Goal: Task Accomplishment & Management: Manage account settings

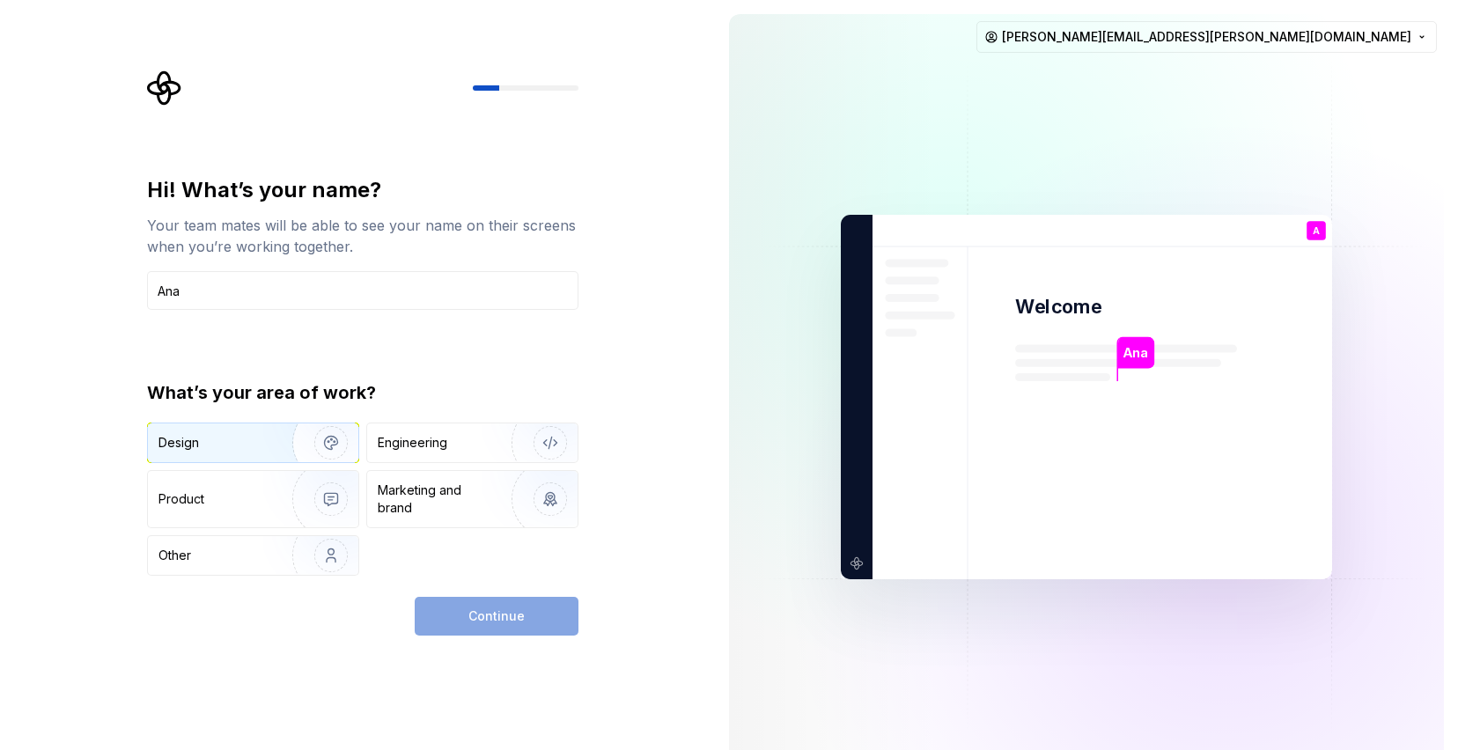
type input "Ana"
click at [308, 429] on img "button" at bounding box center [319, 443] width 113 height 118
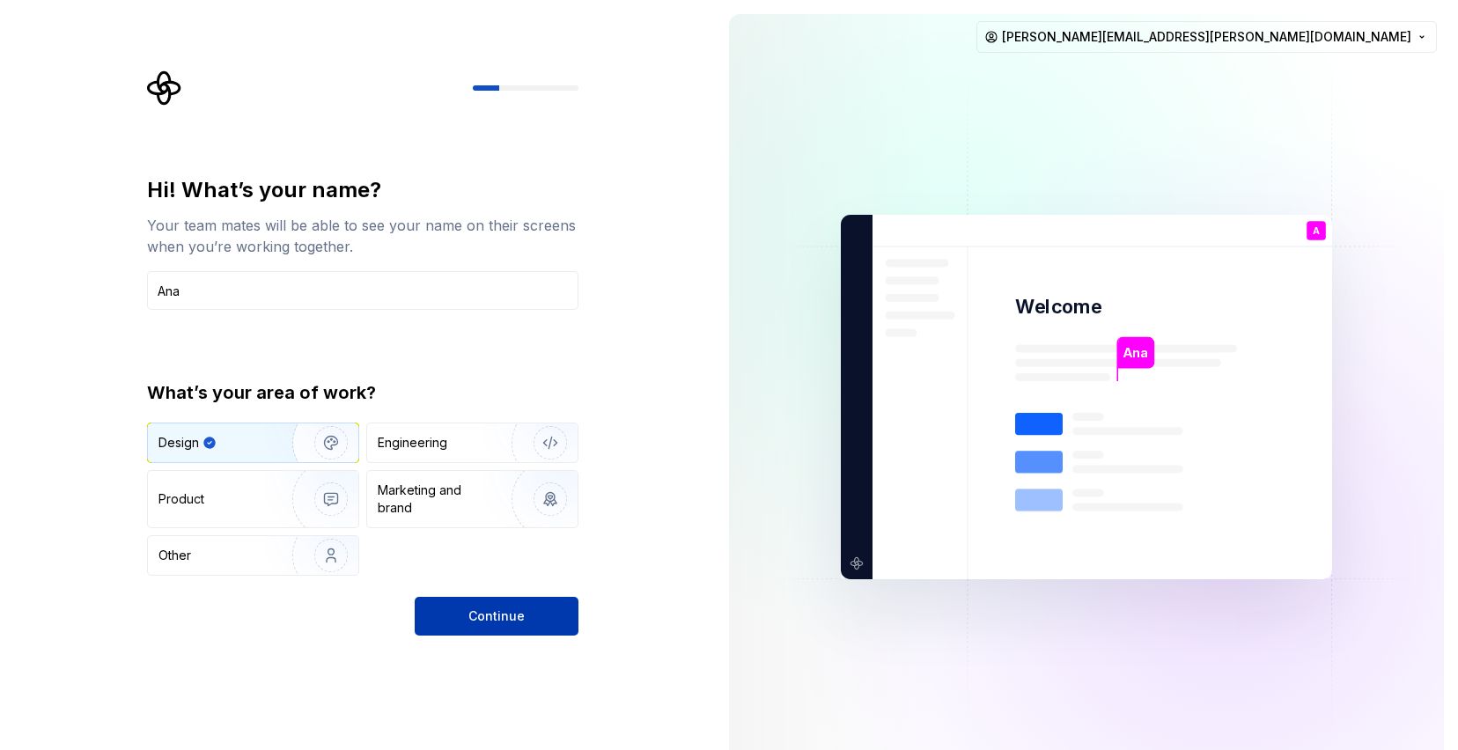
click at [550, 620] on button "Continue" at bounding box center [497, 616] width 164 height 39
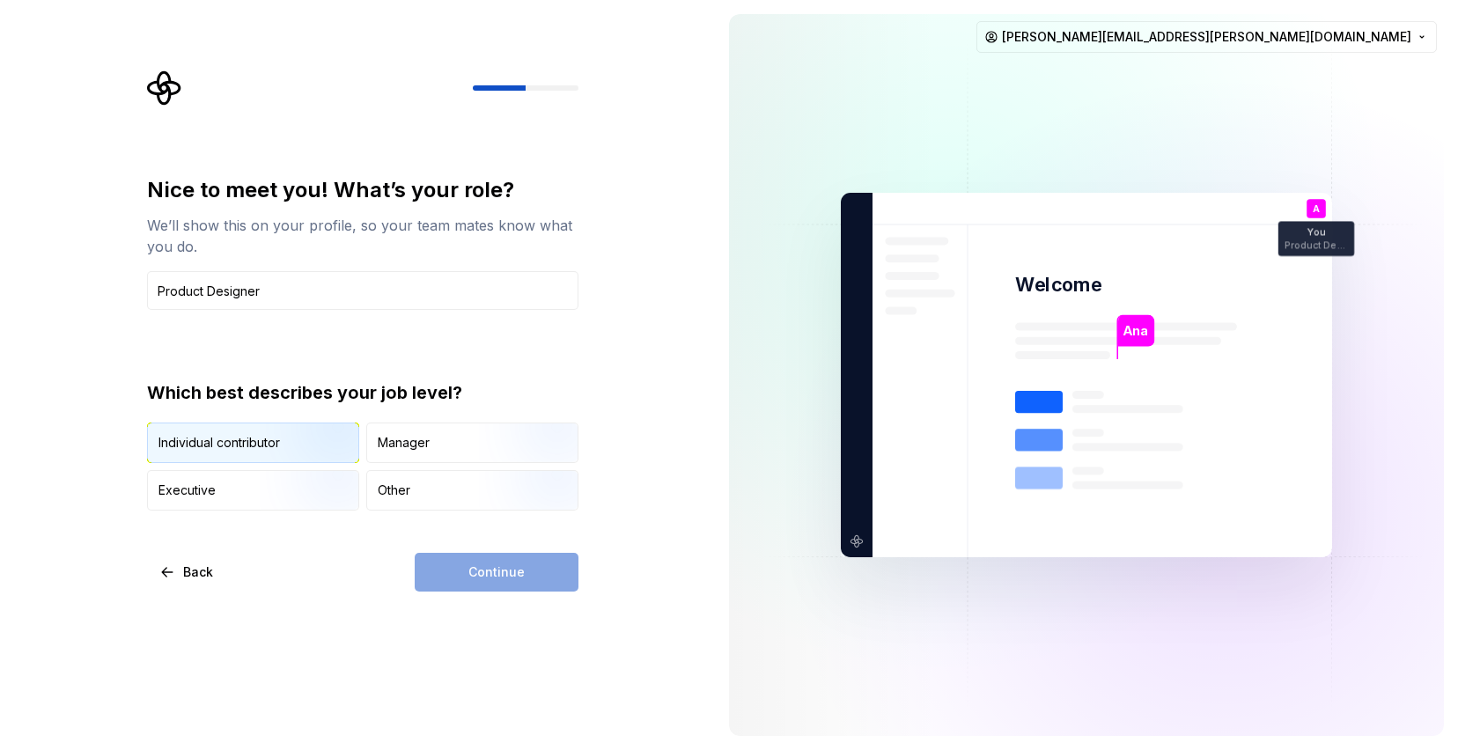
type input "Product Designer"
click at [348, 449] on img "button" at bounding box center [316, 465] width 113 height 118
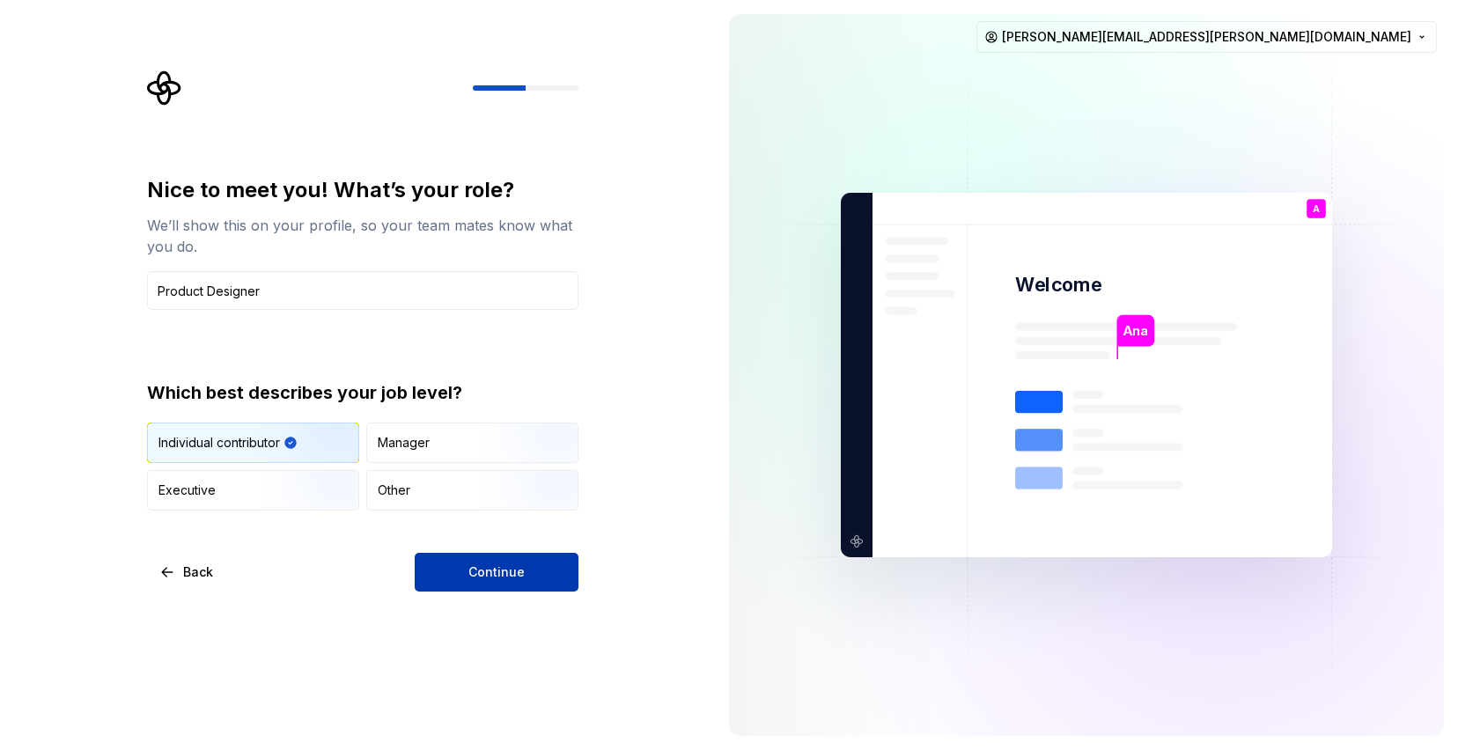
click at [471, 570] on span "Continue" at bounding box center [497, 573] width 56 height 18
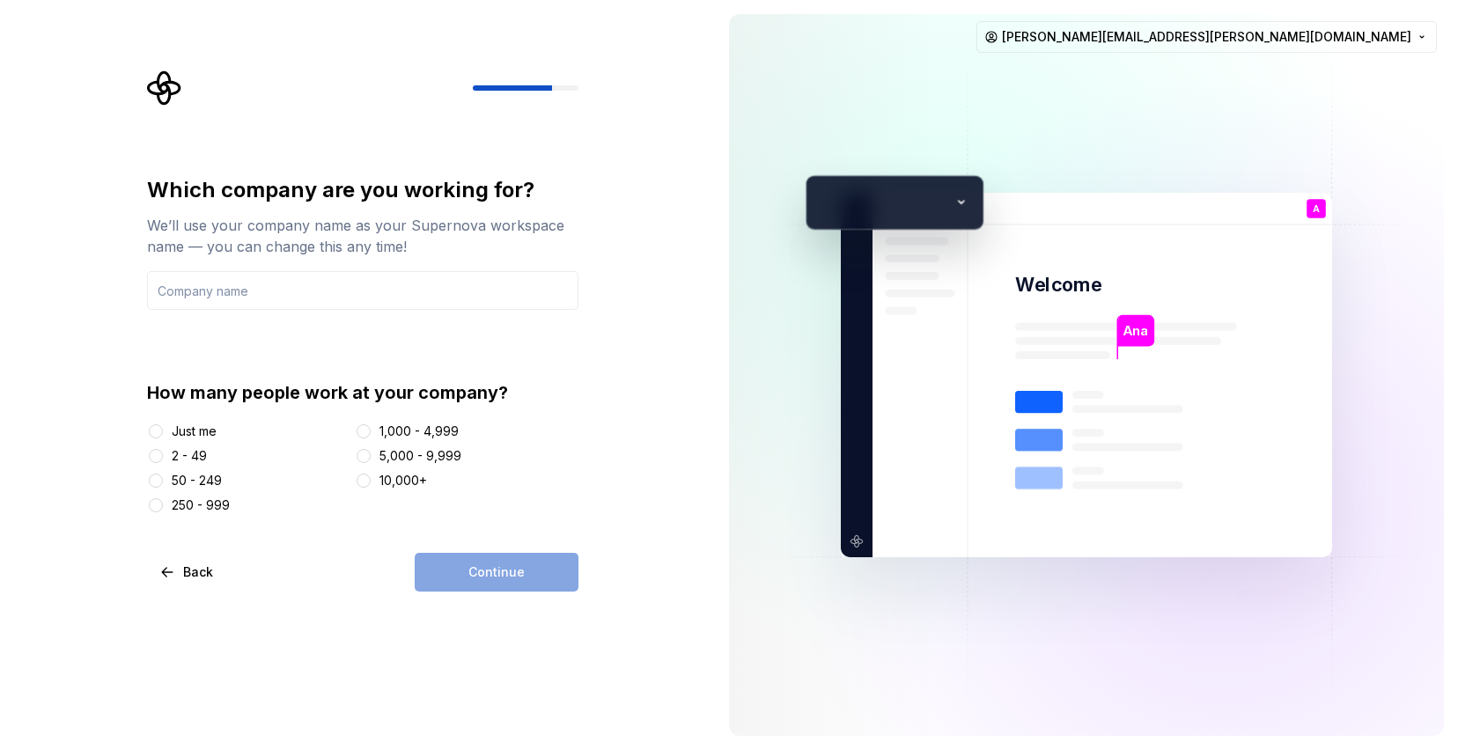
click at [434, 463] on div "5,000 - 9,999" at bounding box center [421, 456] width 82 height 18
click at [371, 463] on button "5,000 - 9,999" at bounding box center [364, 456] width 14 height 14
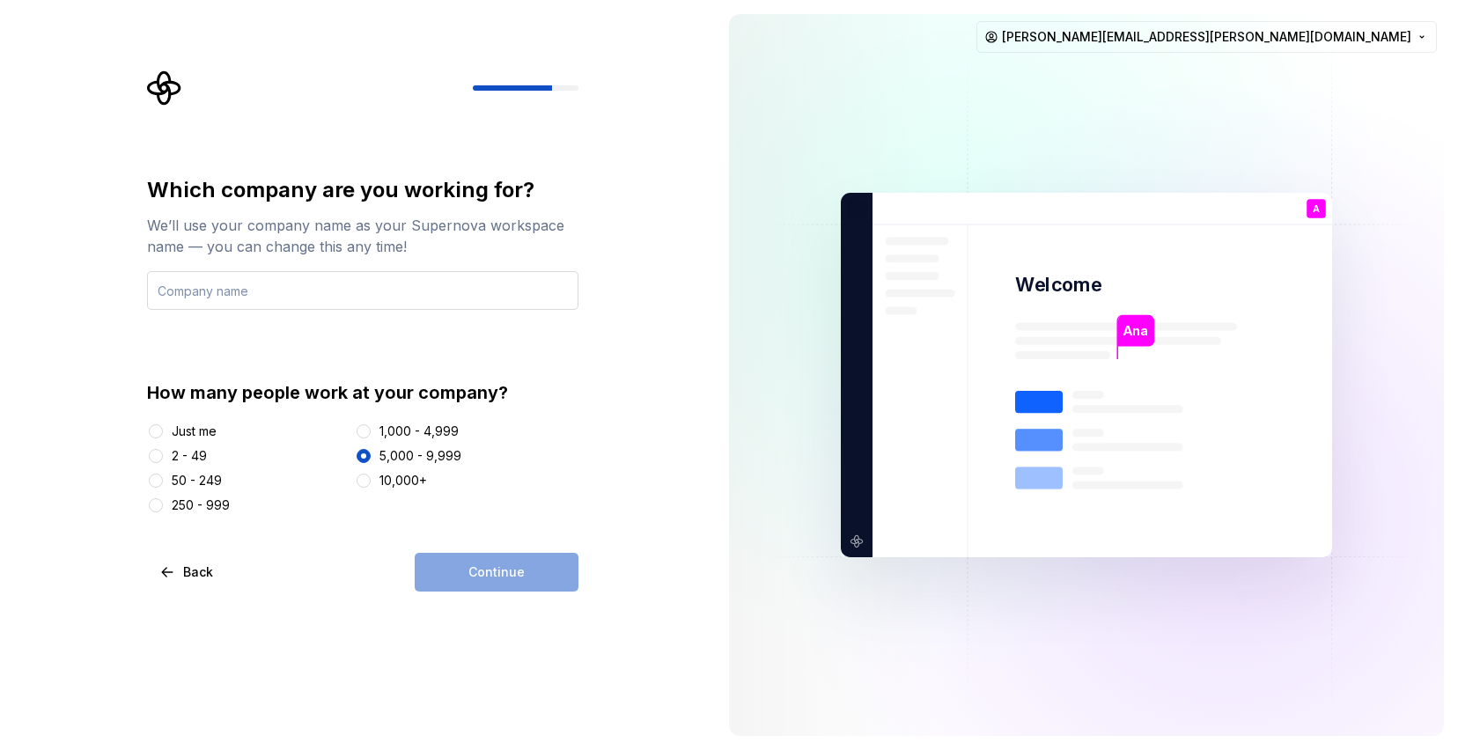
click at [433, 306] on input "text" at bounding box center [363, 290] width 432 height 39
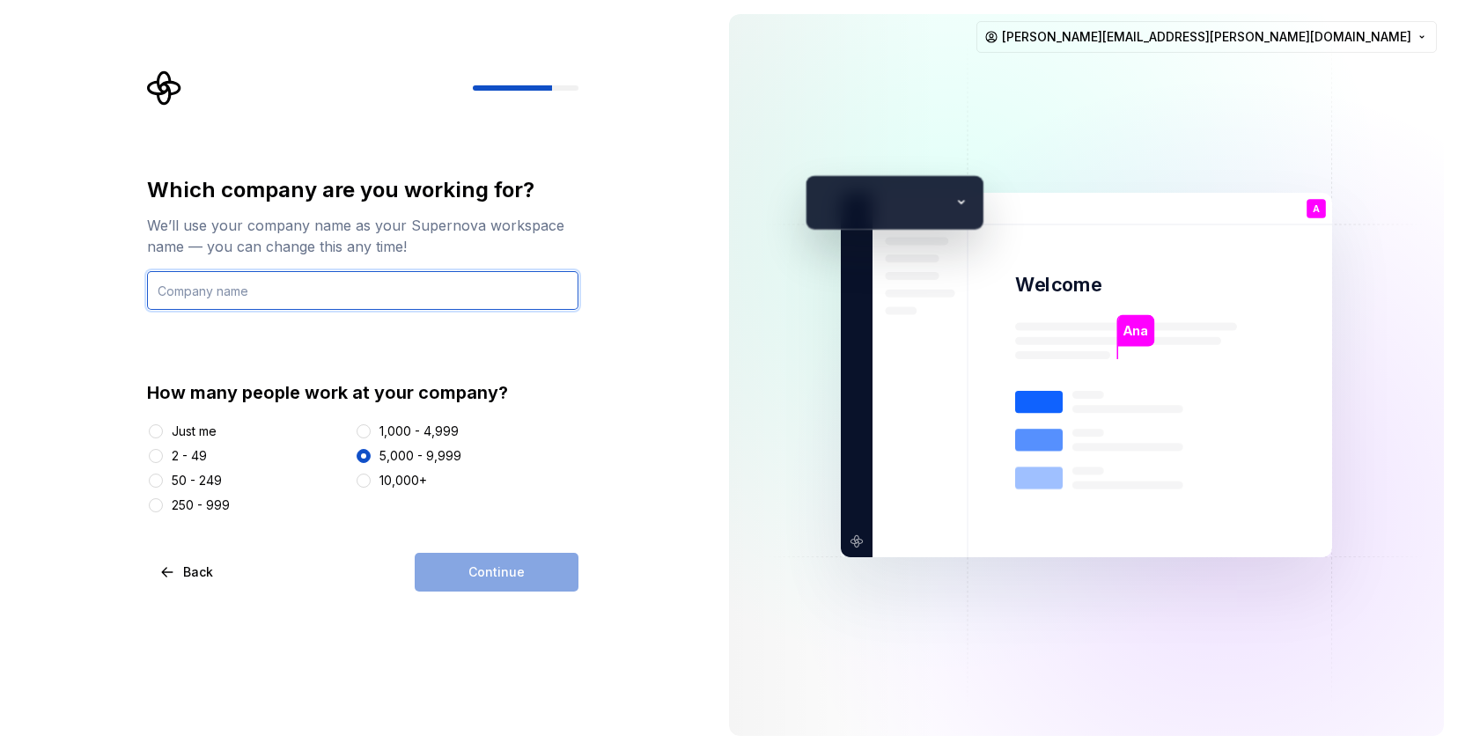
type input "PicPay"
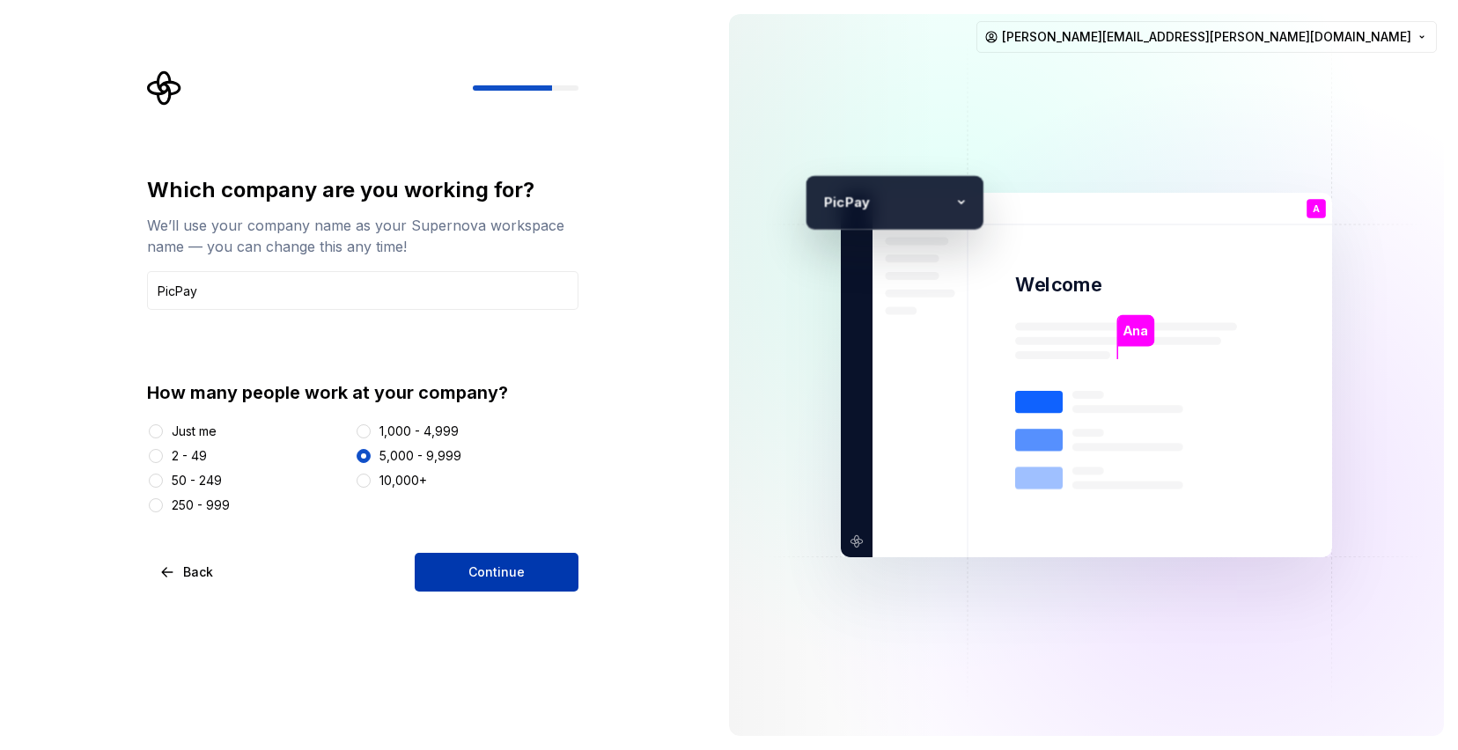
click at [486, 571] on span "Continue" at bounding box center [497, 573] width 56 height 18
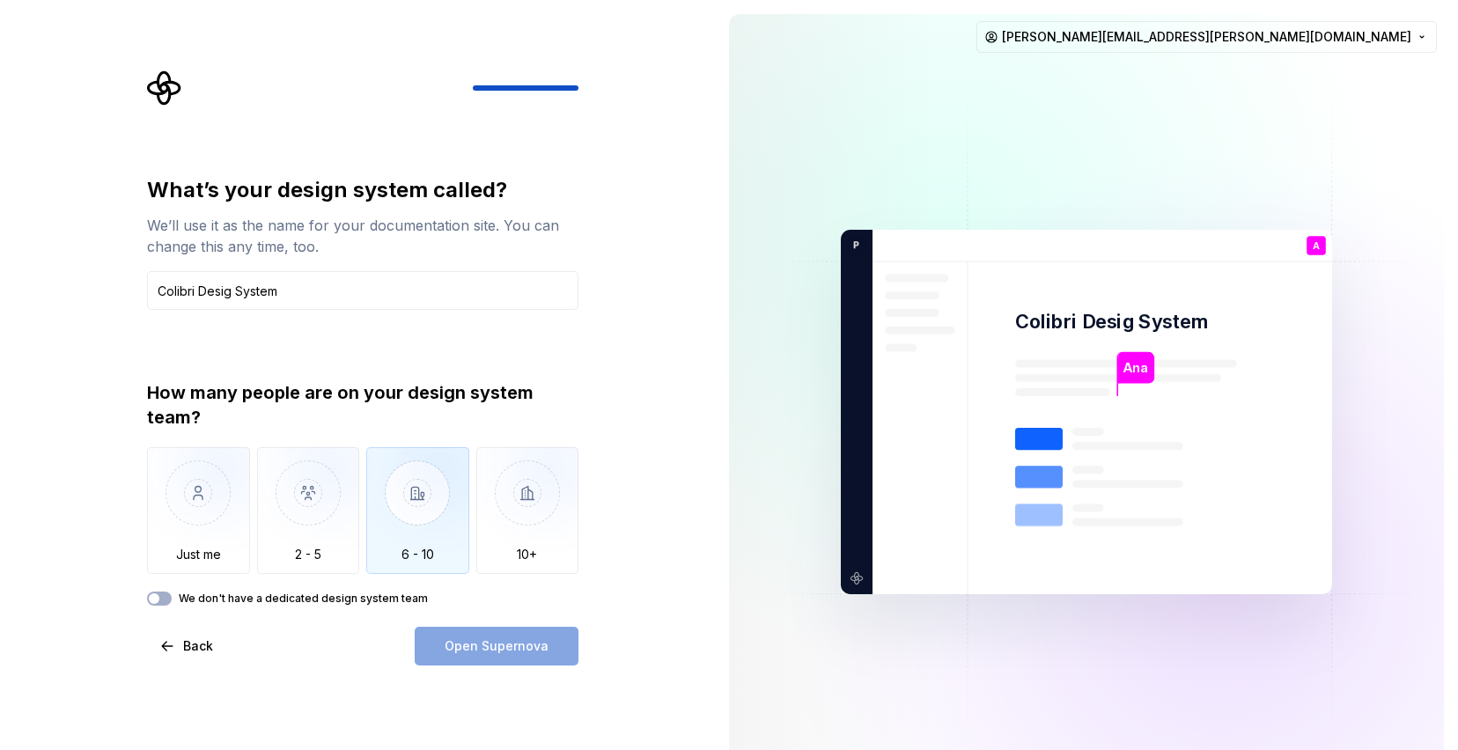
click at [415, 512] on img "button" at bounding box center [417, 506] width 103 height 118
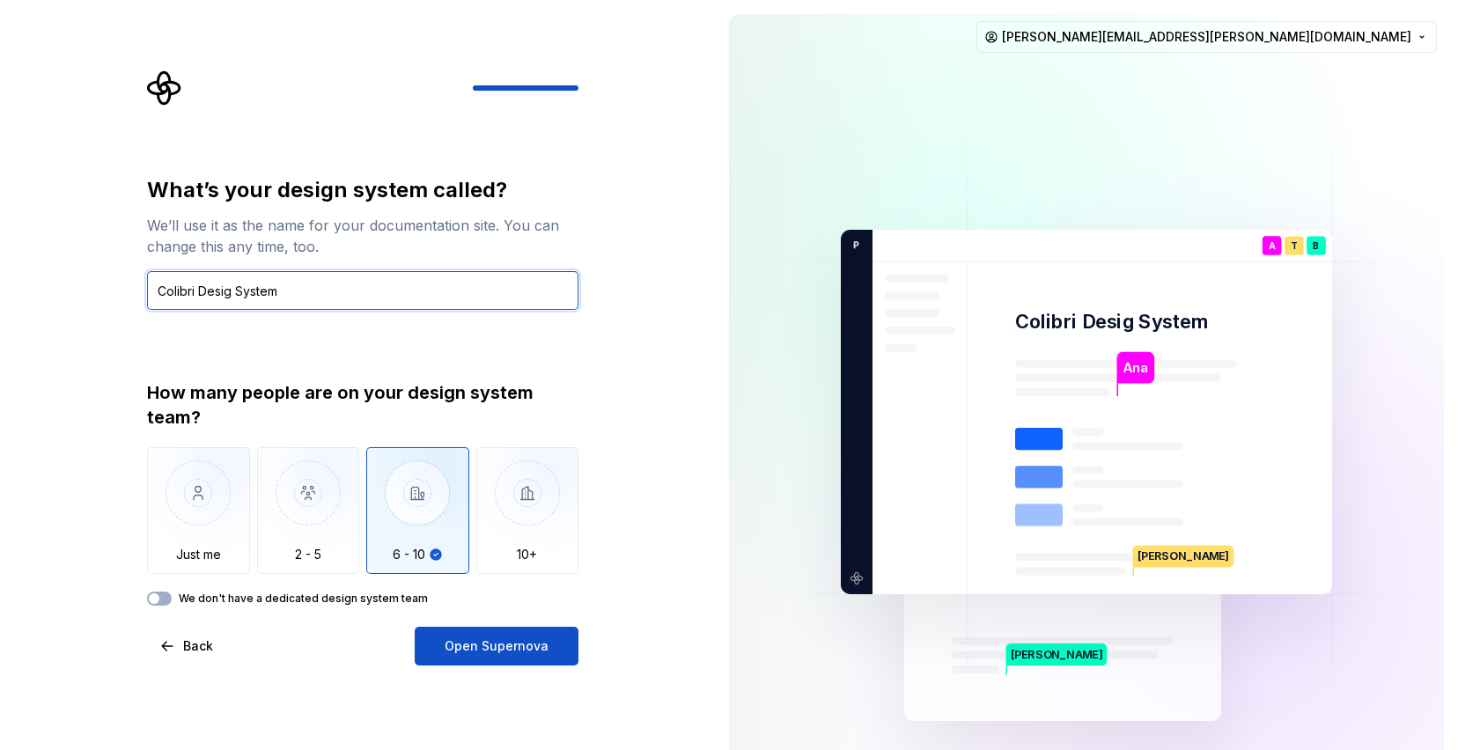
click at [233, 292] on input "Colibri Desig System" at bounding box center [363, 290] width 432 height 39
drag, startPoint x: 208, startPoint y: 287, endPoint x: 427, endPoint y: 286, distance: 219.3
click at [427, 286] on input "Colibri Design System" at bounding box center [363, 290] width 432 height 39
type input "Colibri DS"
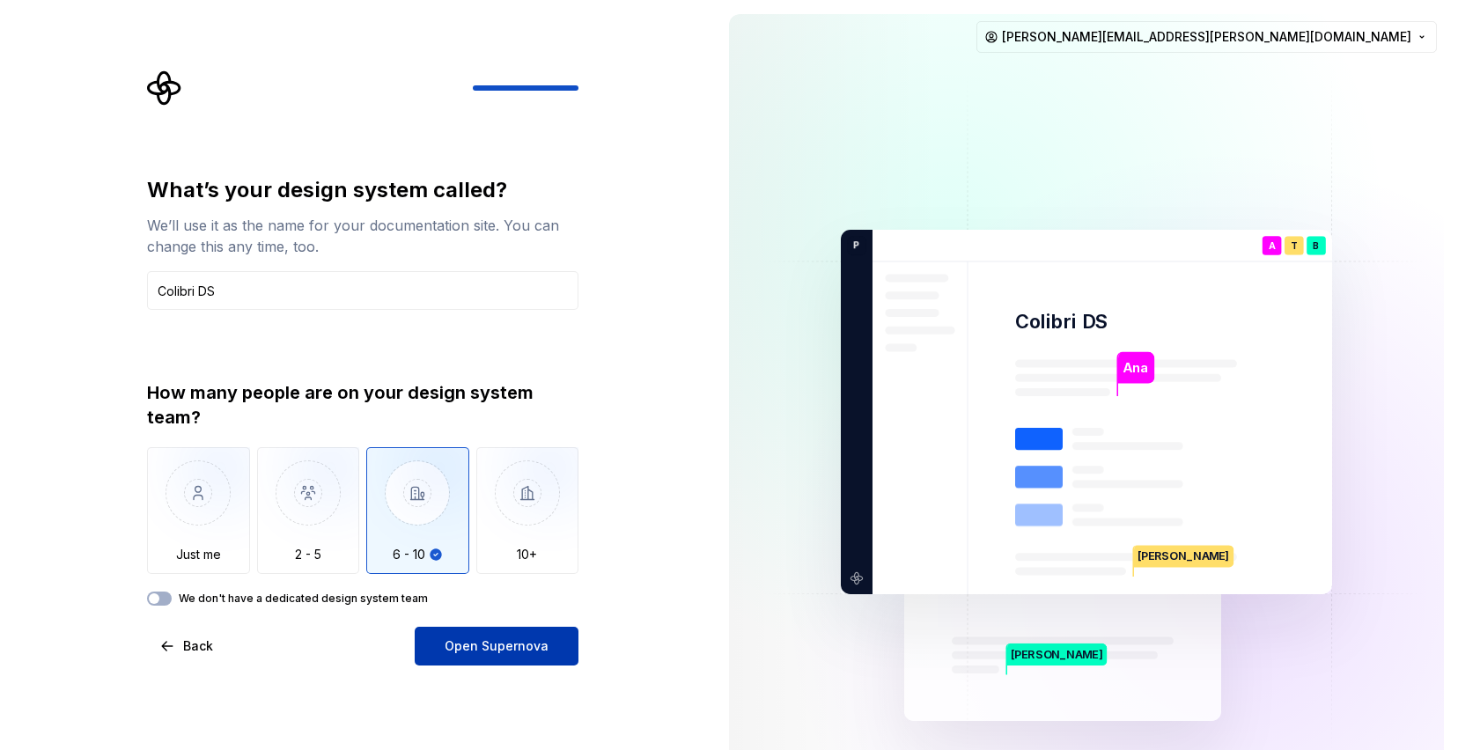
click at [511, 653] on span "Open Supernova" at bounding box center [497, 647] width 104 height 18
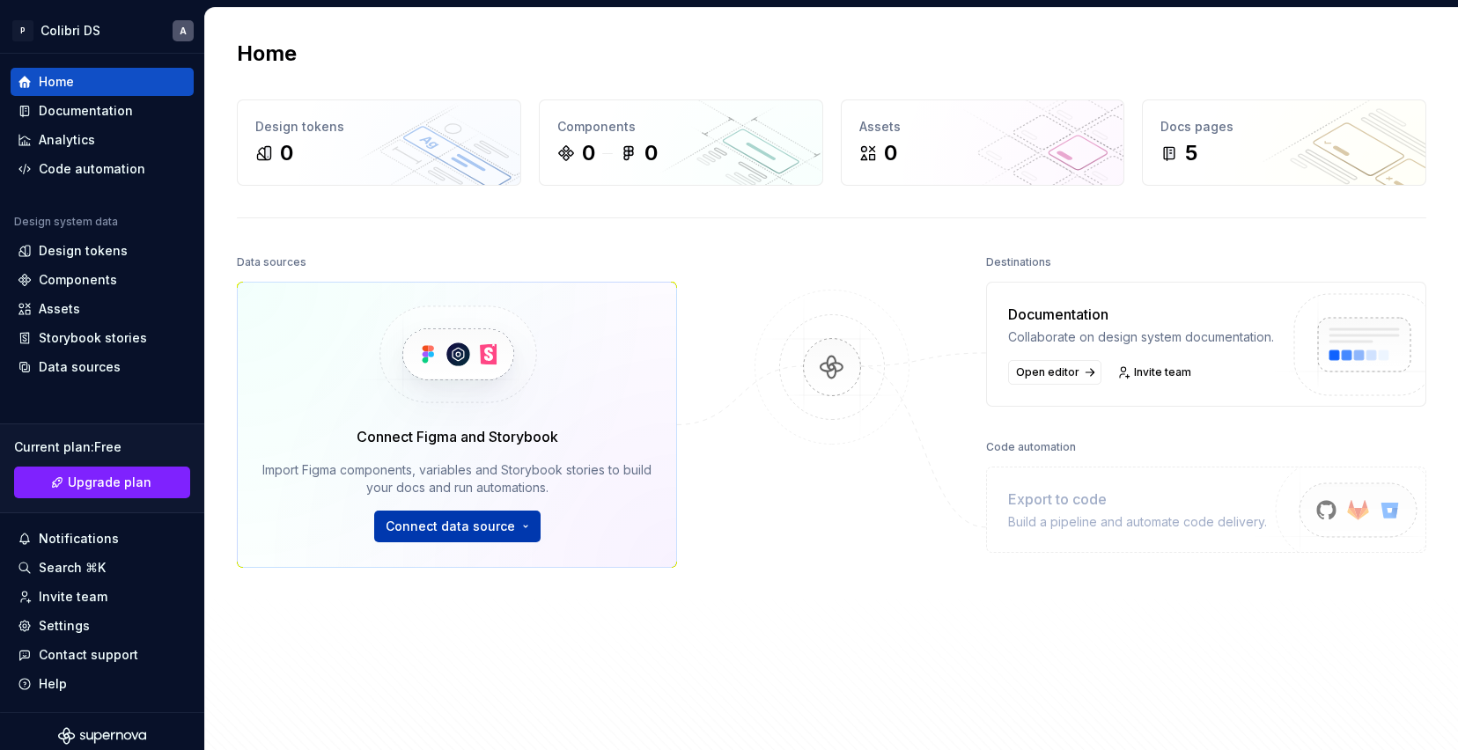
click at [509, 511] on html "P Colibri DS A Home Documentation Analytics Code automation Design system data …" at bounding box center [729, 375] width 1458 height 750
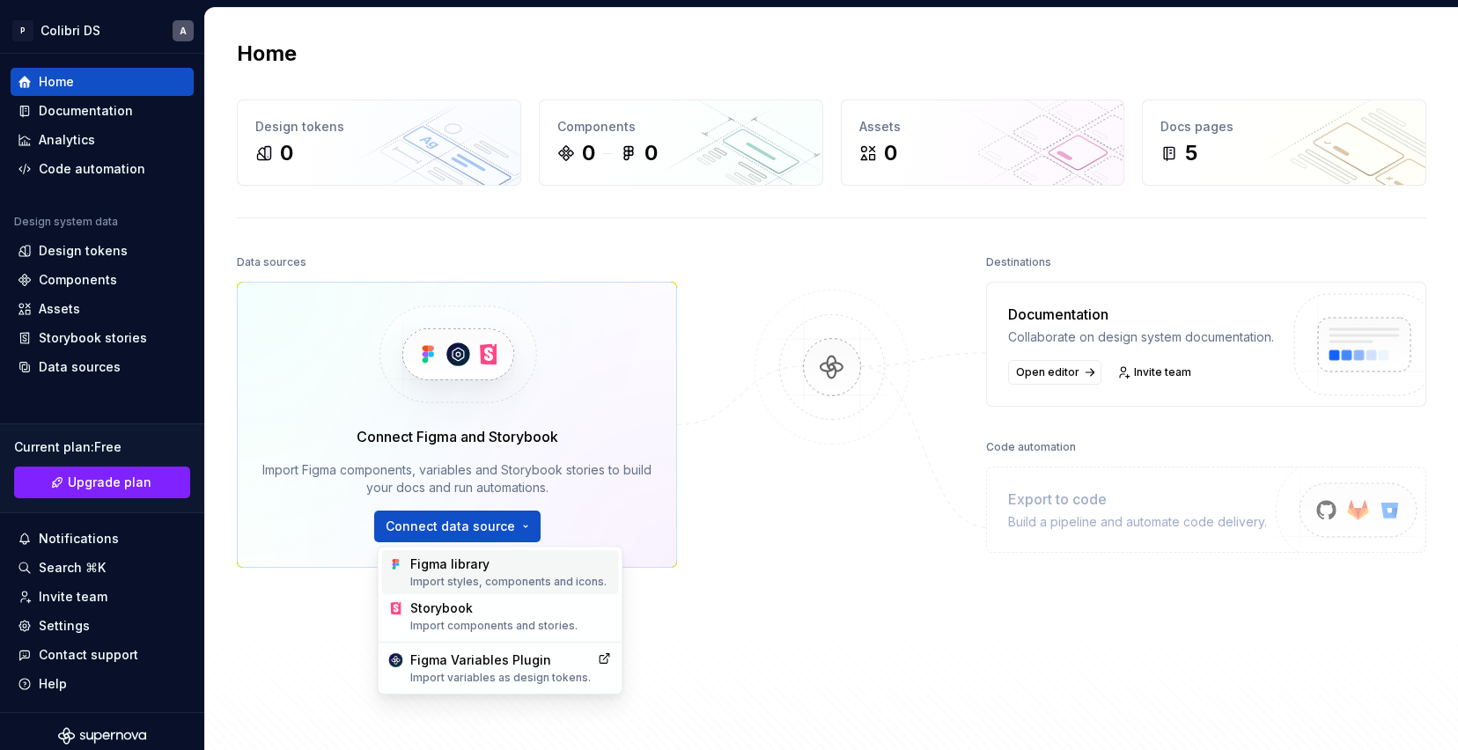
click at [503, 564] on div "Figma library Import styles, components and icons." at bounding box center [511, 572] width 202 height 33
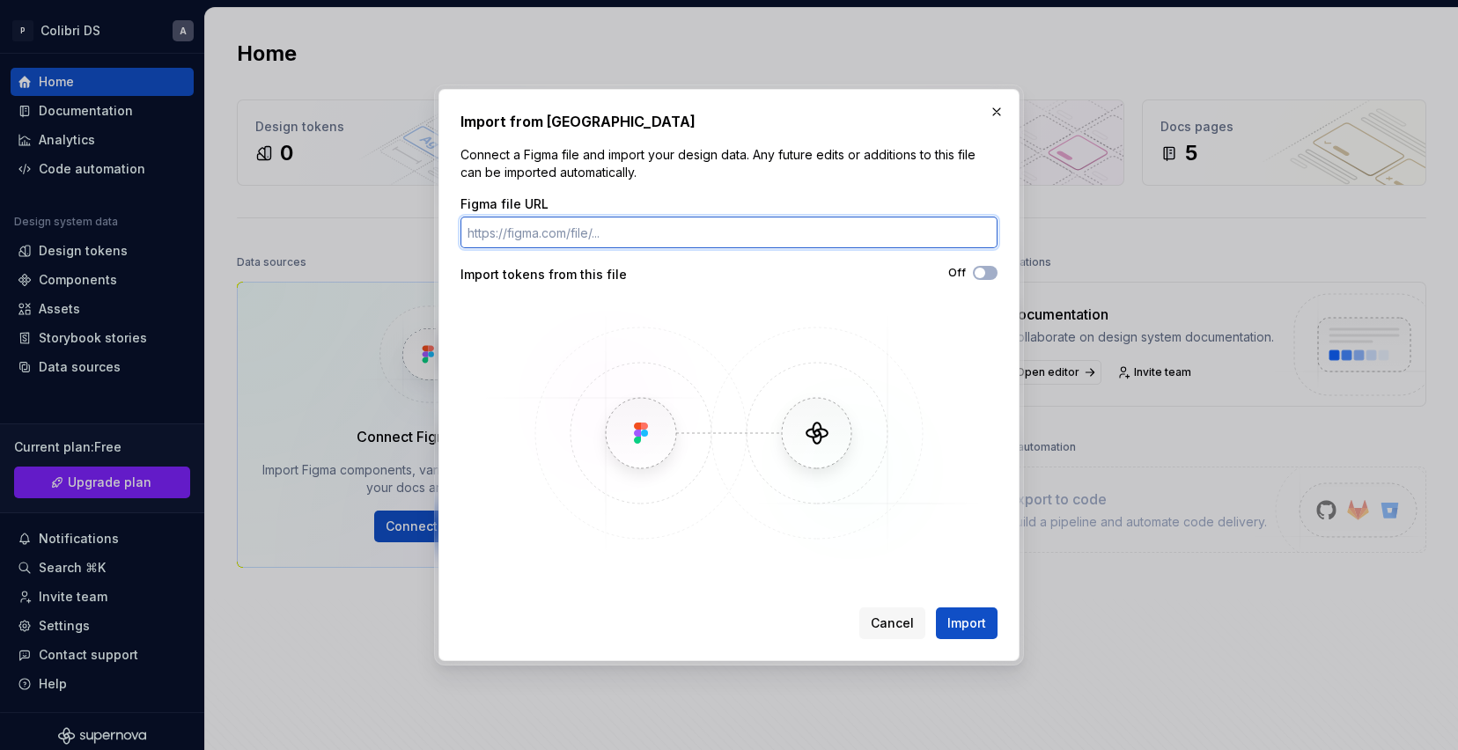
click at [634, 238] on input "Figma file URL" at bounding box center [729, 233] width 537 height 32
paste input "https://www.figma.com/design/GcKbetIt27scap9rvSlUlj/Foundation?m=auto&node-id=7…"
type input "https://www.figma.com/design/GcKbetIt27scap9rvSlUlj/Foundation?m=auto&node-id=7…"
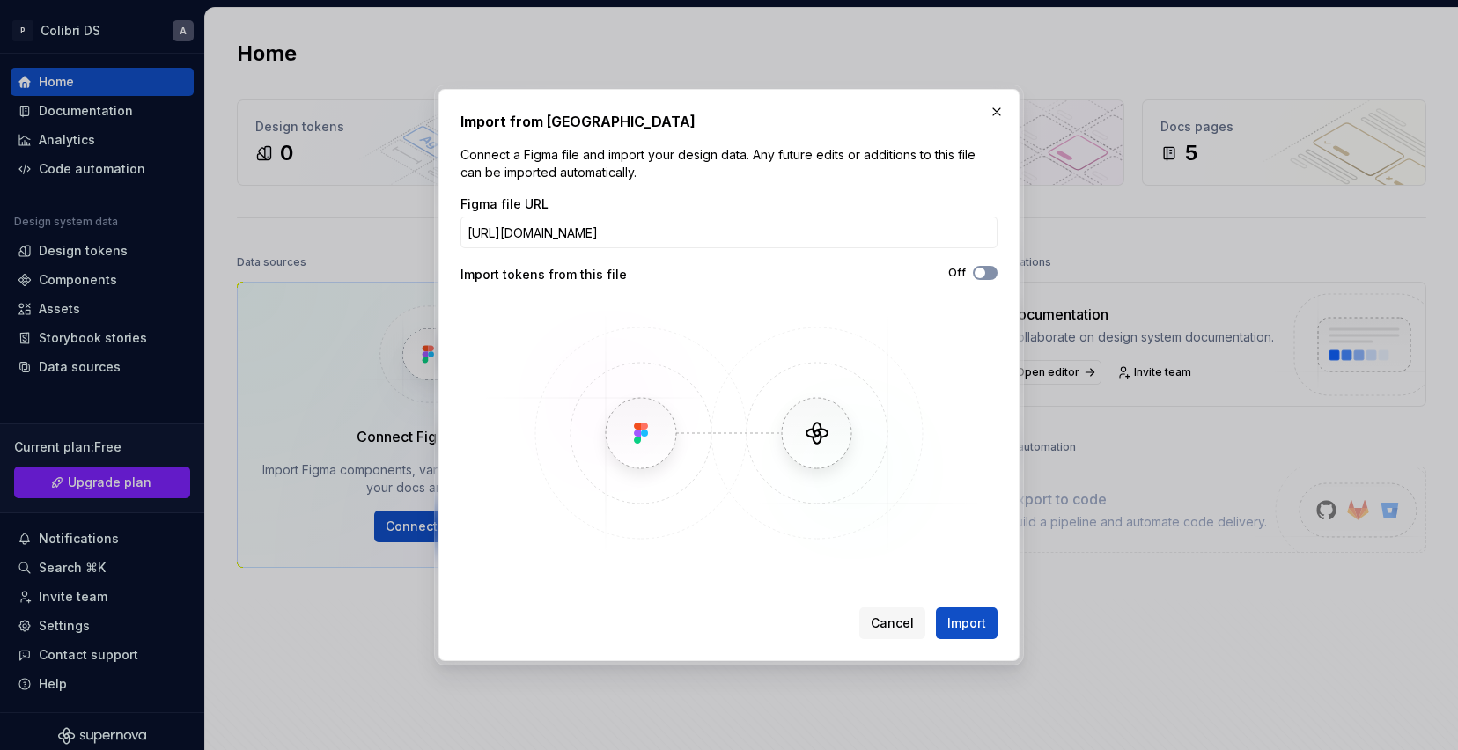
click at [982, 277] on span "button" at bounding box center [980, 273] width 11 height 11
click at [974, 618] on span "Import" at bounding box center [967, 624] width 39 height 18
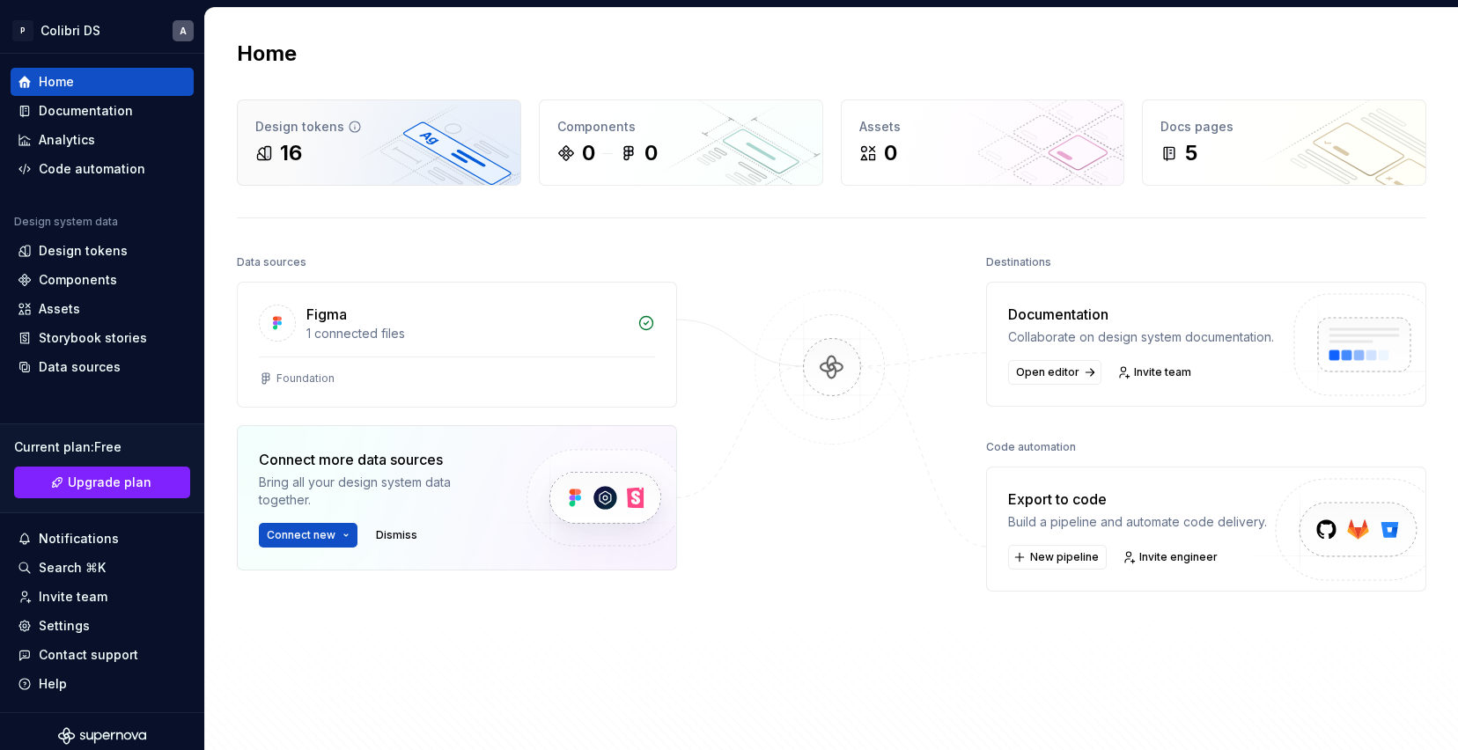
click at [456, 174] on div "Design tokens 16" at bounding box center [379, 142] width 283 height 85
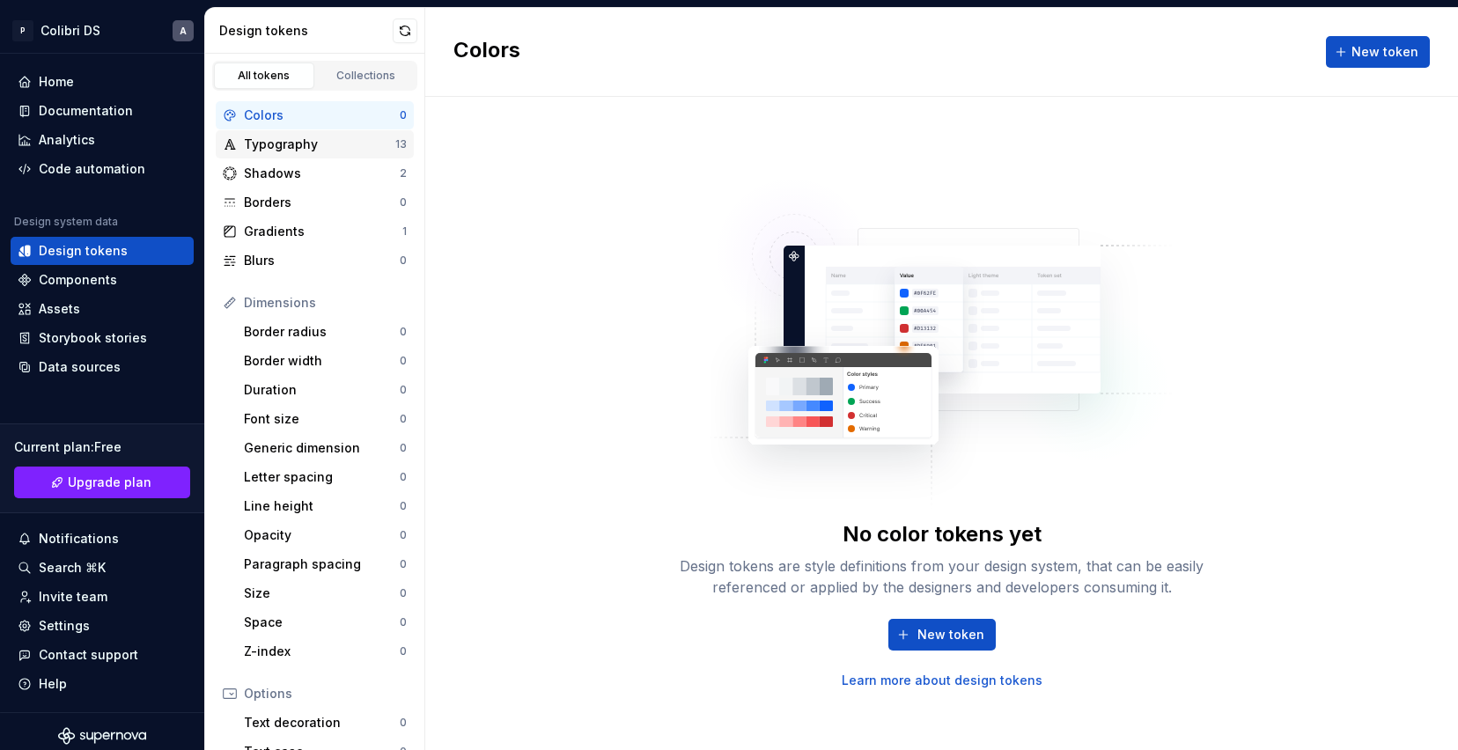
click at [398, 156] on div "Typography 13" at bounding box center [315, 144] width 198 height 28
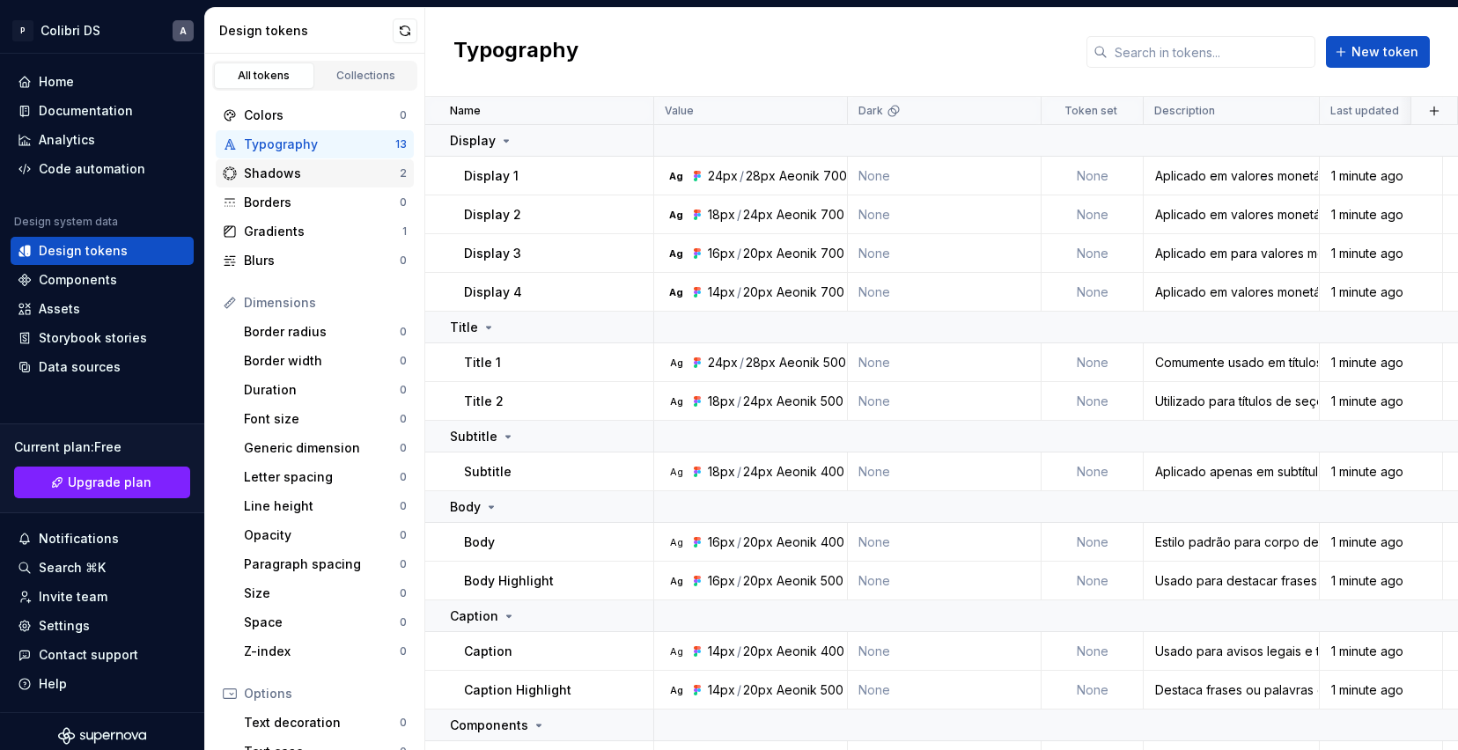
click at [328, 168] on div "Shadows" at bounding box center [322, 174] width 156 height 18
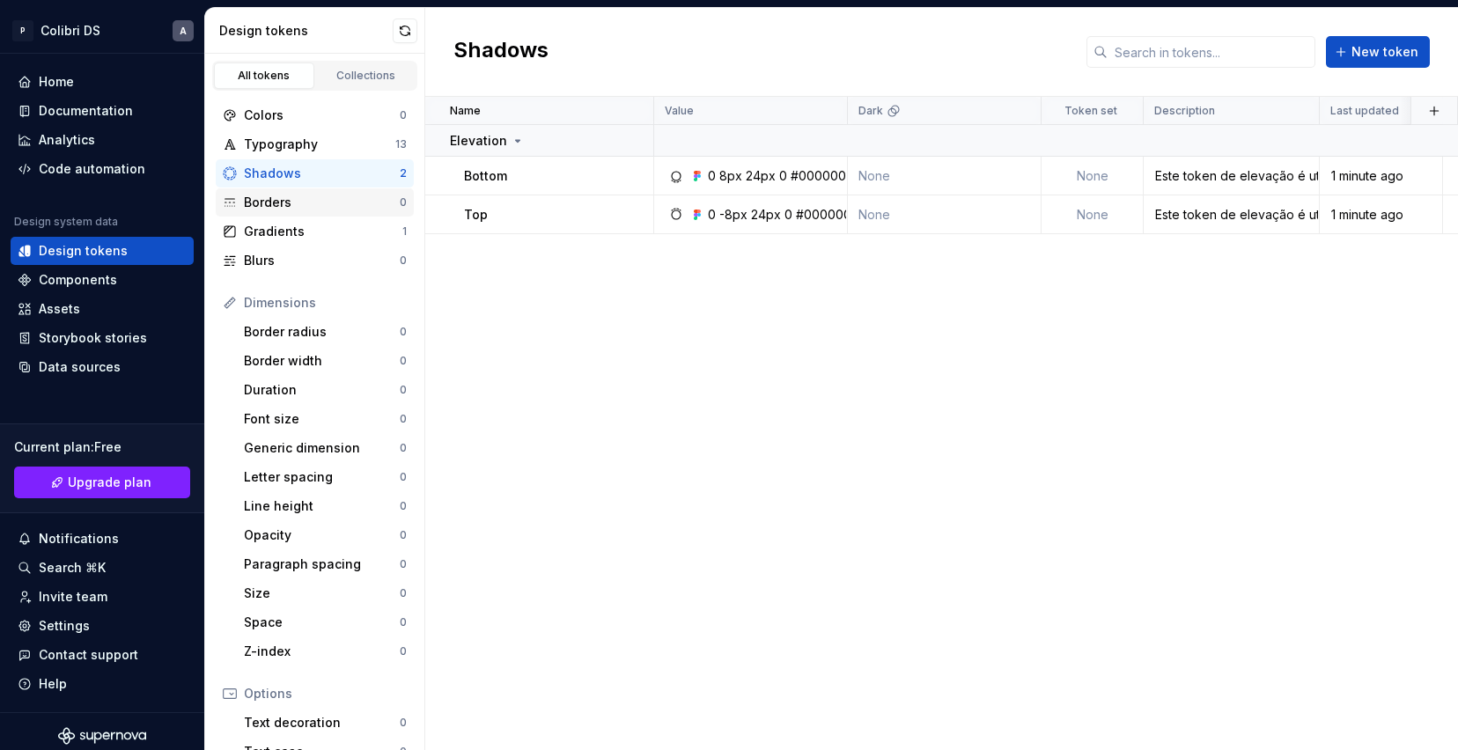
click at [321, 195] on div "Borders" at bounding box center [322, 203] width 156 height 18
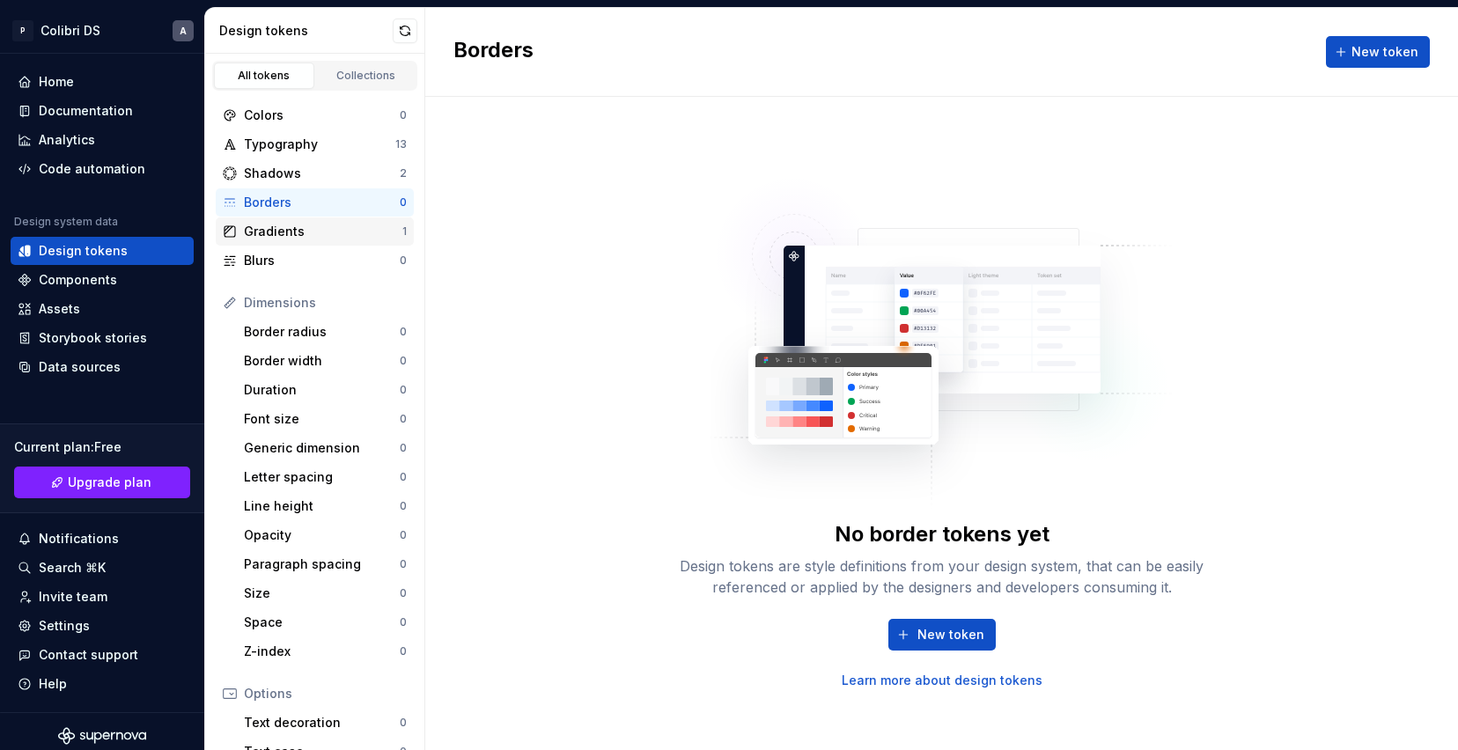
click at [318, 223] on div "Gradients" at bounding box center [323, 232] width 159 height 18
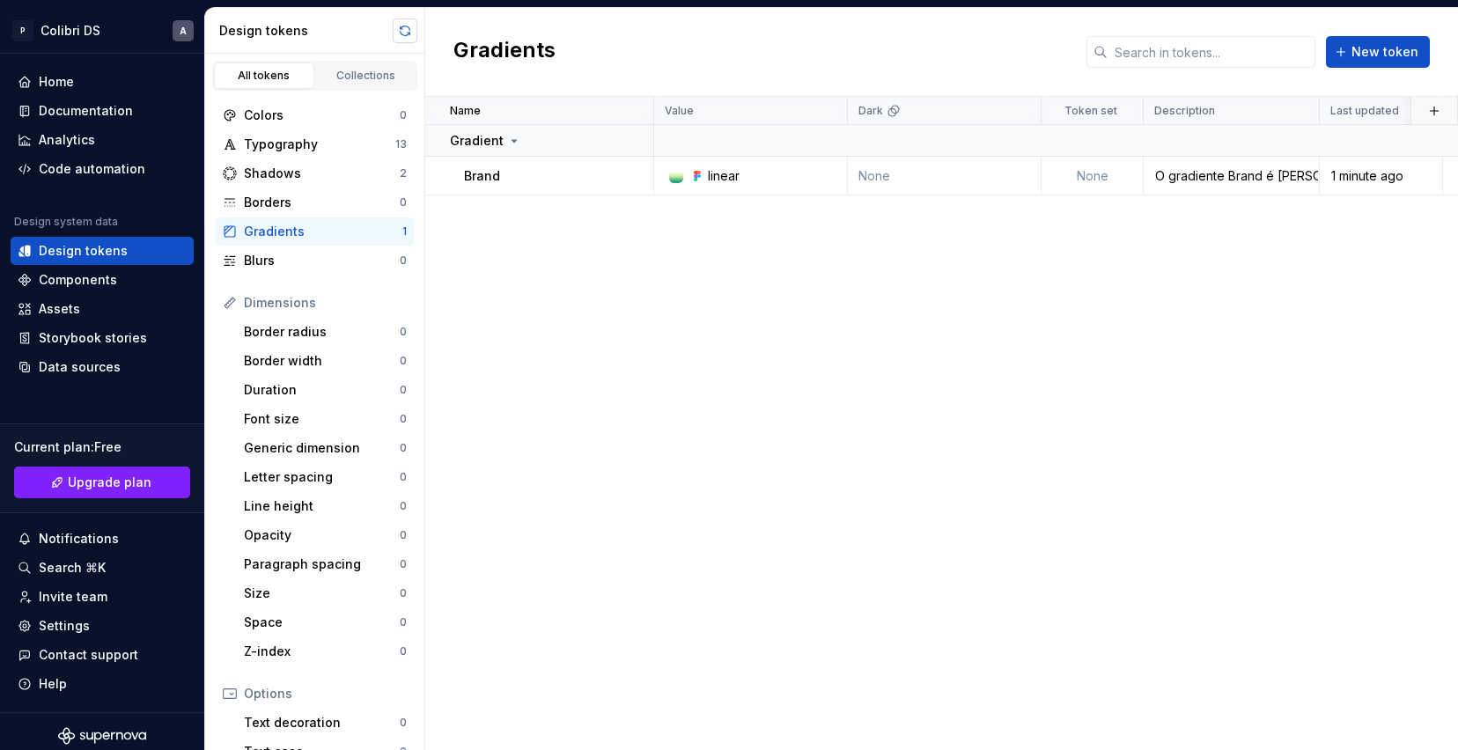
click at [395, 33] on button "button" at bounding box center [405, 30] width 25 height 25
click at [85, 253] on div "Design tokens" at bounding box center [83, 251] width 89 height 18
click at [123, 86] on div "Home" at bounding box center [102, 82] width 169 height 18
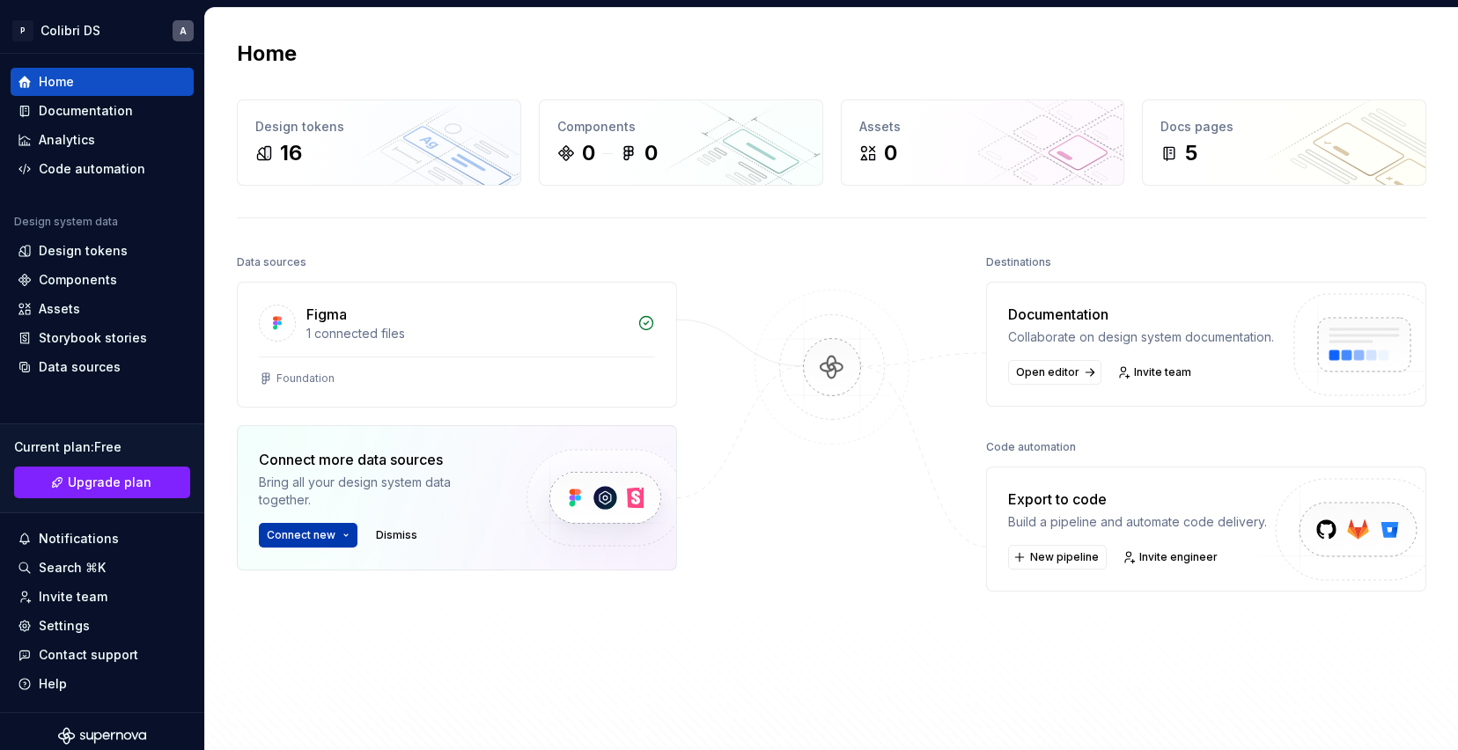
click at [302, 530] on html "P Colibri DS A Home Documentation Analytics Code automation Design system data …" at bounding box center [729, 375] width 1458 height 750
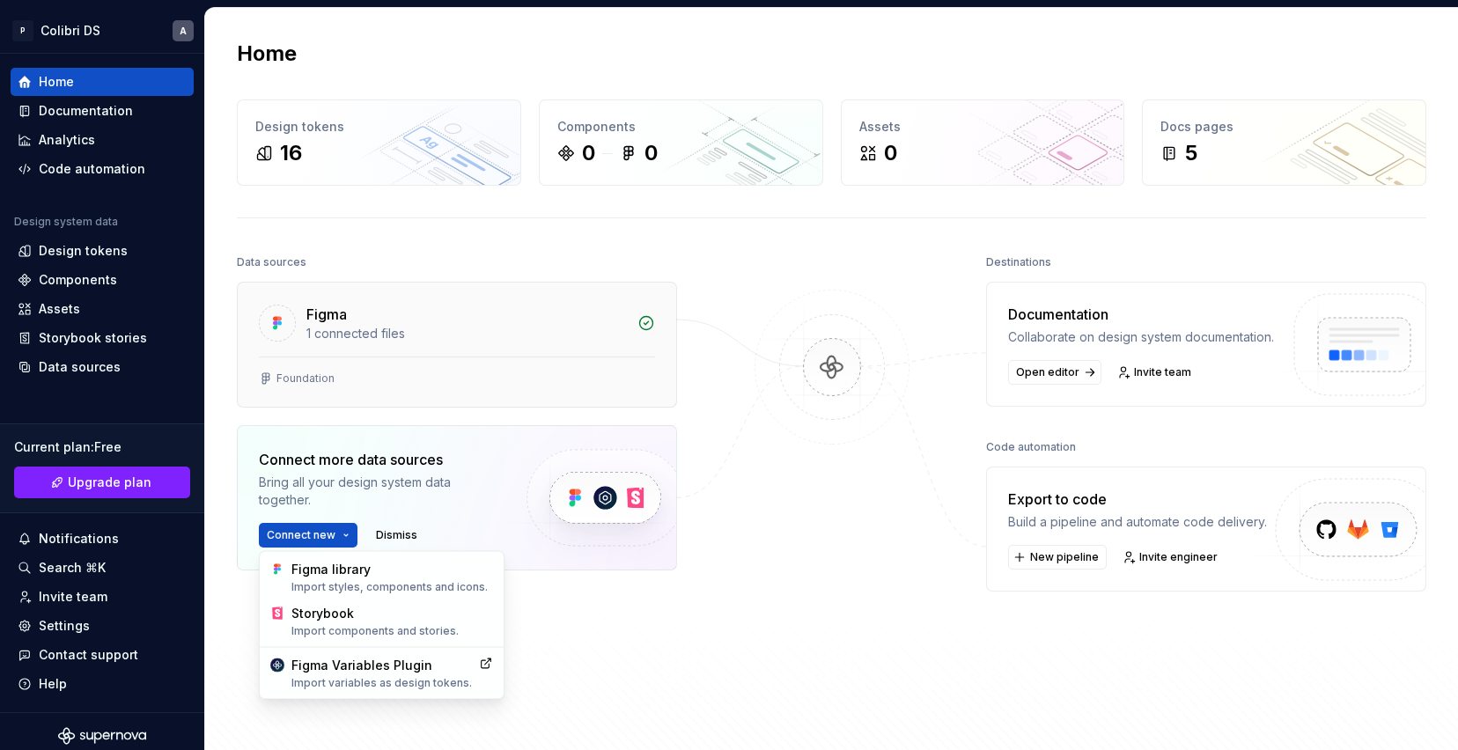
click at [653, 314] on html "P Colibri DS A Home Documentation Analytics Code automation Design system data …" at bounding box center [729, 375] width 1458 height 750
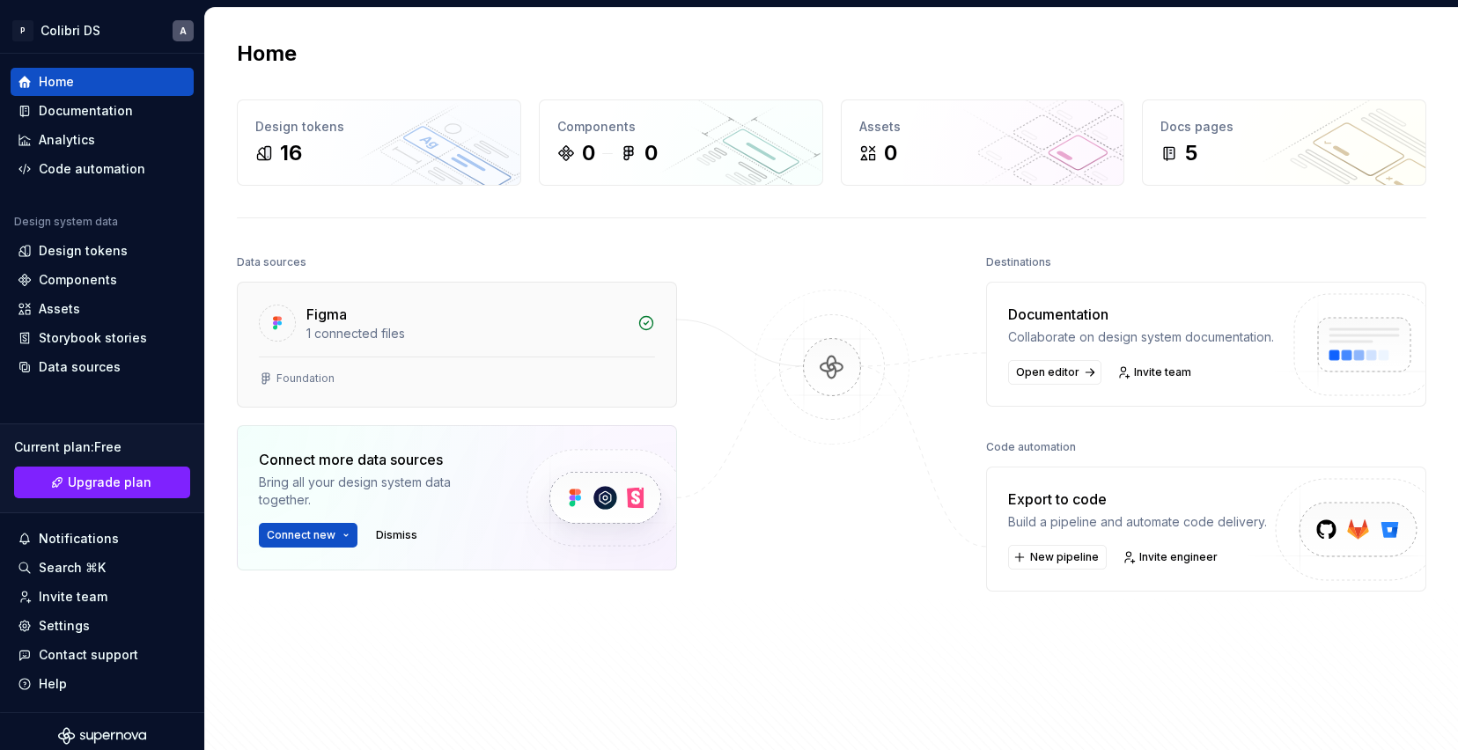
click at [643, 321] on icon at bounding box center [647, 323] width 18 height 18
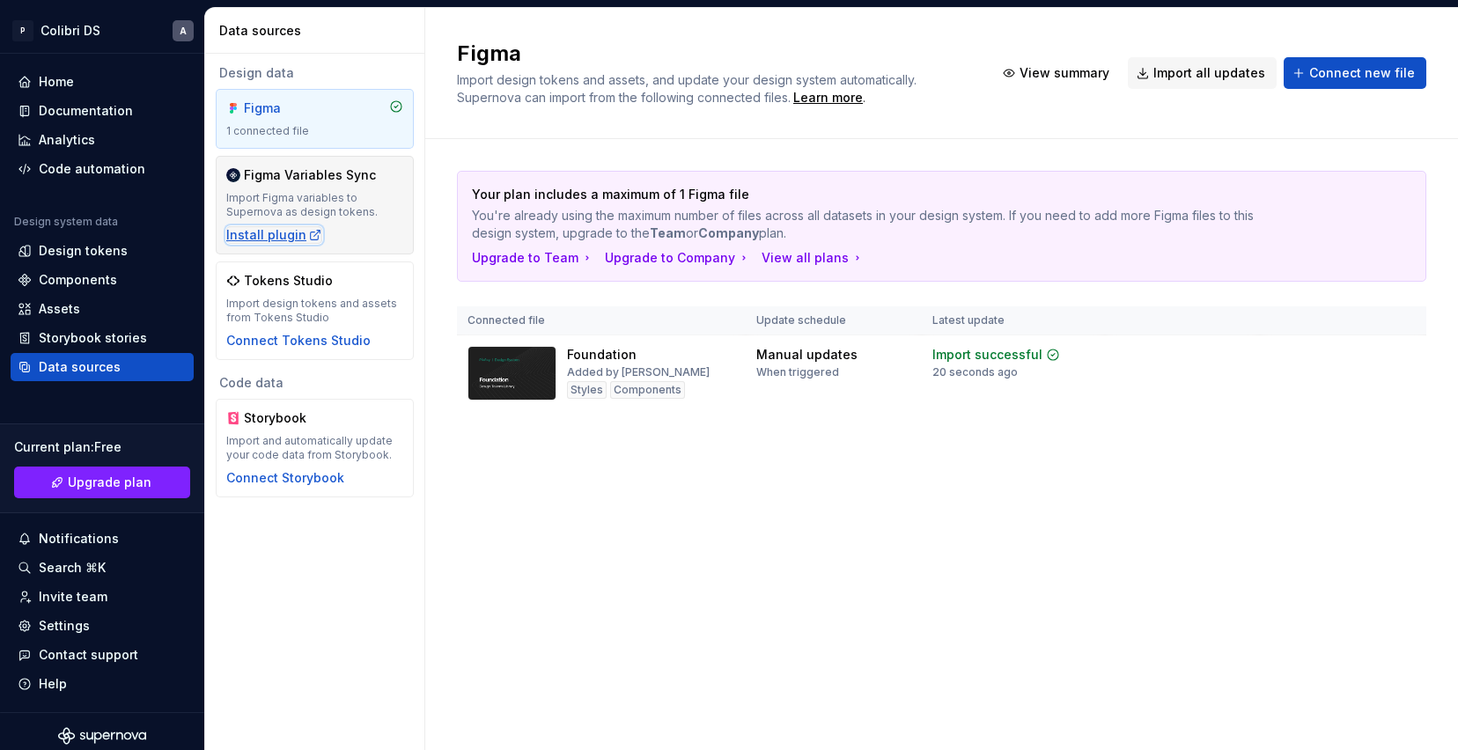
click at [294, 231] on div "Install plugin" at bounding box center [274, 235] width 96 height 18
click at [39, 88] on div "Home" at bounding box center [56, 82] width 35 height 18
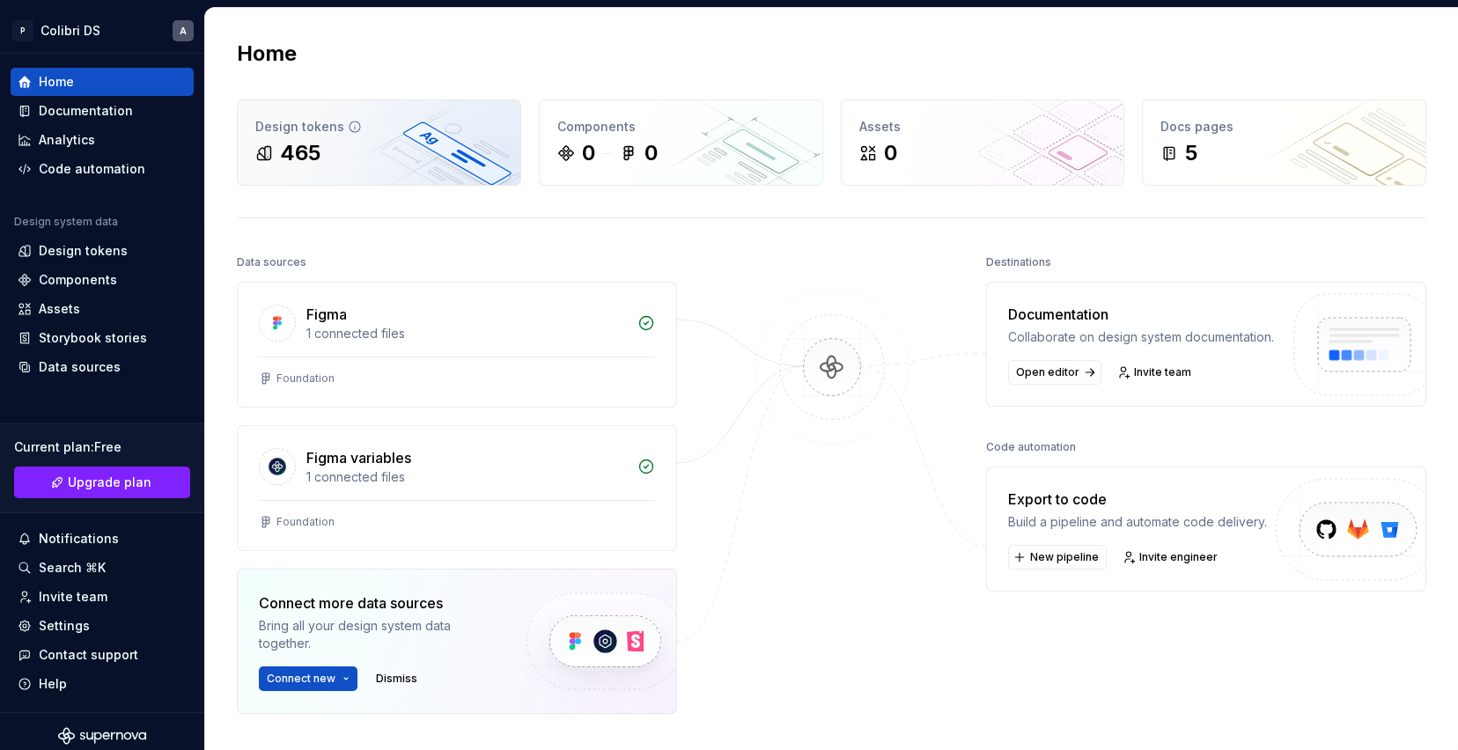
click at [430, 158] on div "465" at bounding box center [378, 153] width 247 height 28
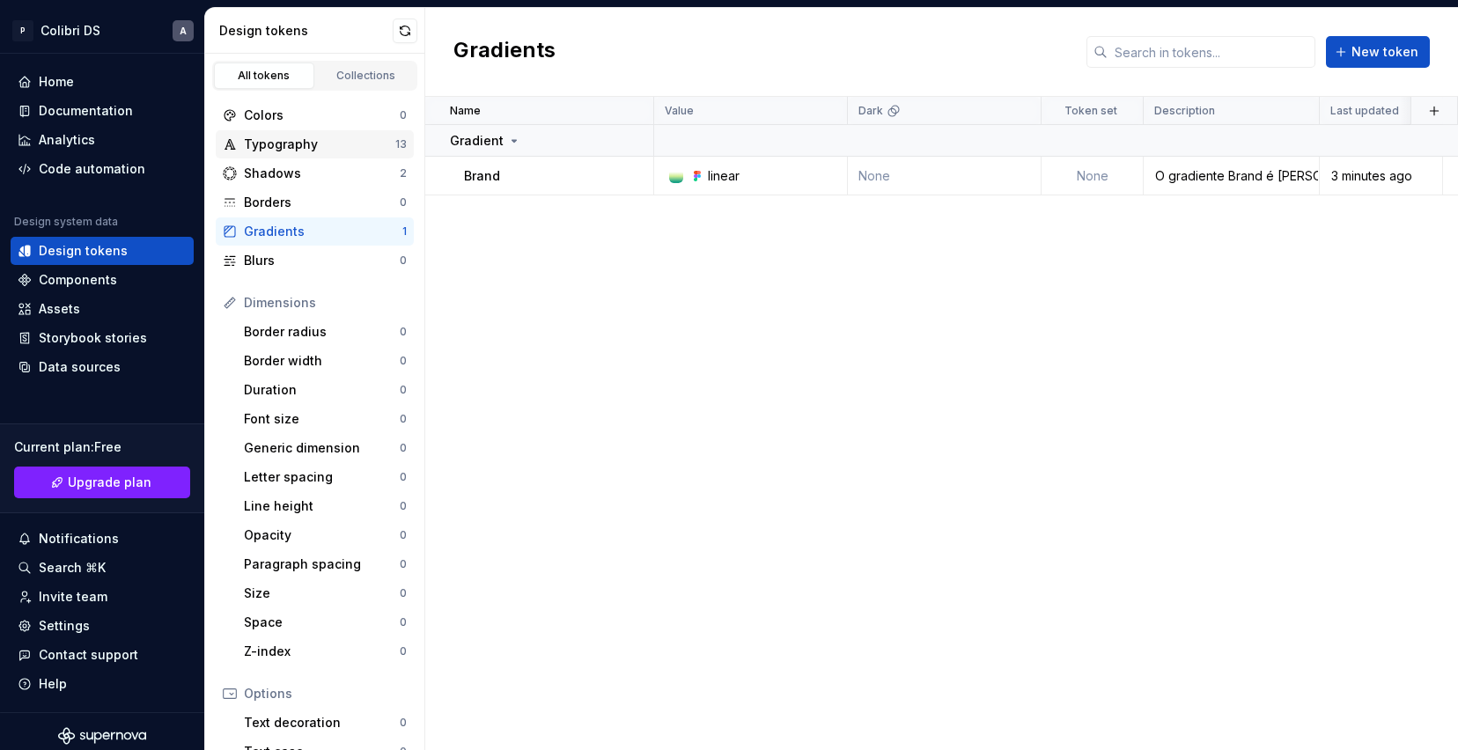
click at [368, 132] on div "Typography 13" at bounding box center [315, 144] width 198 height 28
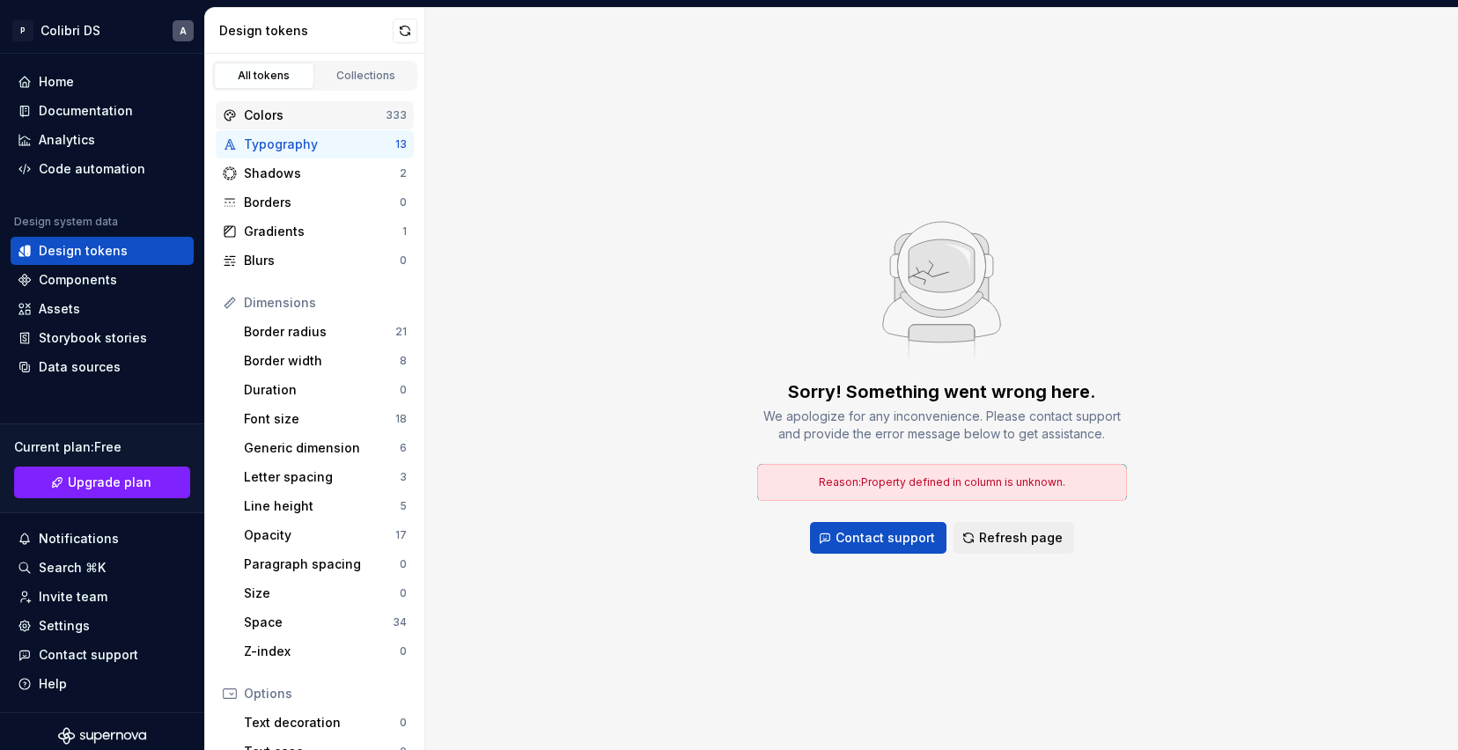
click at [369, 120] on div "Colors" at bounding box center [315, 116] width 142 height 18
click at [351, 116] on div "Colors" at bounding box center [315, 116] width 142 height 18
click at [1006, 528] on button "Refresh page" at bounding box center [1014, 538] width 121 height 32
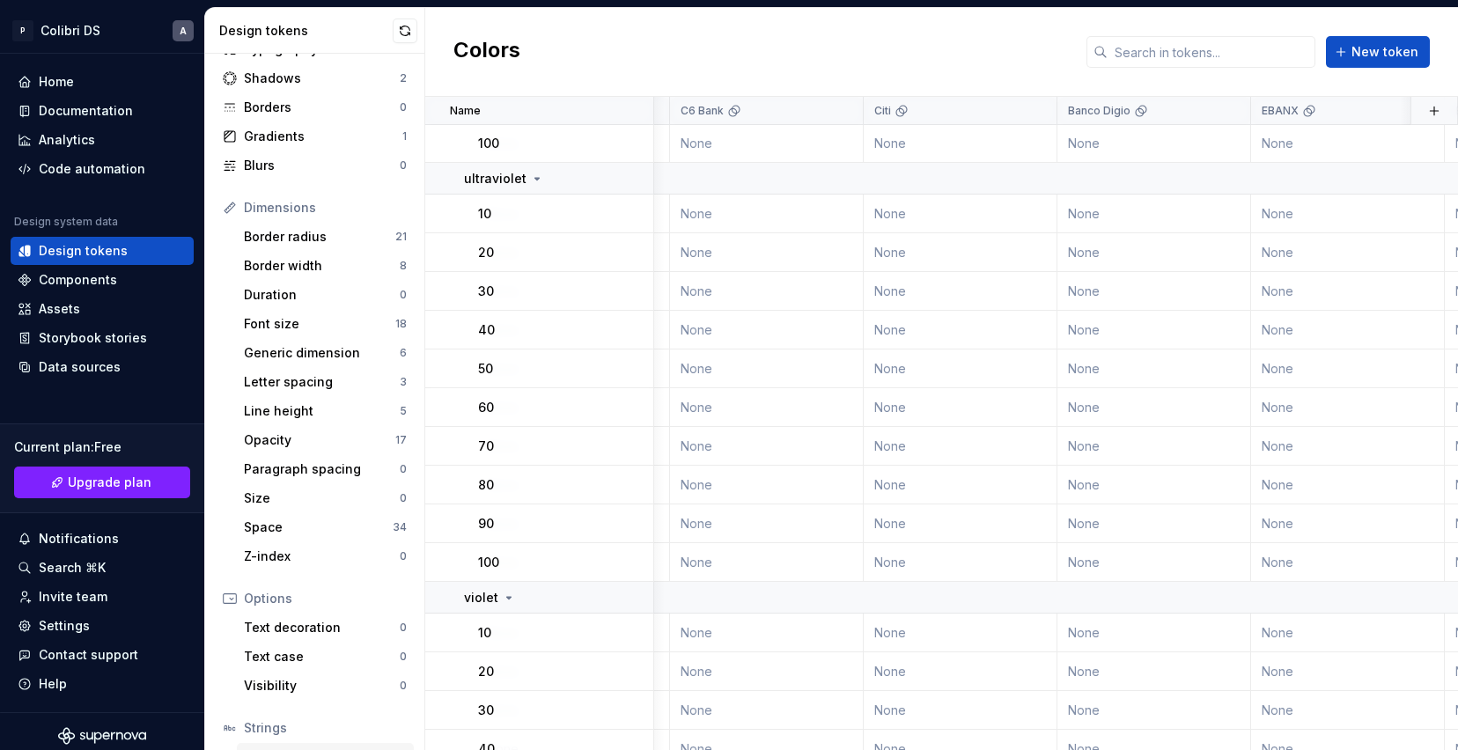
scroll to position [73, 0]
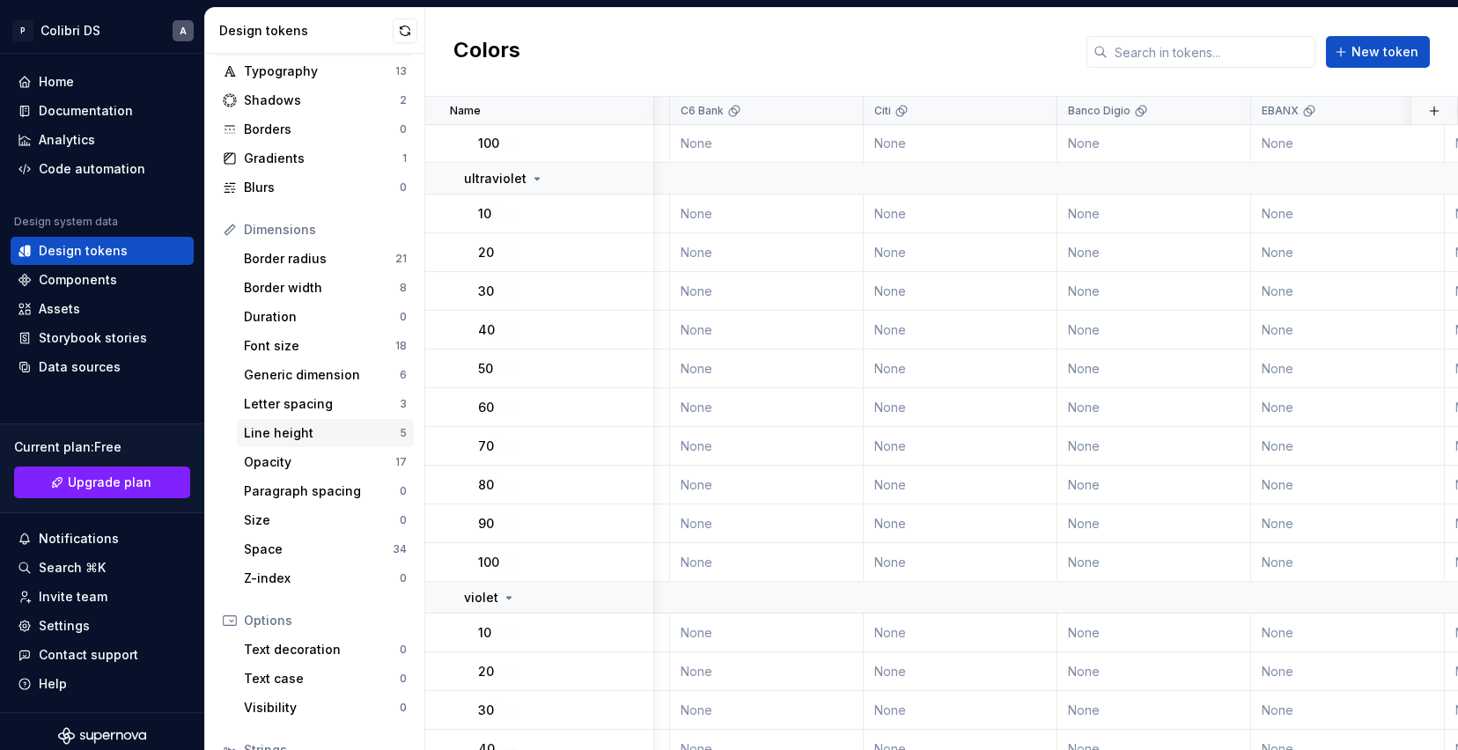
click at [359, 443] on div "Line height 5" at bounding box center [325, 433] width 177 height 28
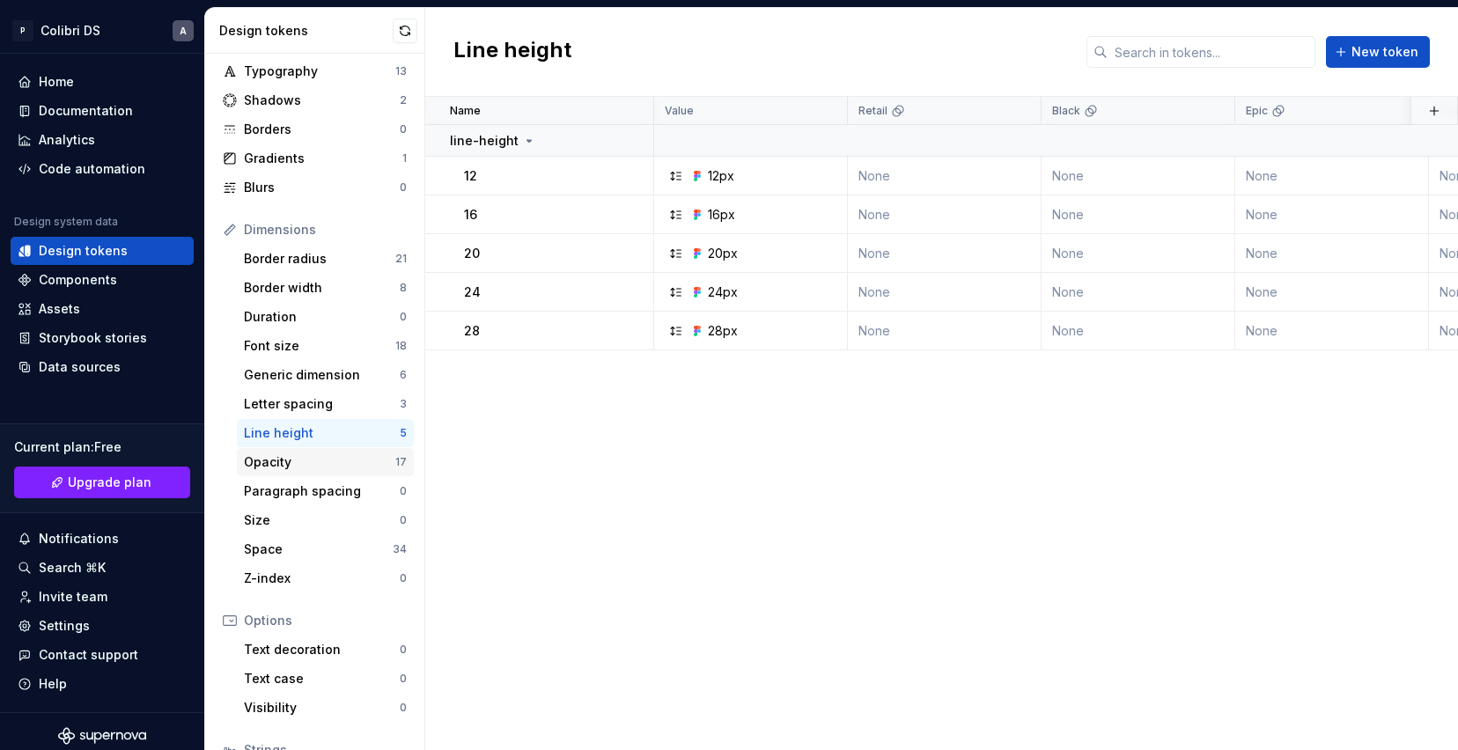
click at [351, 462] on div "Opacity" at bounding box center [319, 463] width 151 height 18
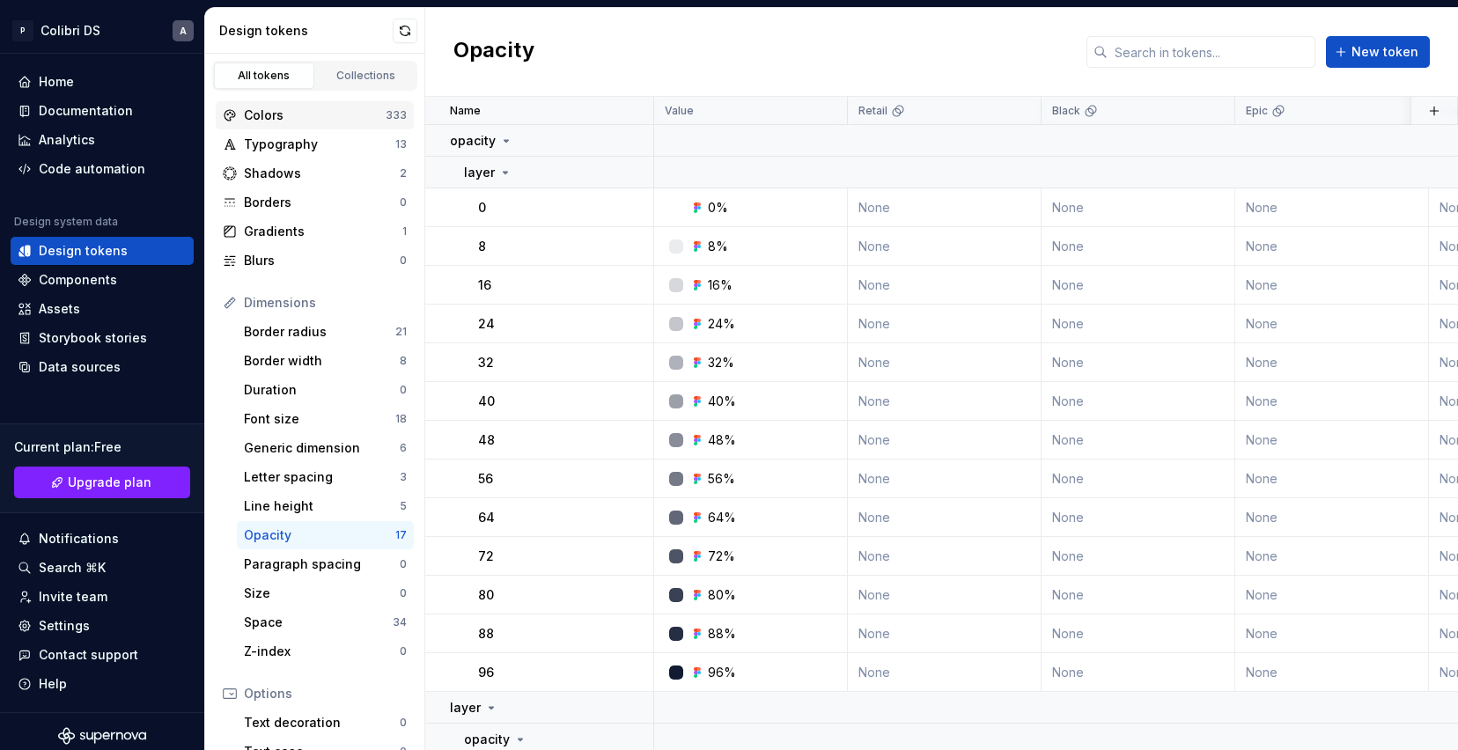
click at [357, 119] on div "Colors" at bounding box center [315, 116] width 142 height 18
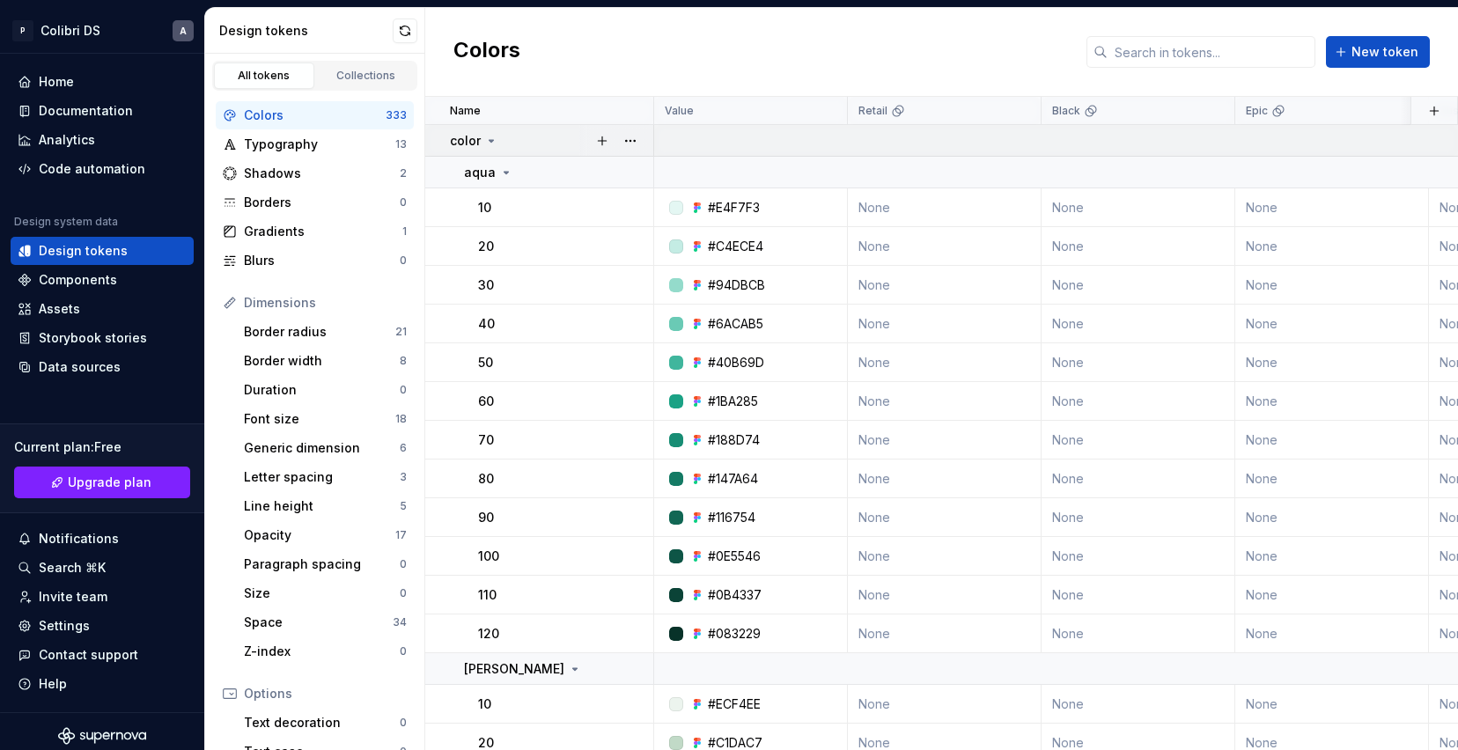
click at [490, 145] on icon at bounding box center [491, 141] width 14 height 14
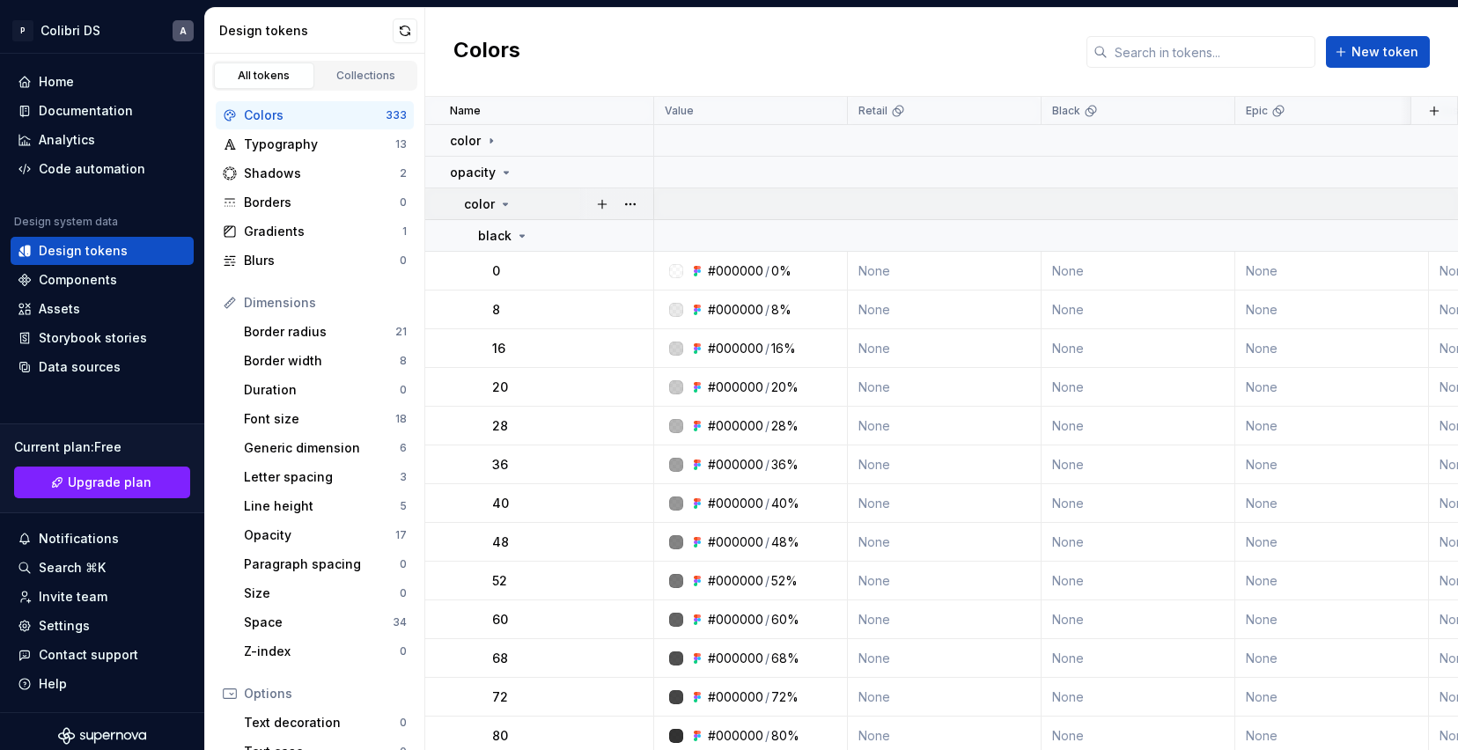
click at [501, 203] on icon at bounding box center [505, 204] width 14 height 14
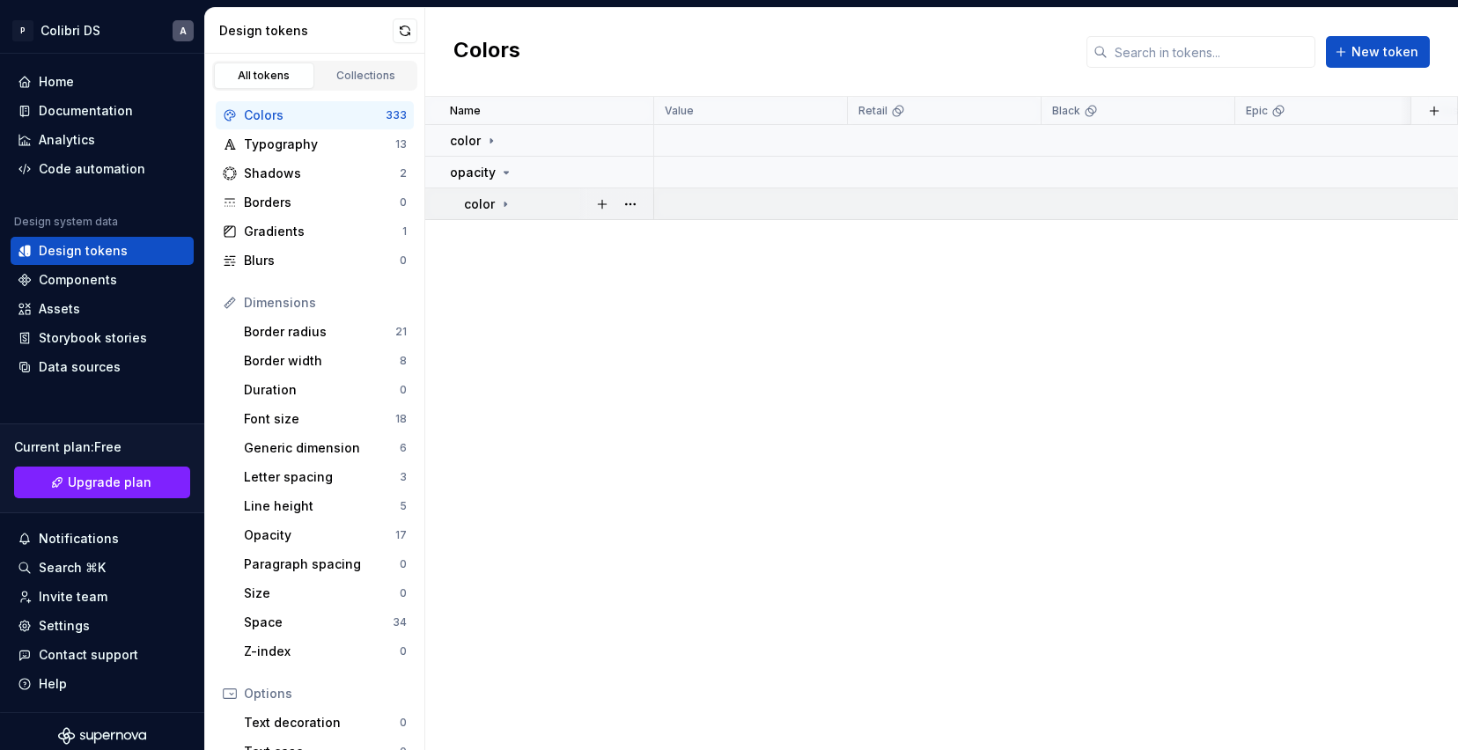
click at [499, 201] on icon at bounding box center [505, 204] width 14 height 14
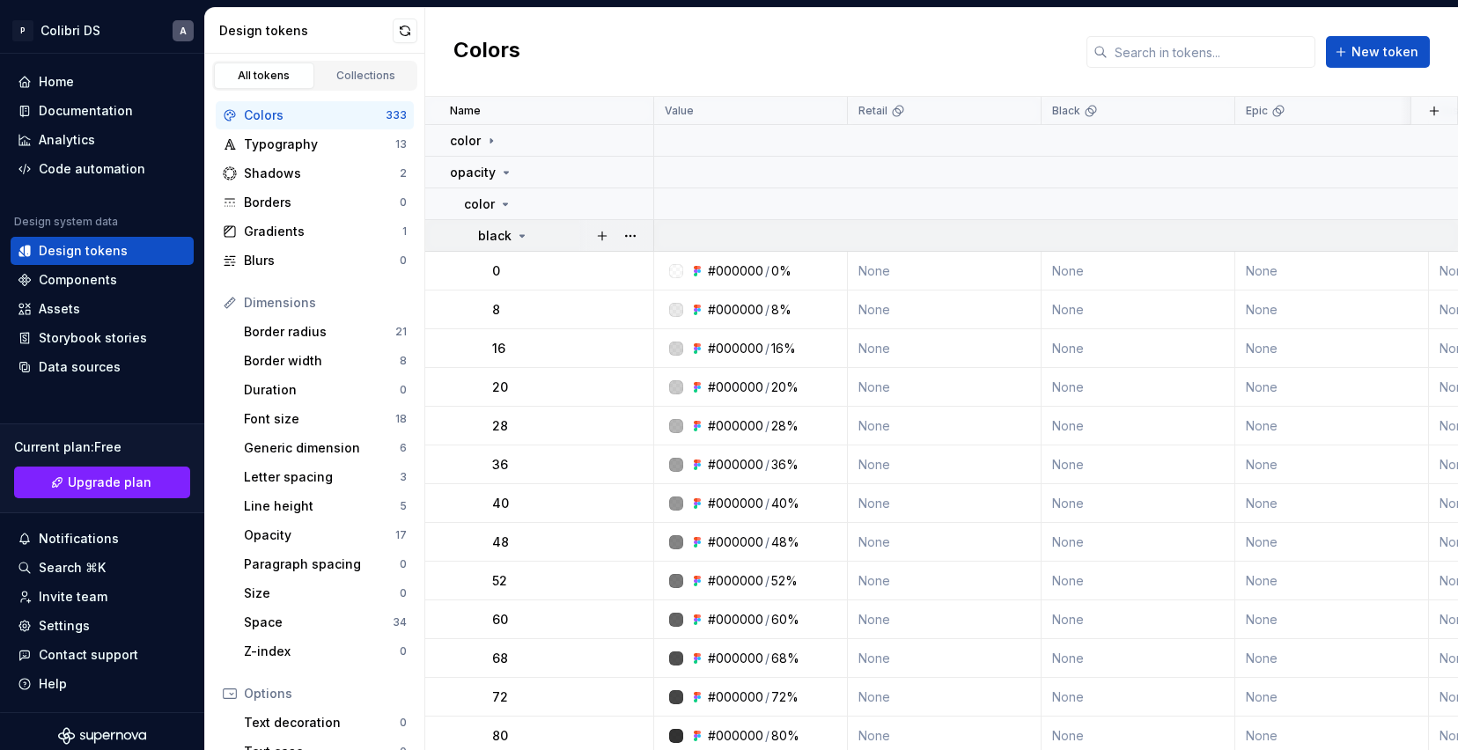
click at [518, 237] on icon at bounding box center [522, 236] width 14 height 14
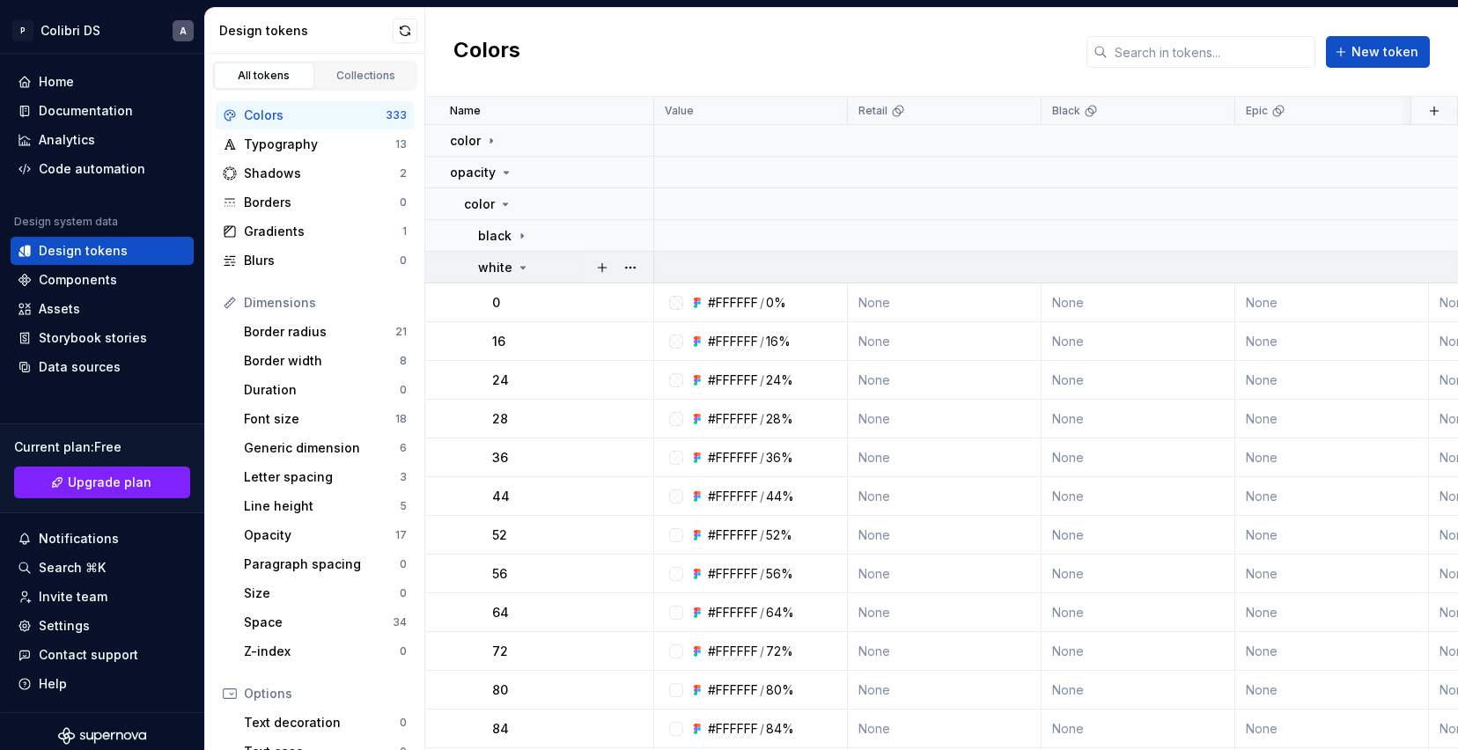
click at [520, 274] on div "white" at bounding box center [504, 268] width 52 height 18
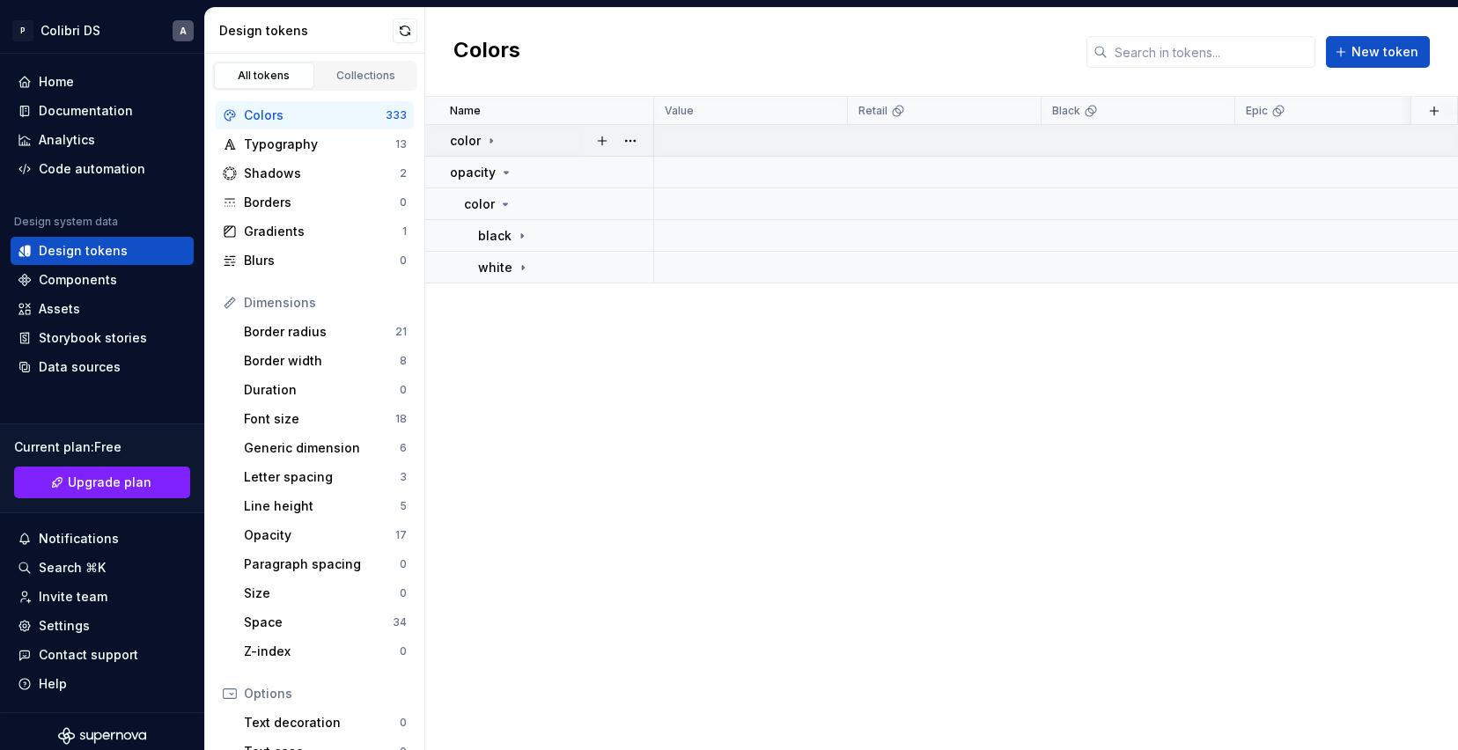
click at [494, 139] on icon at bounding box center [491, 141] width 14 height 14
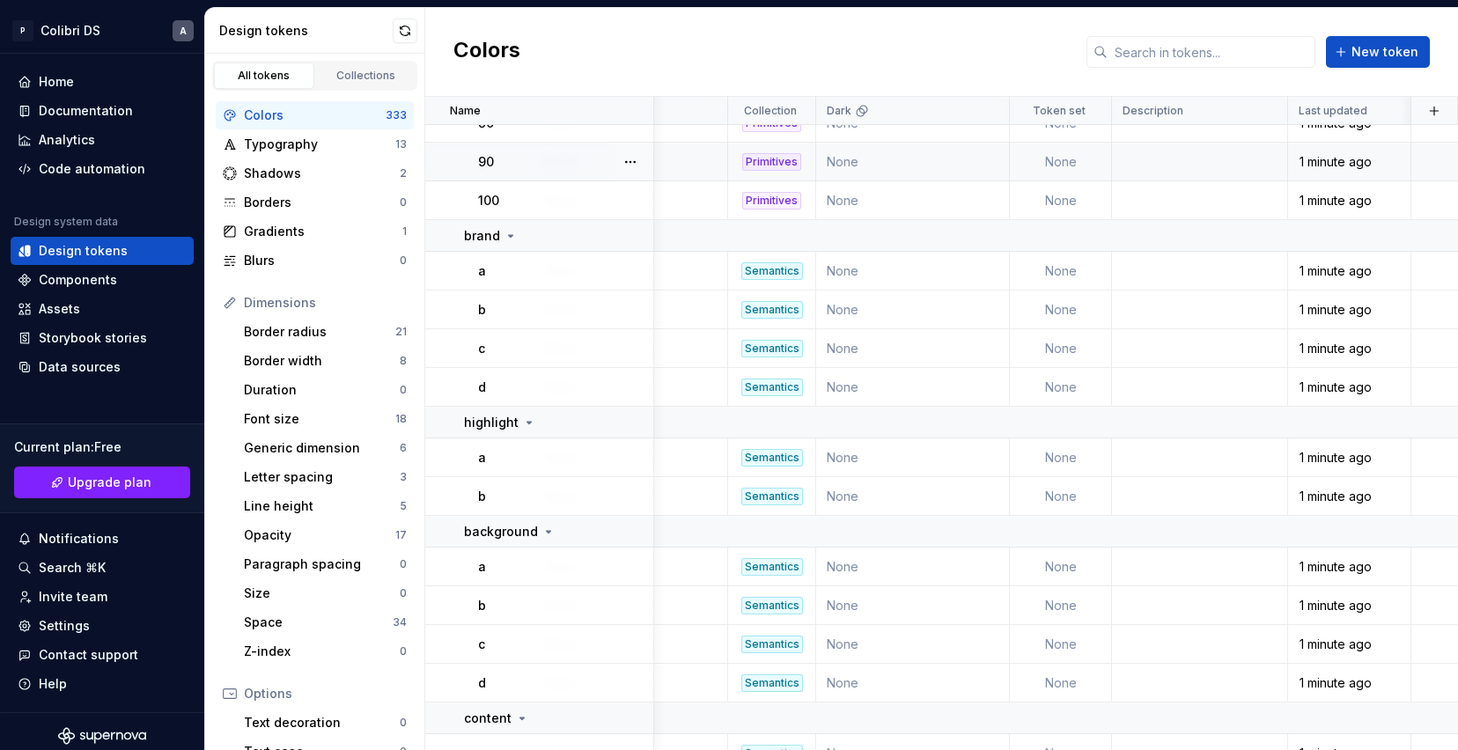
scroll to position [8701, 9226]
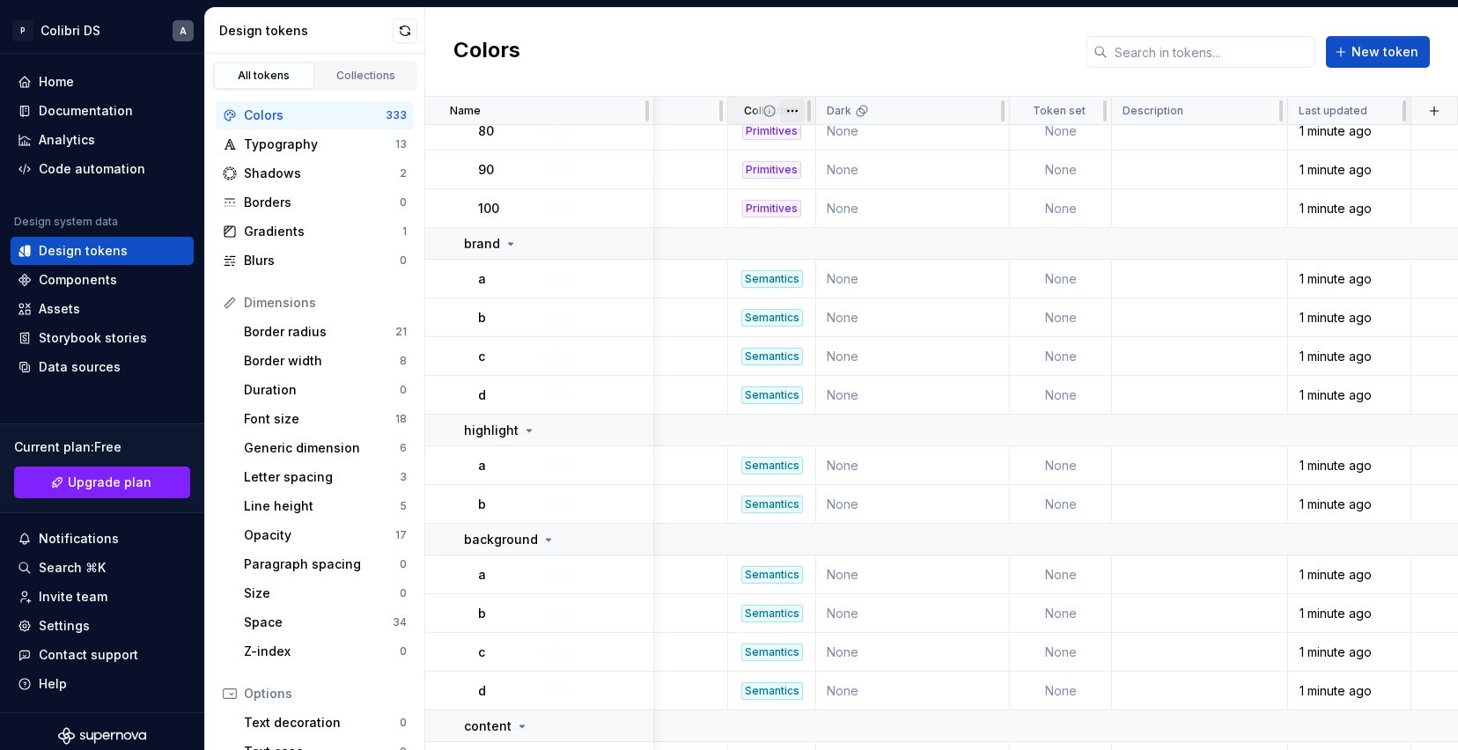
click at [786, 116] on html "P Colibri DS A Home Documentation Analytics Code automation Design system data …" at bounding box center [729, 375] width 1458 height 750
click at [766, 107] on html "P Colibri DS A Home Documentation Analytics Code automation Design system data …" at bounding box center [729, 375] width 1458 height 750
click at [766, 107] on icon at bounding box center [770, 111] width 14 height 14
click at [774, 113] on icon at bounding box center [770, 111] width 14 height 14
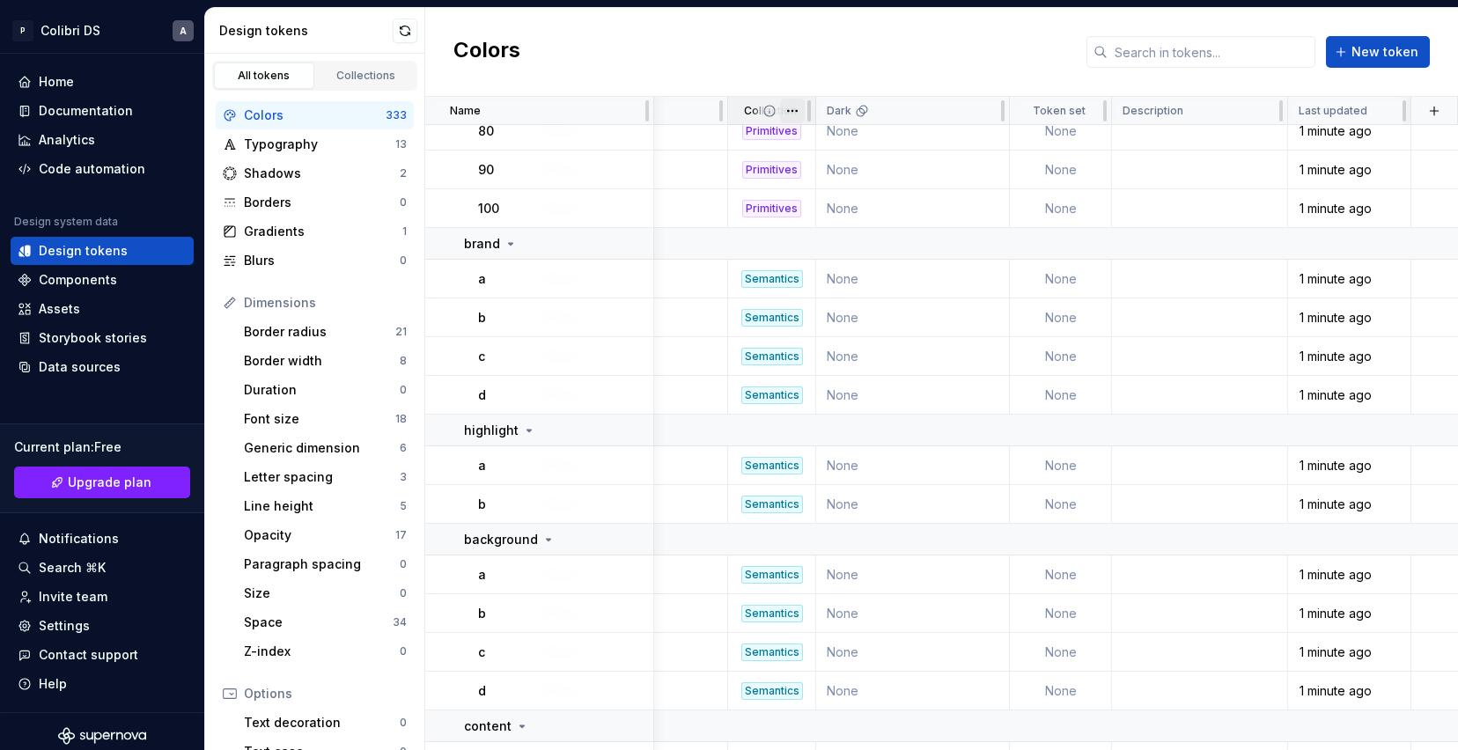
click at [786, 113] on html "P Colibri DS A Home Documentation Analytics Code automation Design system data …" at bounding box center [729, 375] width 1458 height 750
click at [851, 63] on html "P Colibri DS A Home Documentation Analytics Code automation Design system data …" at bounding box center [729, 375] width 1458 height 750
click at [405, 41] on button "button" at bounding box center [405, 30] width 25 height 25
click at [185, 49] on button "Collapse sidebar" at bounding box center [192, 53] width 25 height 25
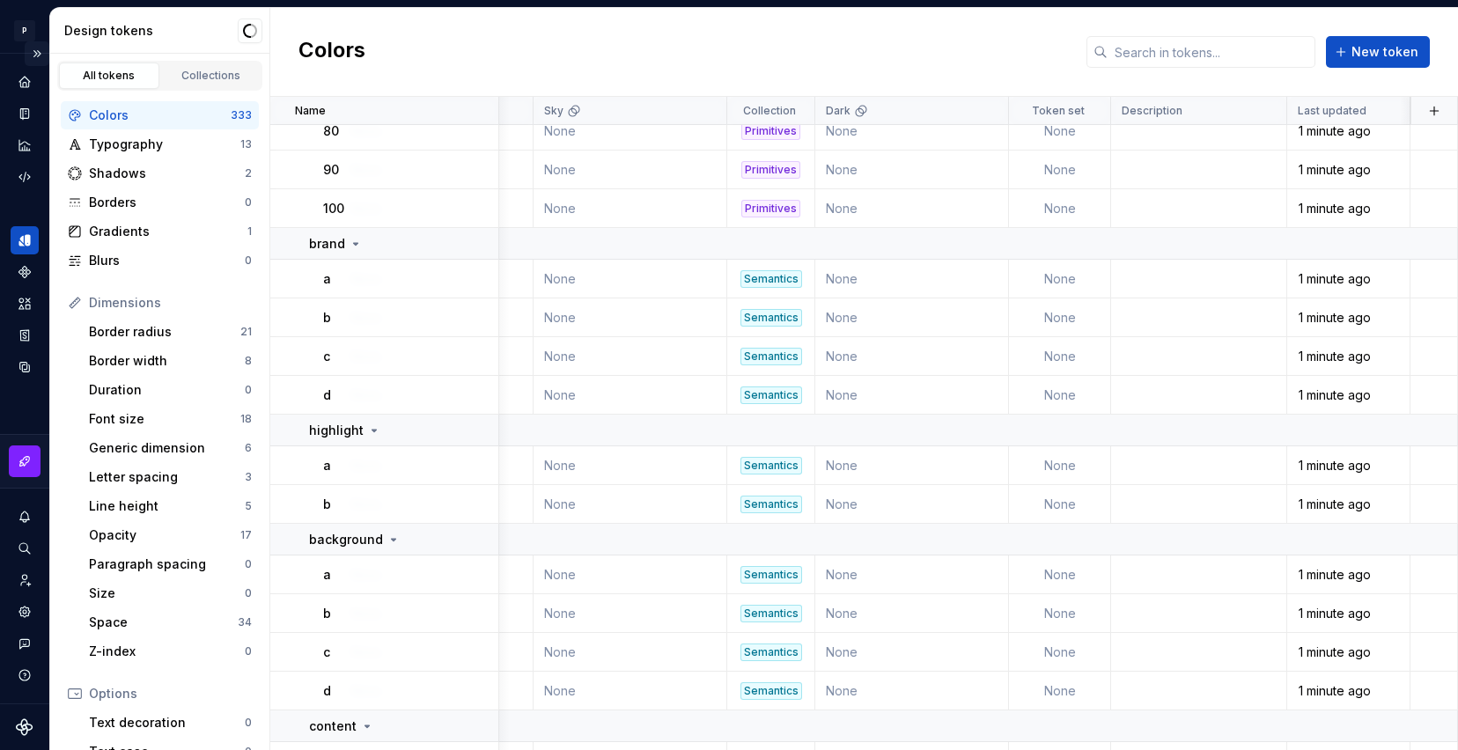
scroll to position [8701, 9071]
click at [34, 79] on div "Home" at bounding box center [25, 82] width 28 height 28
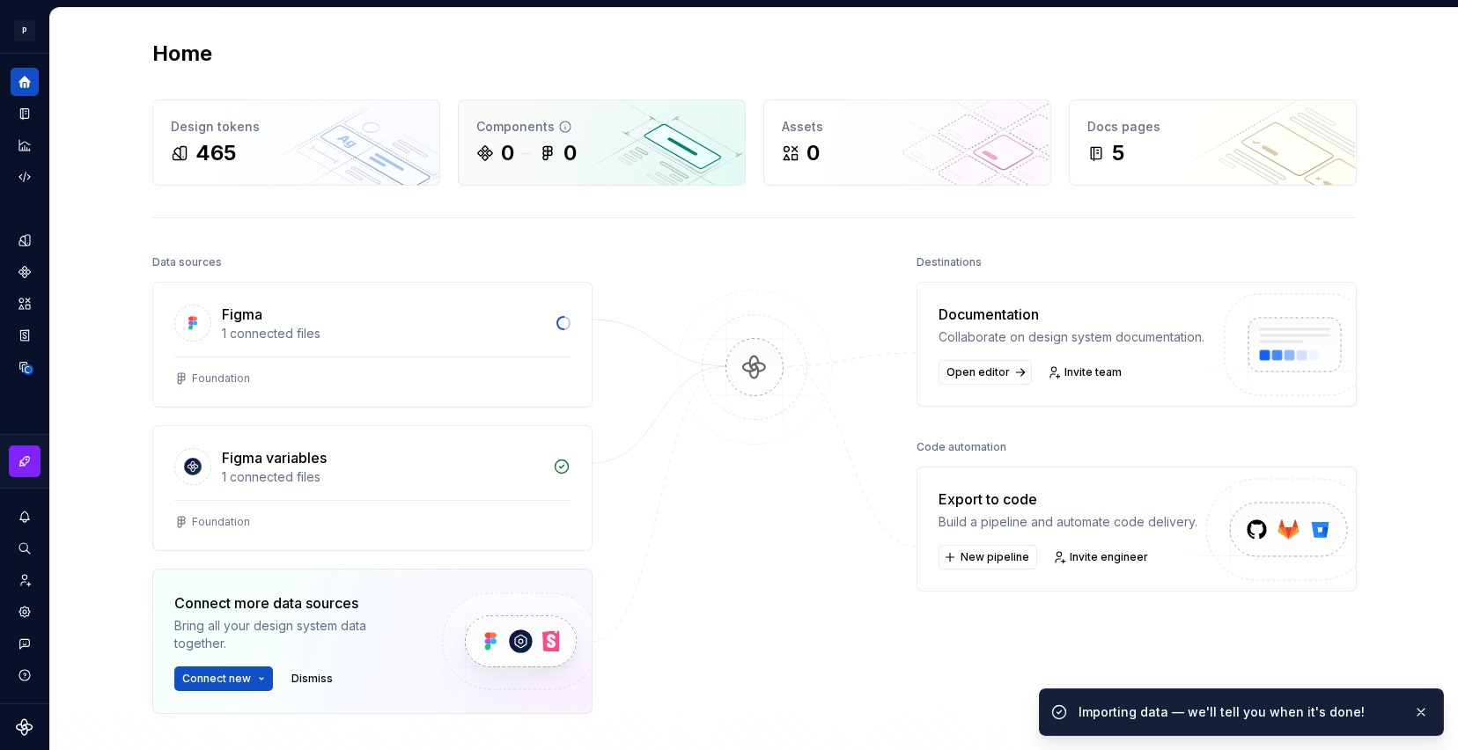
click at [675, 152] on div "0 0" at bounding box center [601, 153] width 251 height 28
click at [1093, 709] on div "Importing data — we'll tell you when it's done!" at bounding box center [1239, 713] width 321 height 18
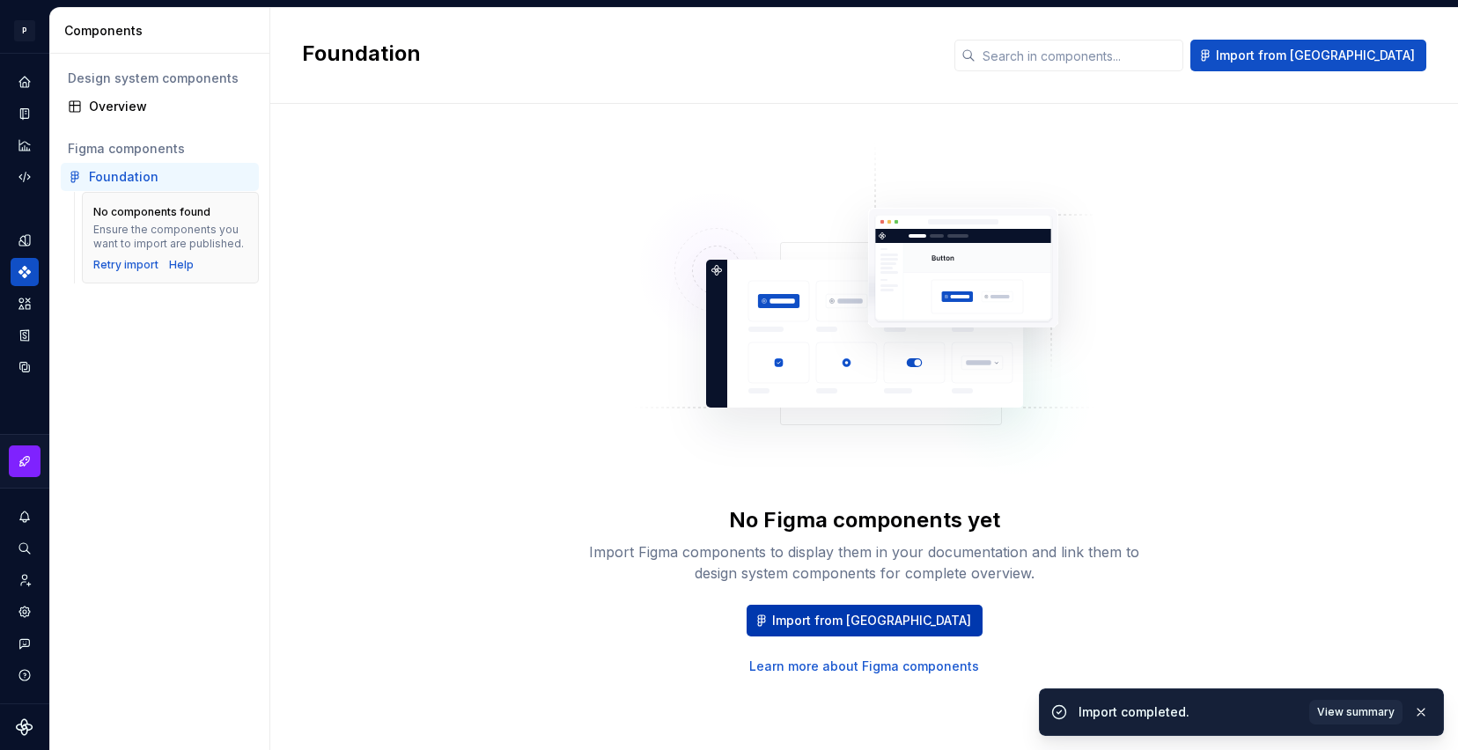
click at [843, 609] on button "Import from Figma" at bounding box center [865, 621] width 236 height 32
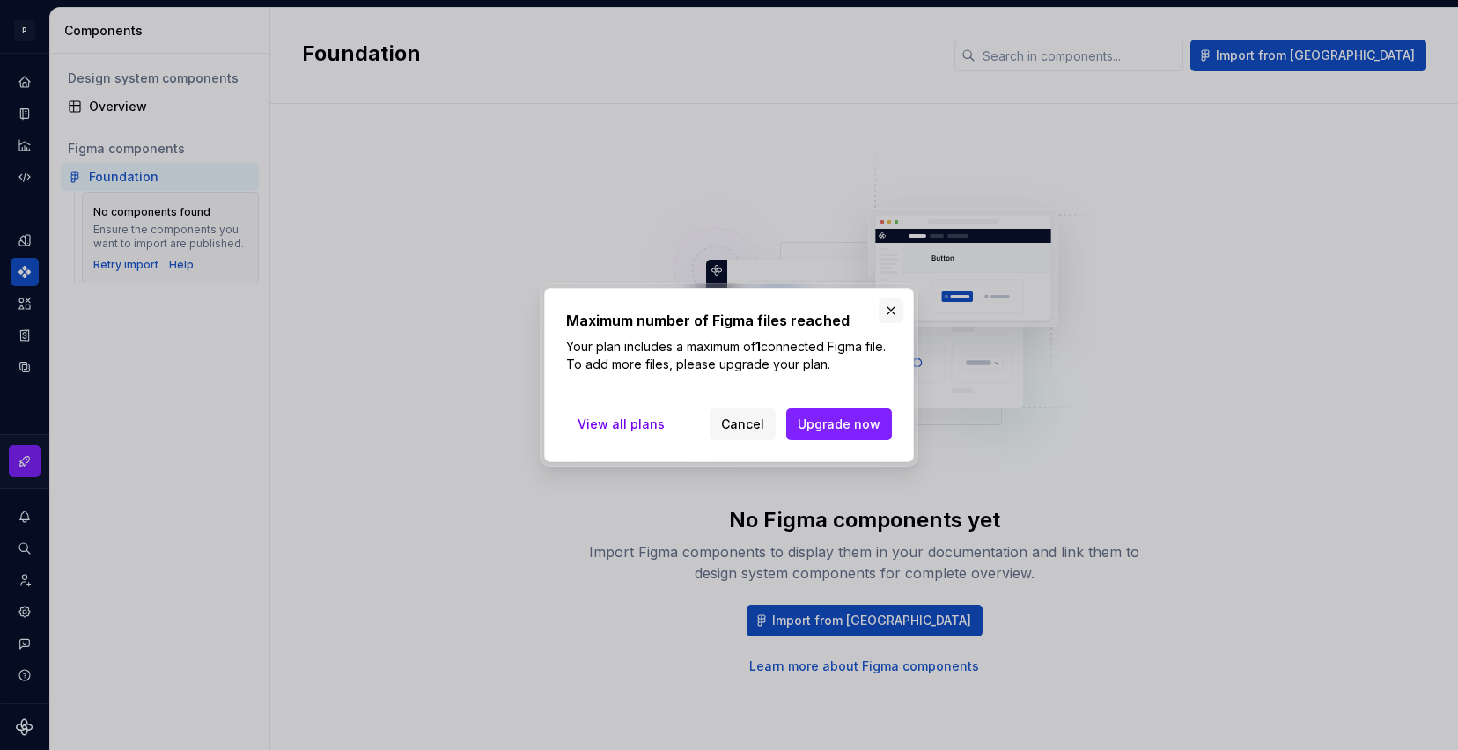
click at [892, 304] on button "button" at bounding box center [891, 311] width 25 height 25
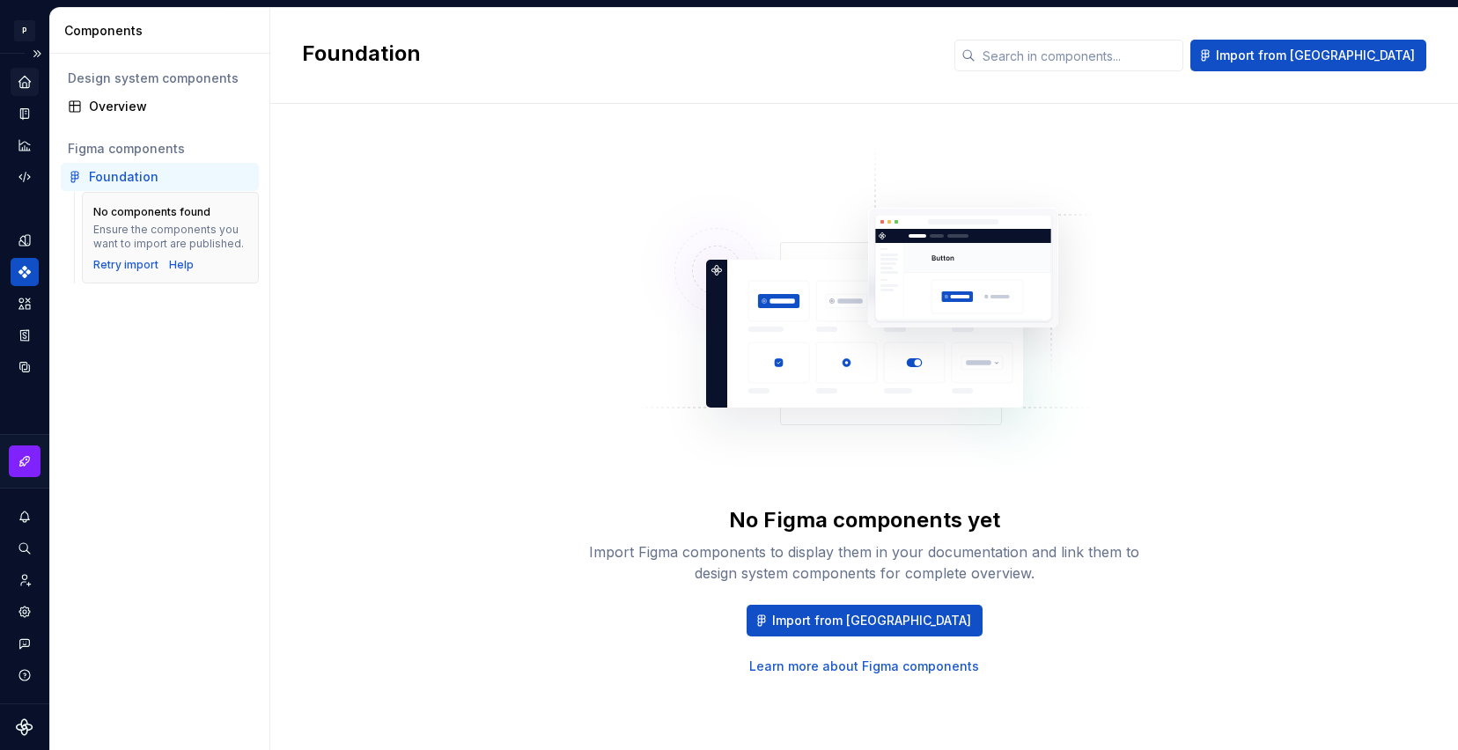
click at [29, 80] on icon "Home" at bounding box center [23, 81] width 11 height 11
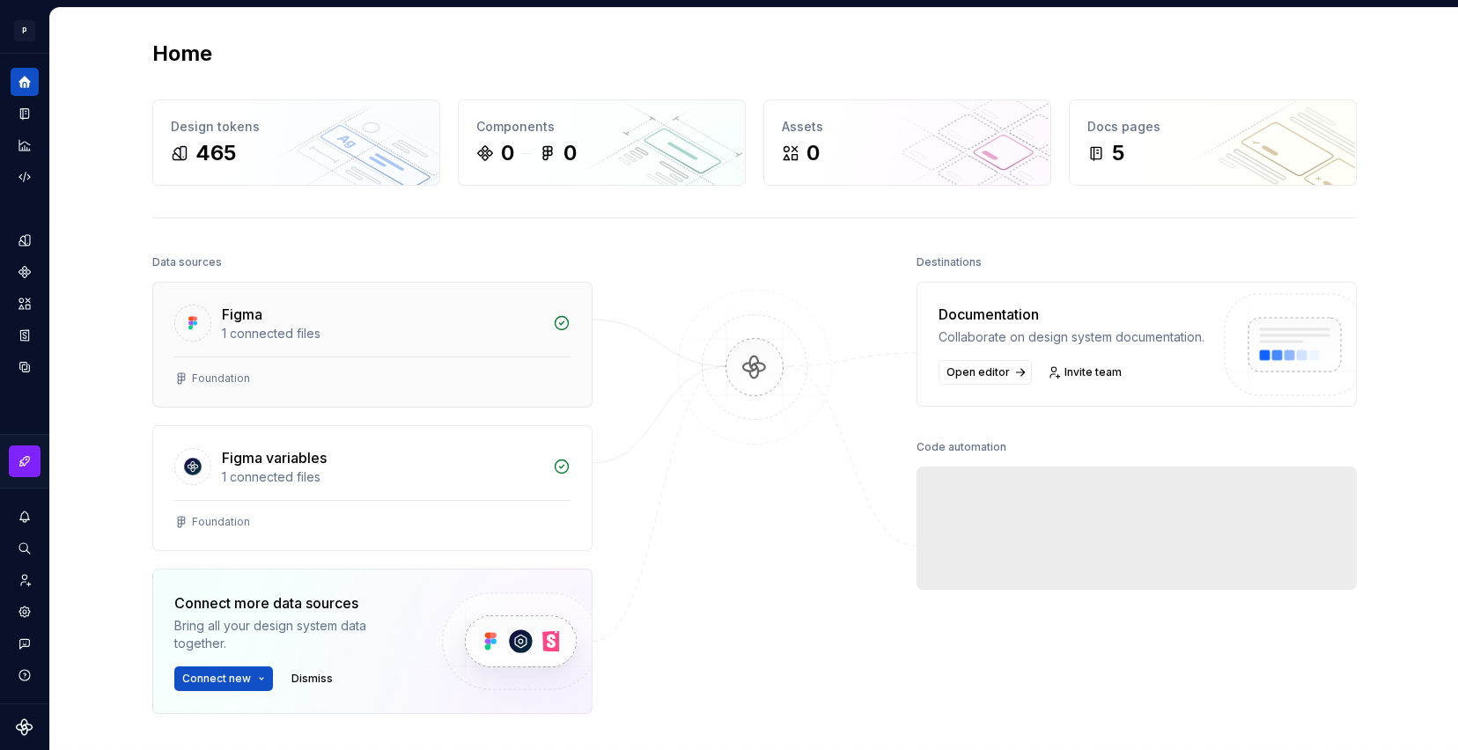
click at [560, 387] on div "Foundation" at bounding box center [372, 382] width 439 height 50
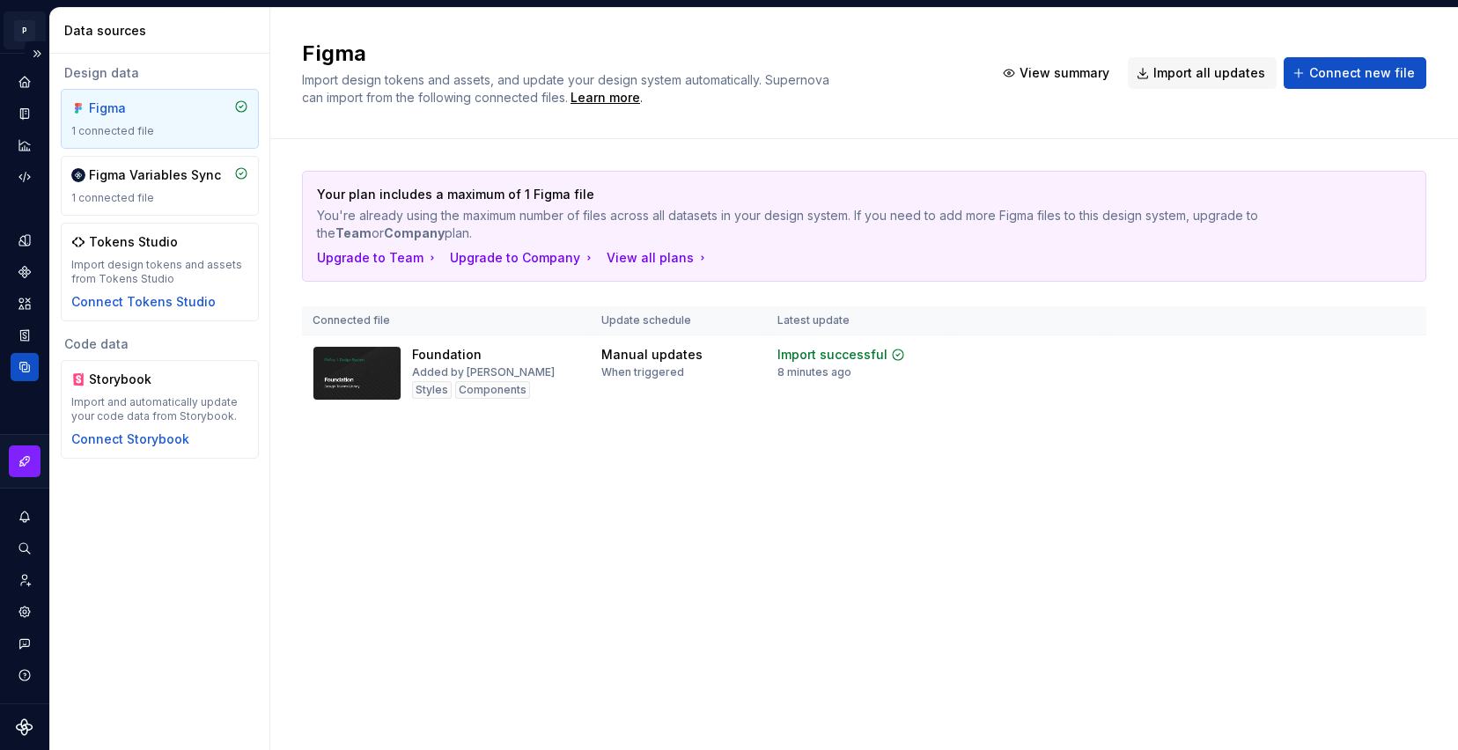
click at [36, 26] on html "P Colibri DS A Design system data Data sources Design data Figma 1 connected fi…" at bounding box center [729, 375] width 1458 height 750
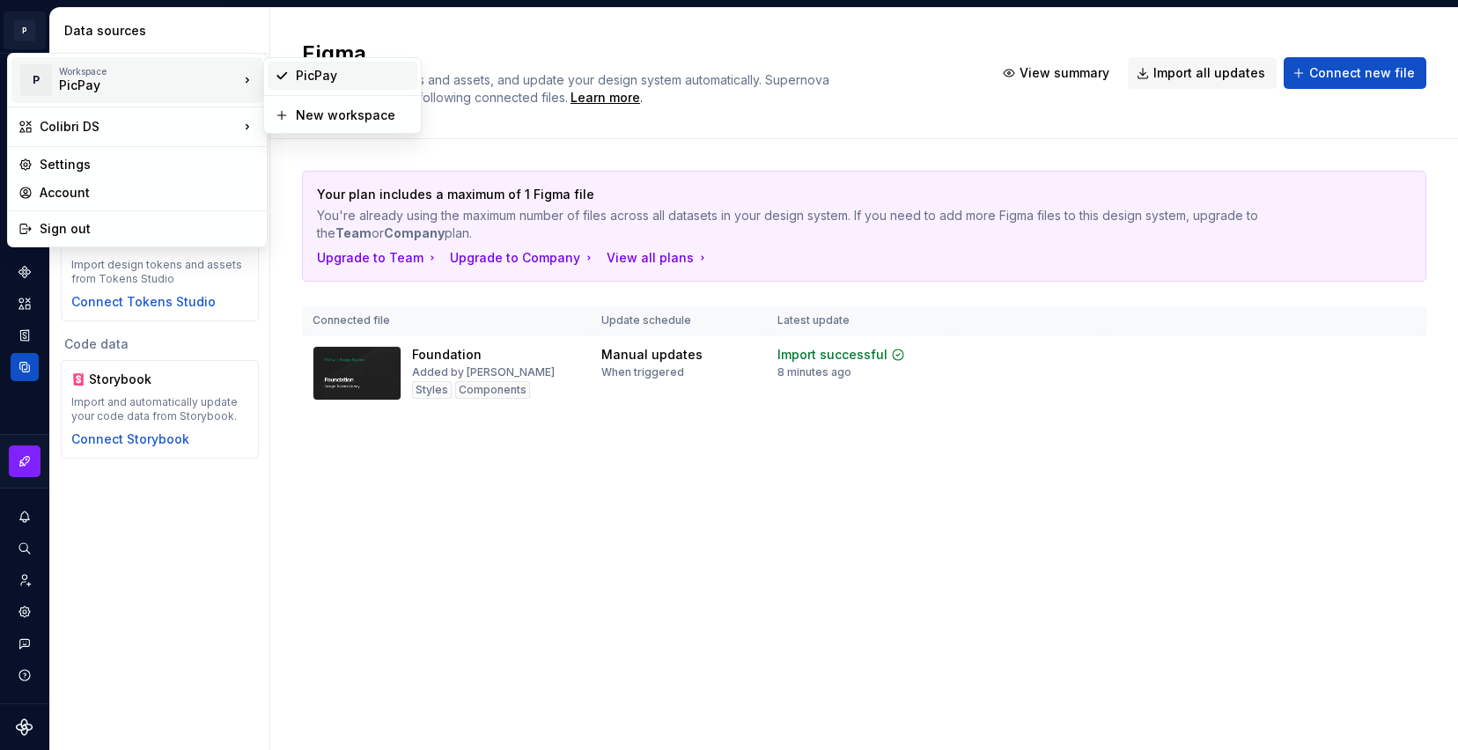
click at [314, 86] on div "PicPay" at bounding box center [343, 76] width 150 height 28
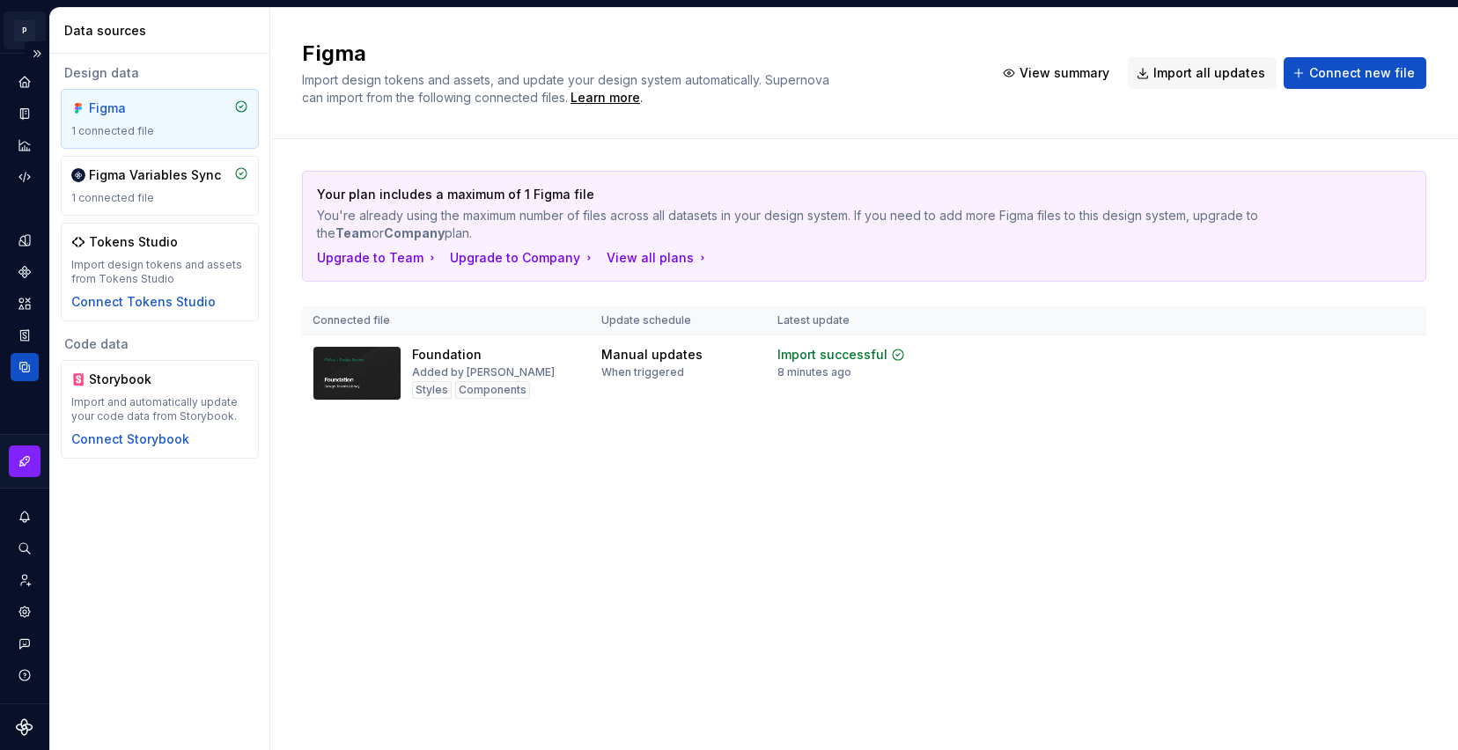
click at [32, 38] on html "P Colibri DS A Design system data Data sources Design data Figma 1 connected fi…" at bounding box center [729, 375] width 1458 height 750
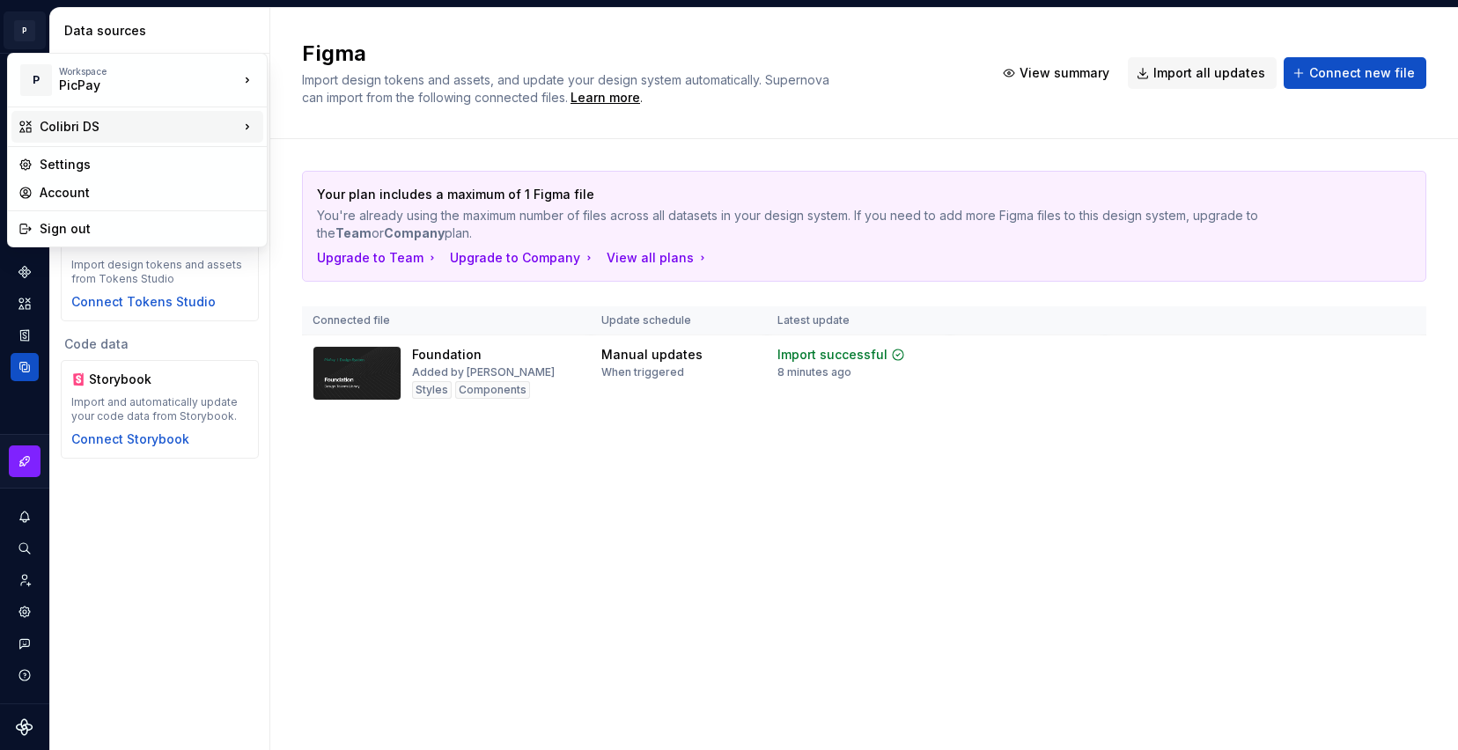
click at [66, 125] on div "Colibri DS" at bounding box center [139, 127] width 199 height 18
click at [676, 122] on html "P Colibri DS A Design system data Data sources Design data Figma 1 connected fi…" at bounding box center [729, 375] width 1458 height 750
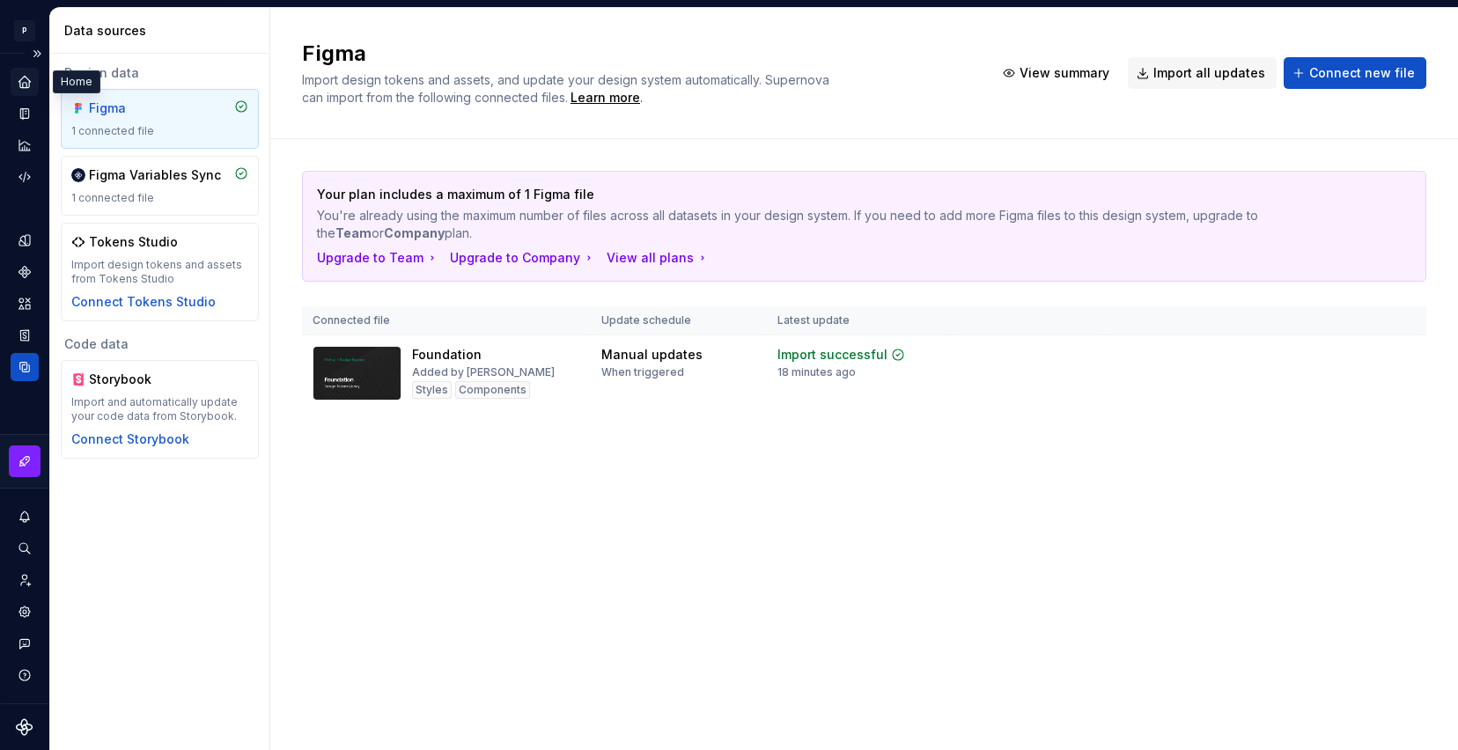
click at [37, 91] on div "Home" at bounding box center [25, 82] width 28 height 28
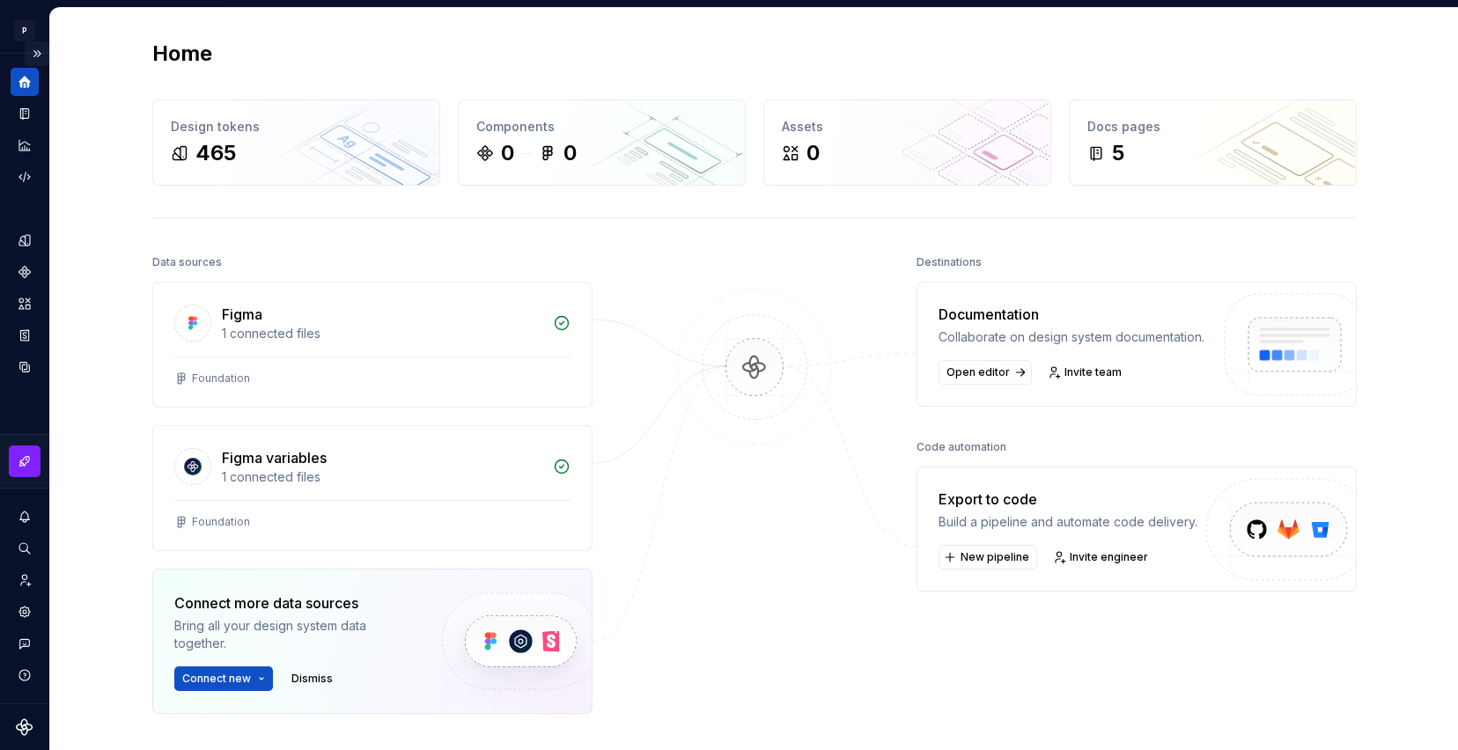
click at [36, 49] on button "Expand sidebar" at bounding box center [37, 53] width 25 height 25
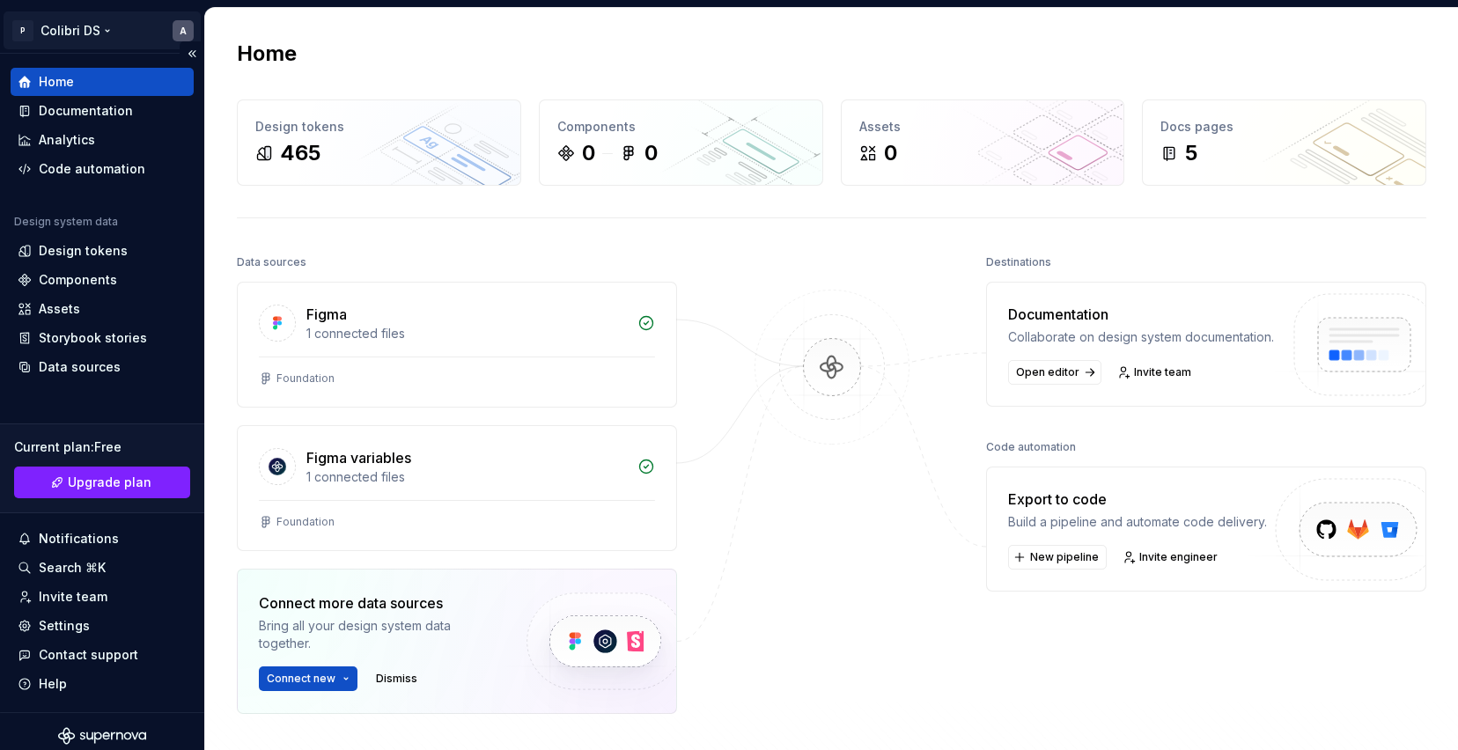
click at [83, 33] on html "P Colibri DS A Home Documentation Analytics Code automation Design system data …" at bounding box center [729, 375] width 1458 height 750
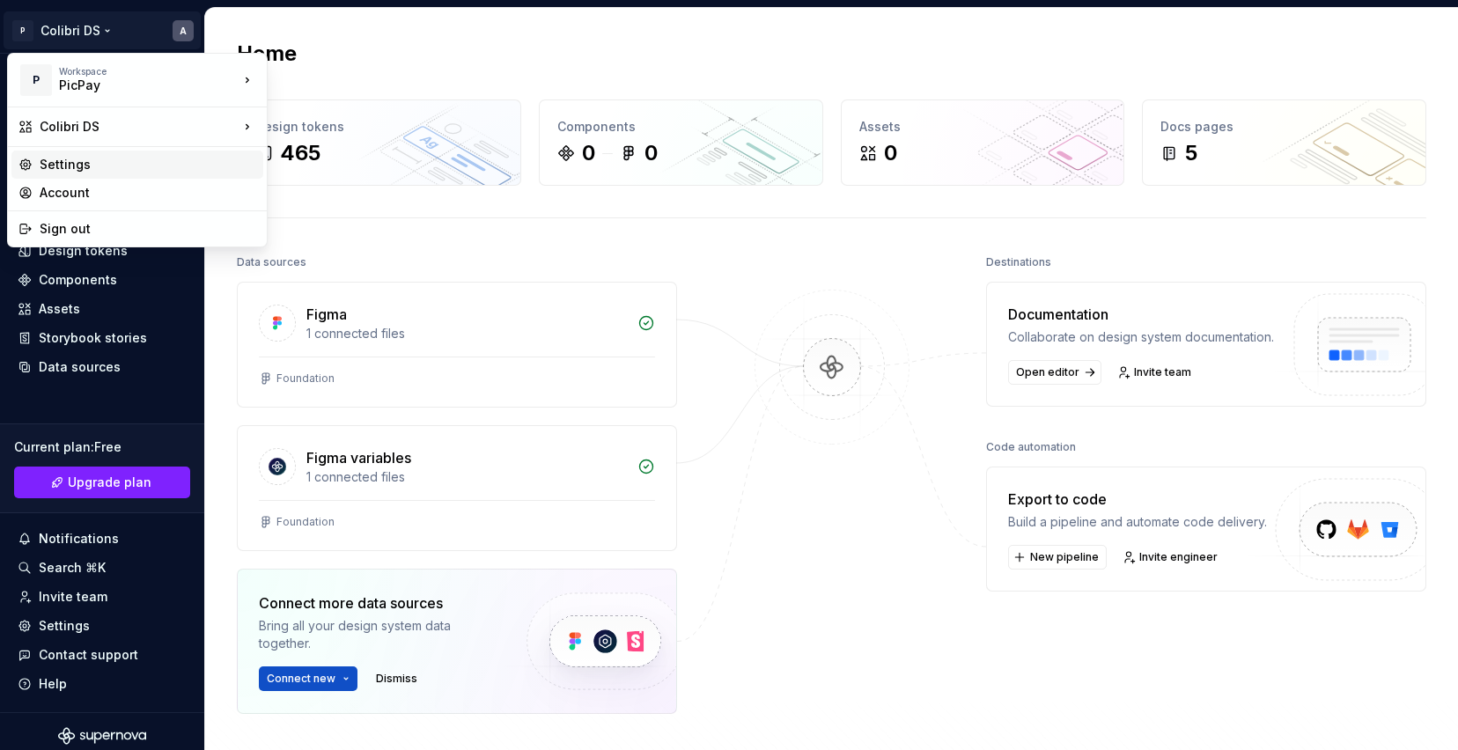
click at [104, 169] on div "Settings" at bounding box center [148, 165] width 217 height 18
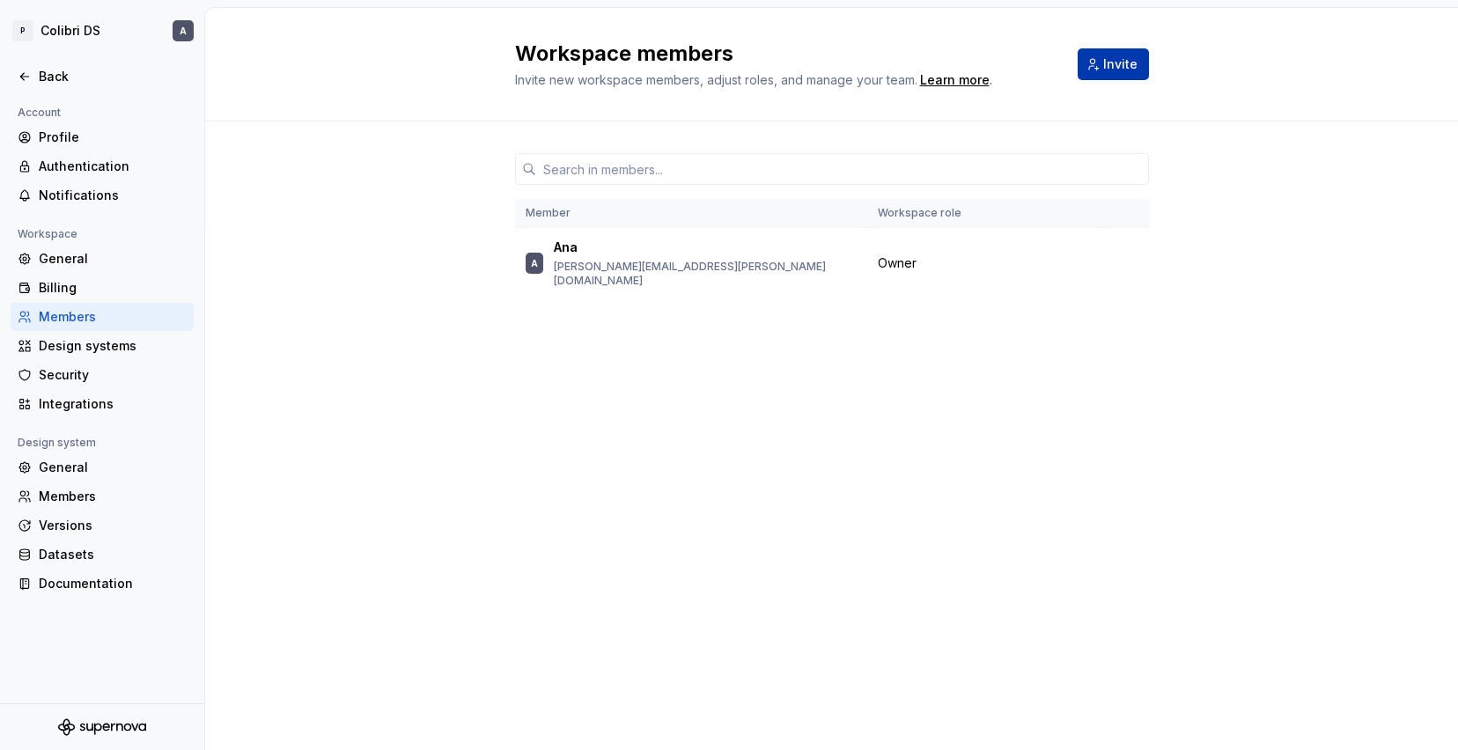
click at [1133, 63] on span "Invite" at bounding box center [1121, 64] width 34 height 18
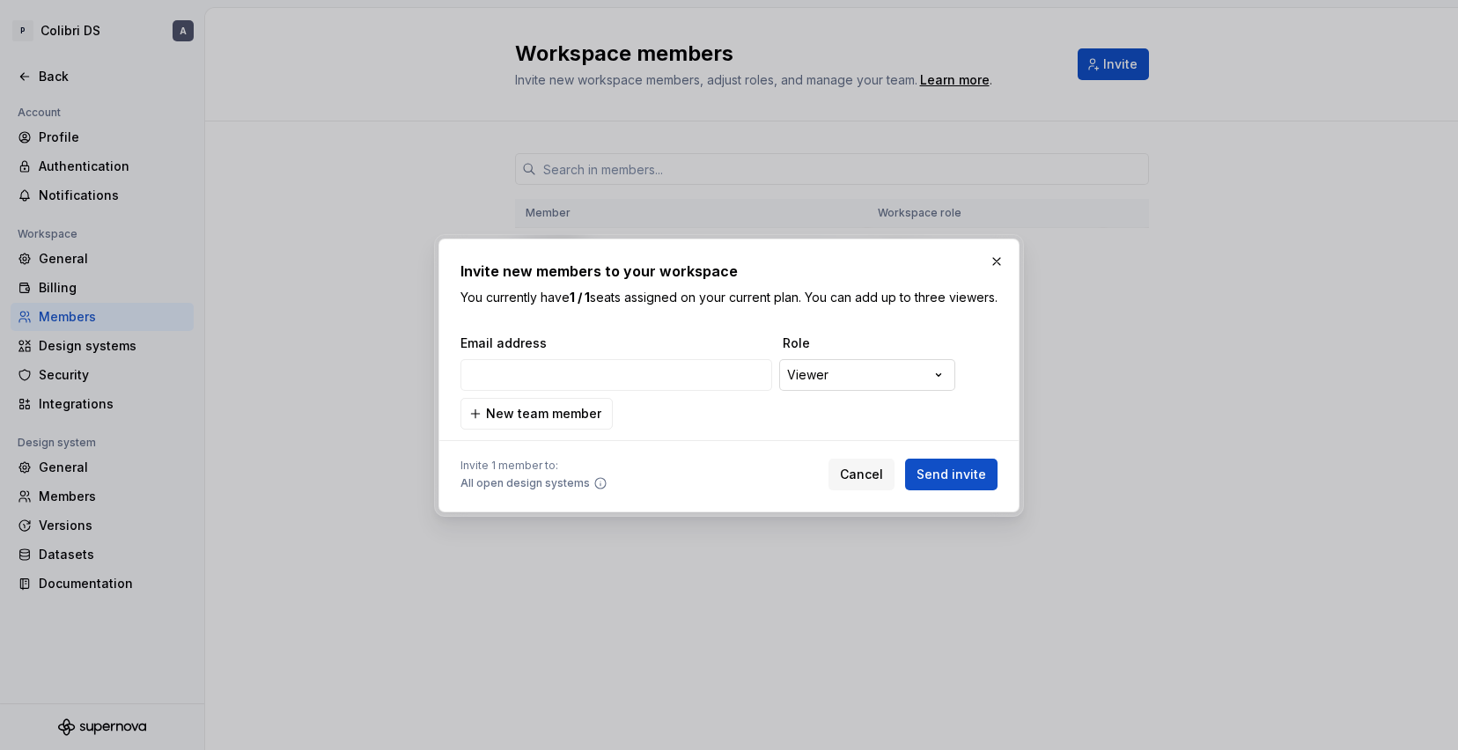
click at [853, 380] on div "**********" at bounding box center [729, 375] width 1458 height 750
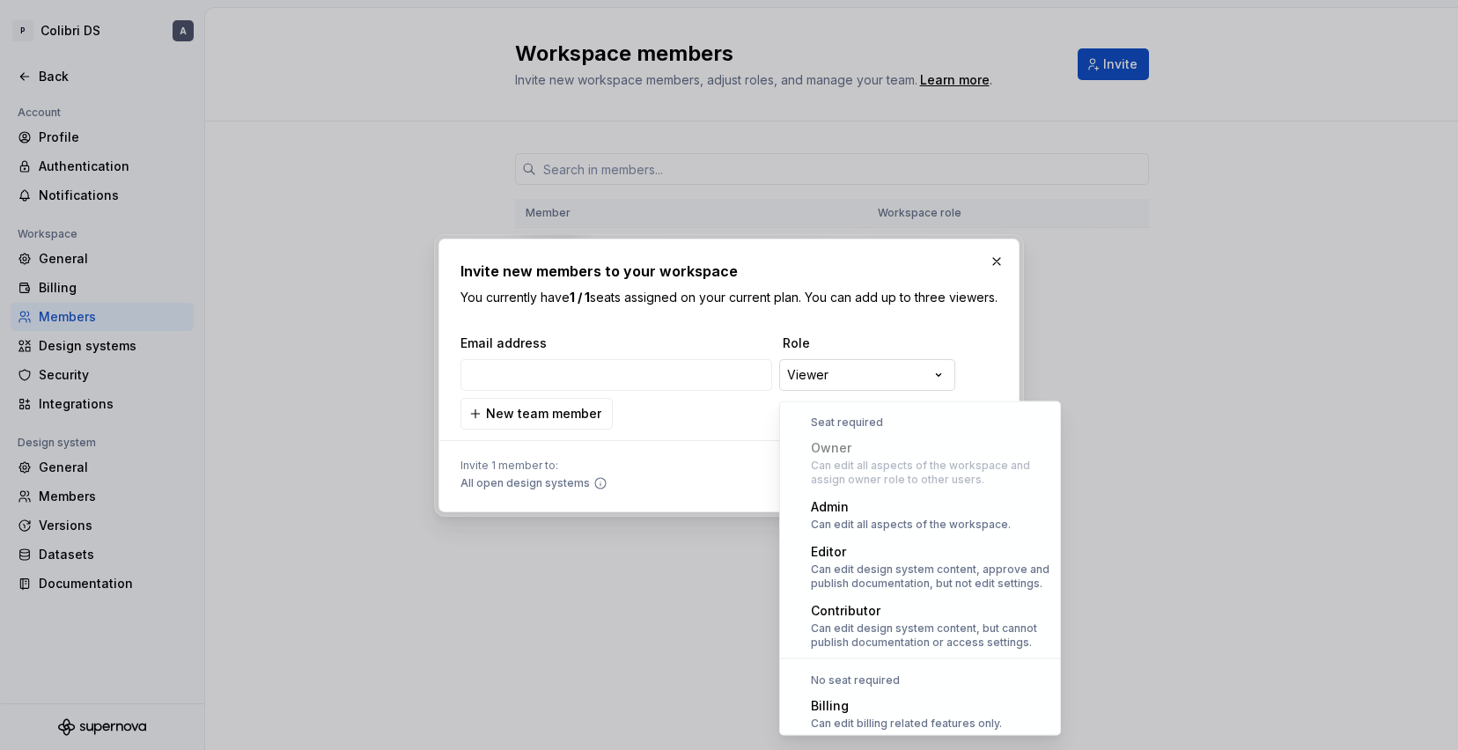
scroll to position [48, 0]
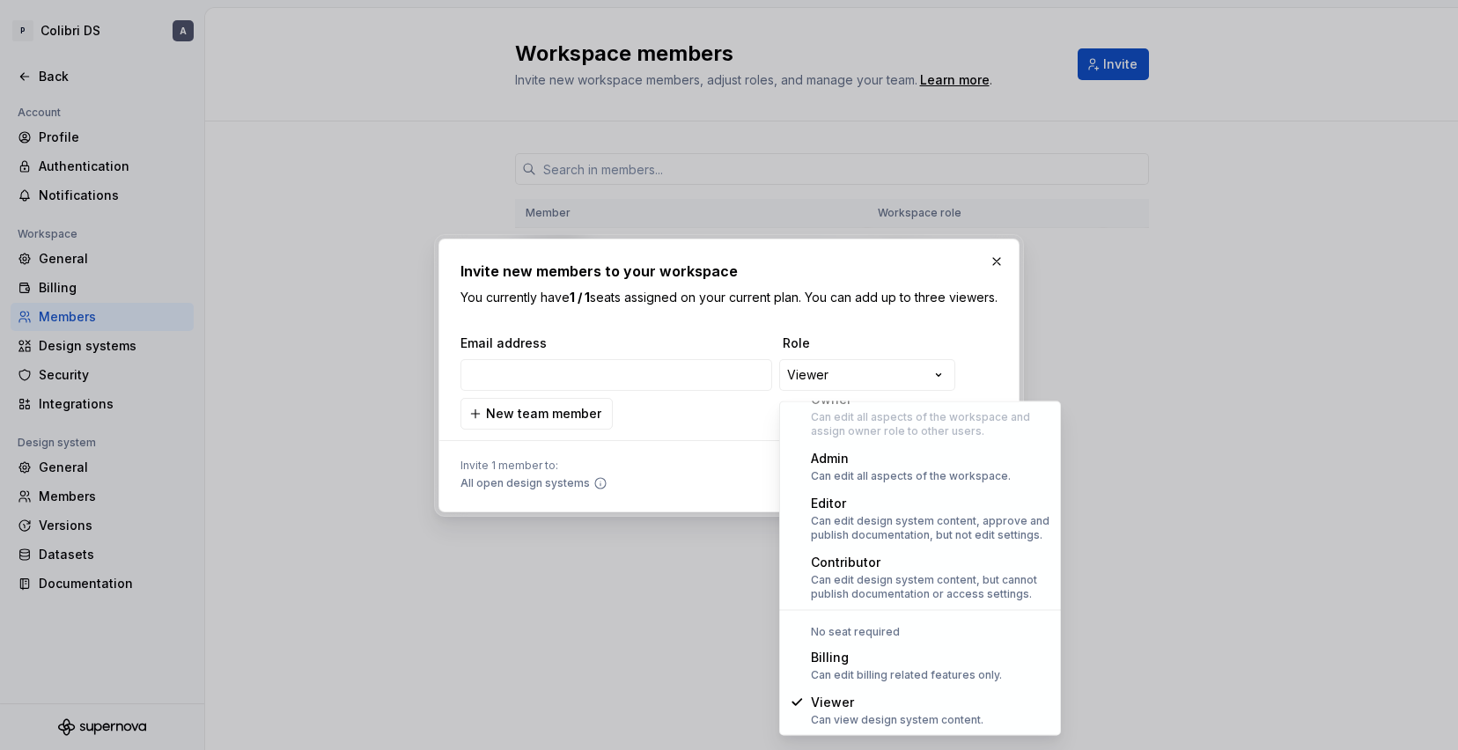
select select "*******"
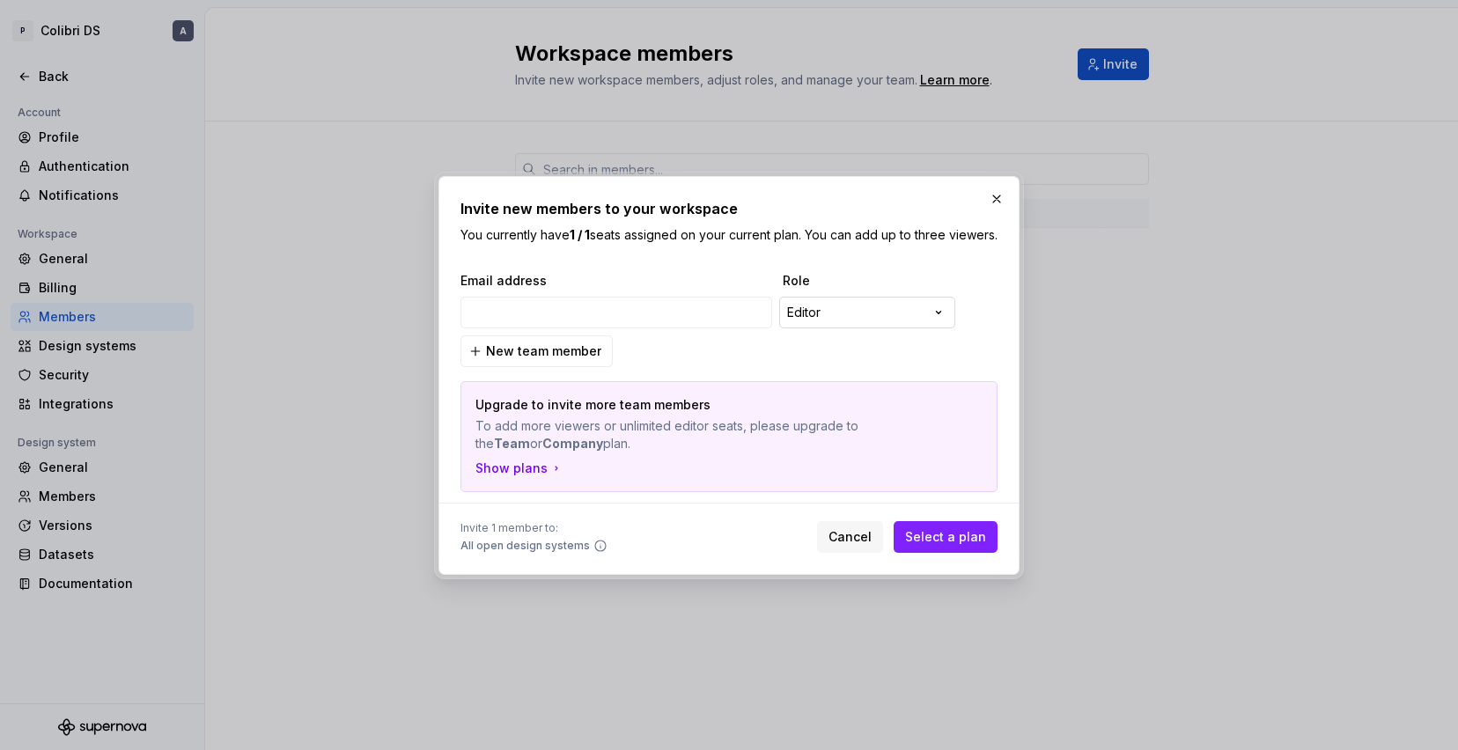
click at [853, 309] on div "**********" at bounding box center [729, 375] width 1458 height 750
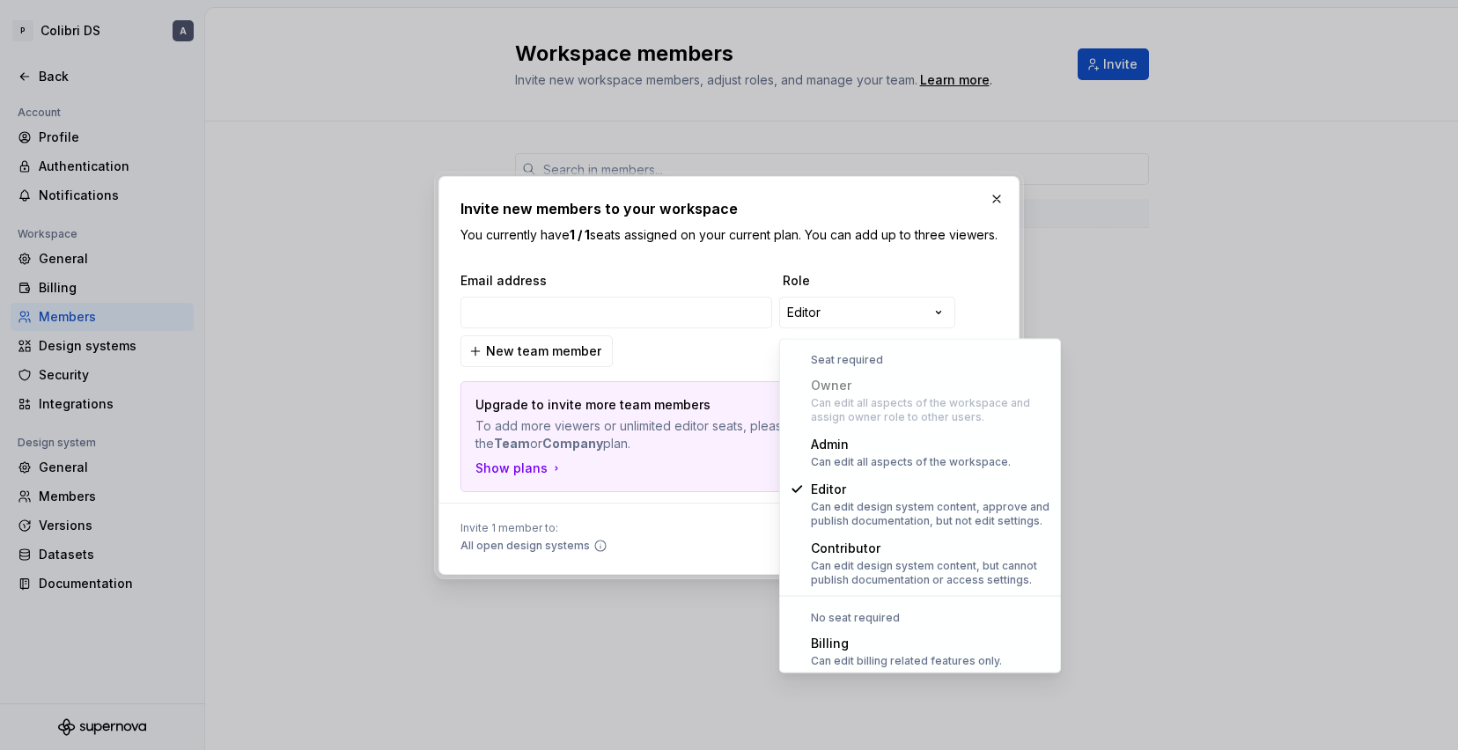
click at [683, 331] on div "**********" at bounding box center [729, 375] width 1458 height 750
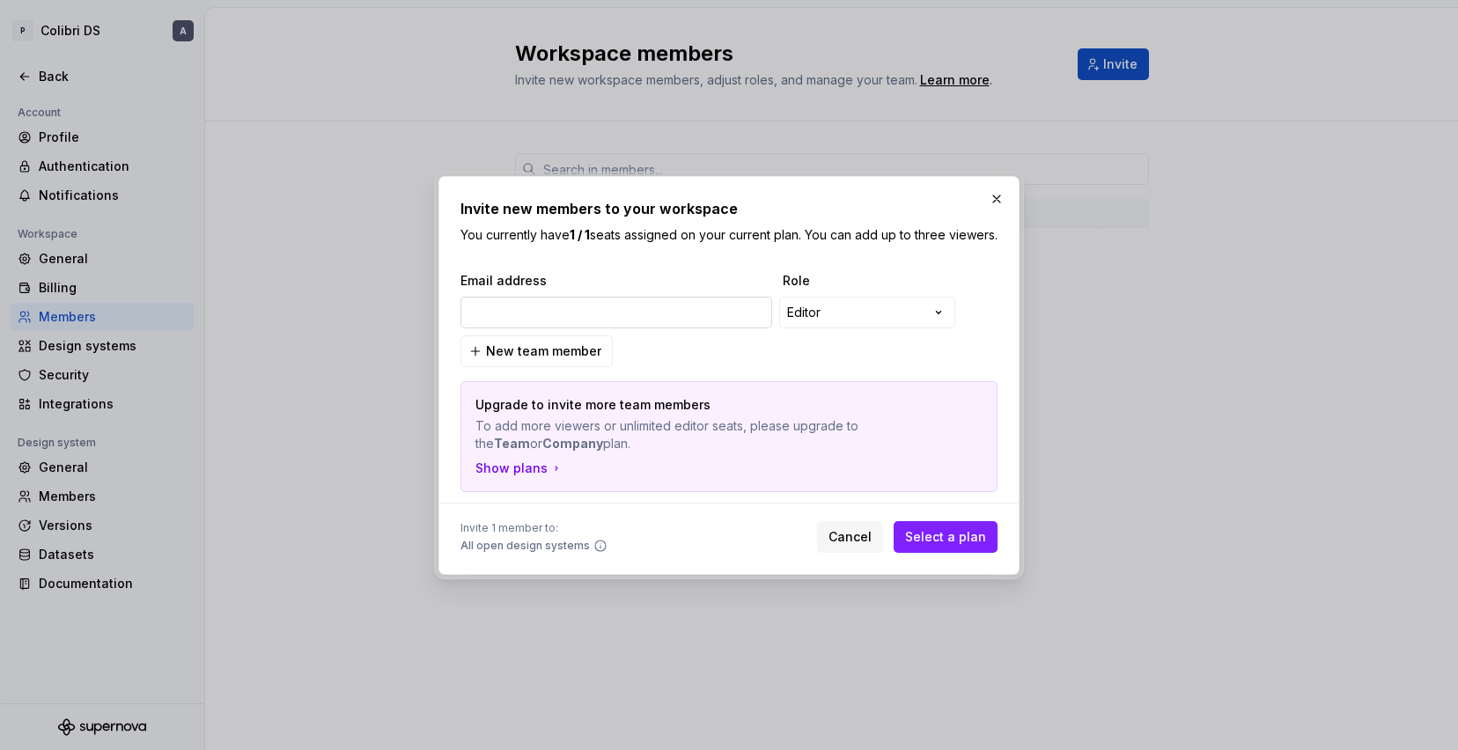
click at [683, 326] on input "email" at bounding box center [617, 313] width 312 height 32
type input "joao.mesquita@picpay.com"
click at [904, 315] on div "**********" at bounding box center [729, 375] width 1458 height 750
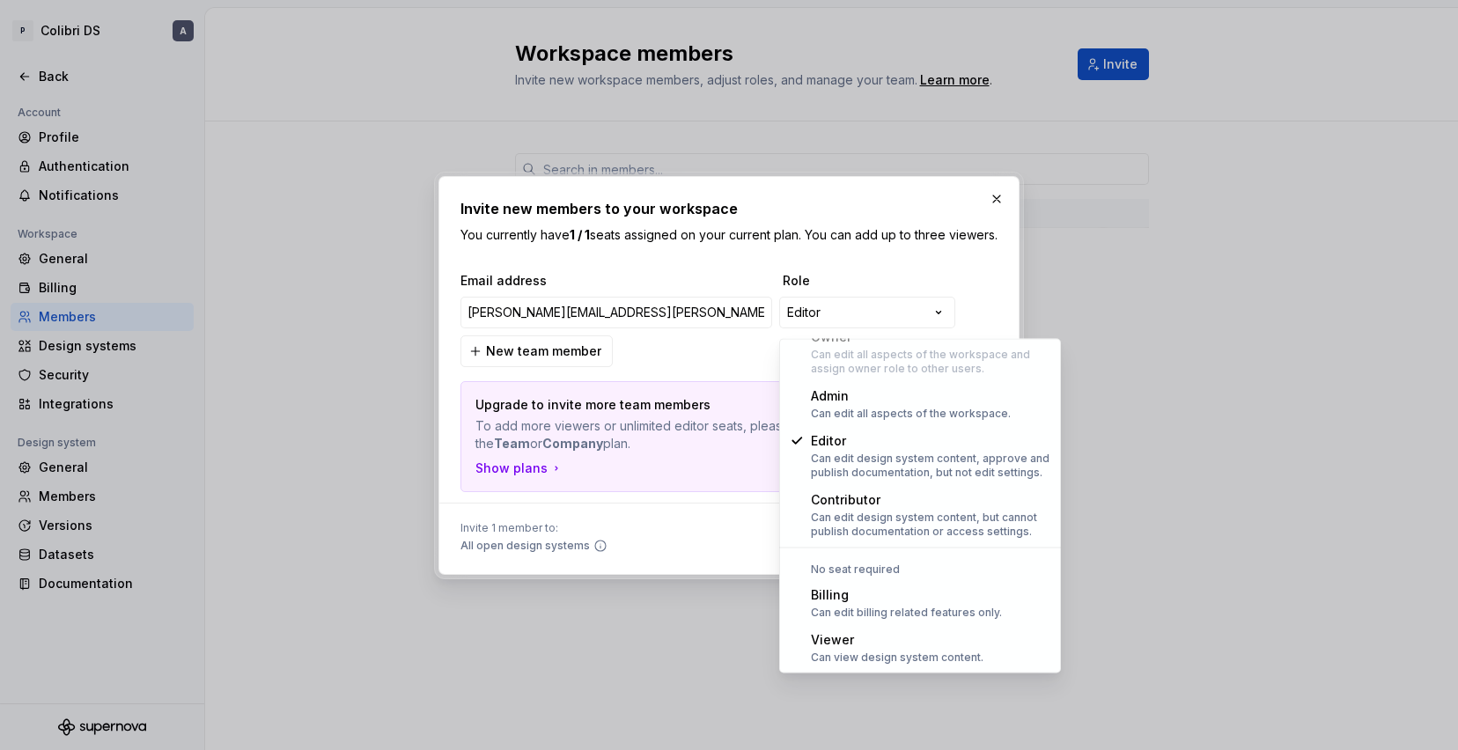
select select "******"
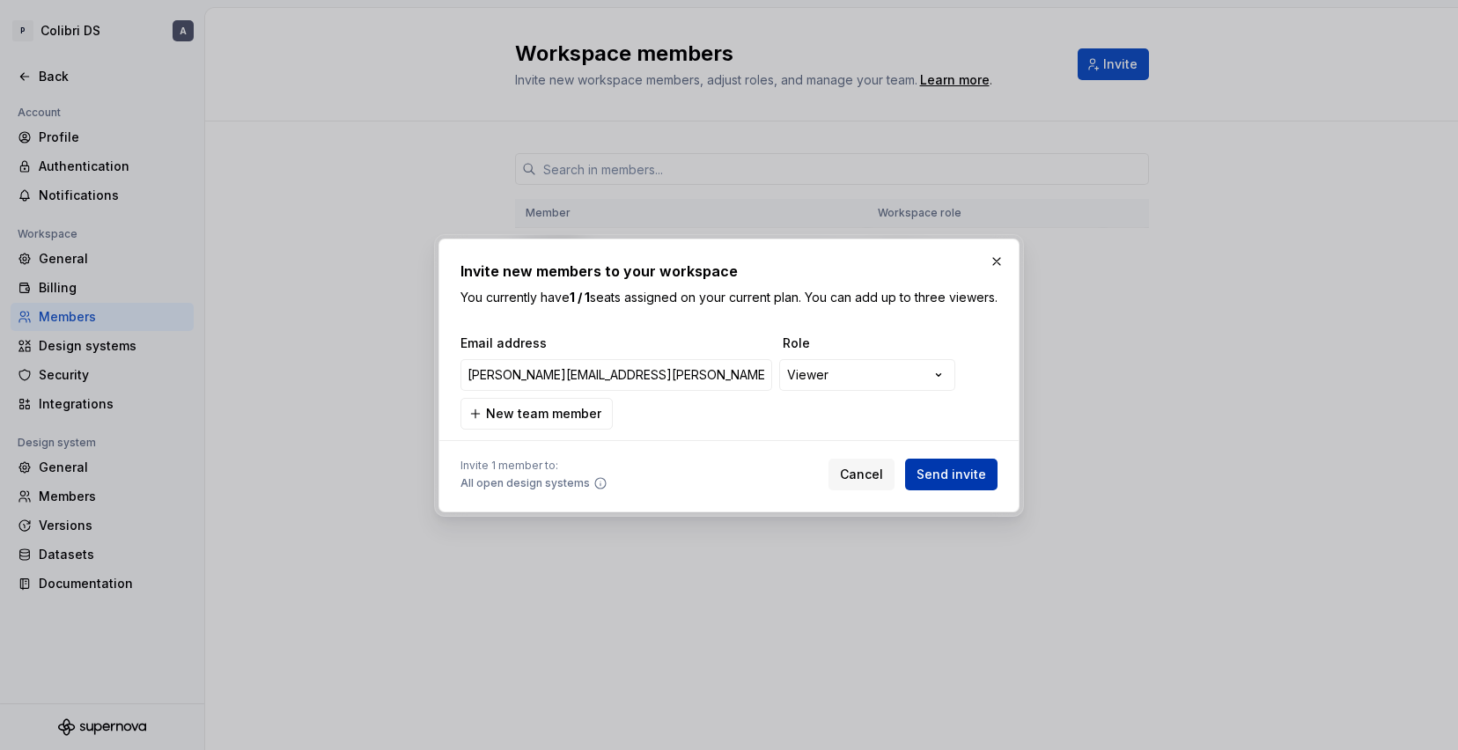
click at [953, 484] on span "Send invite" at bounding box center [952, 475] width 70 height 18
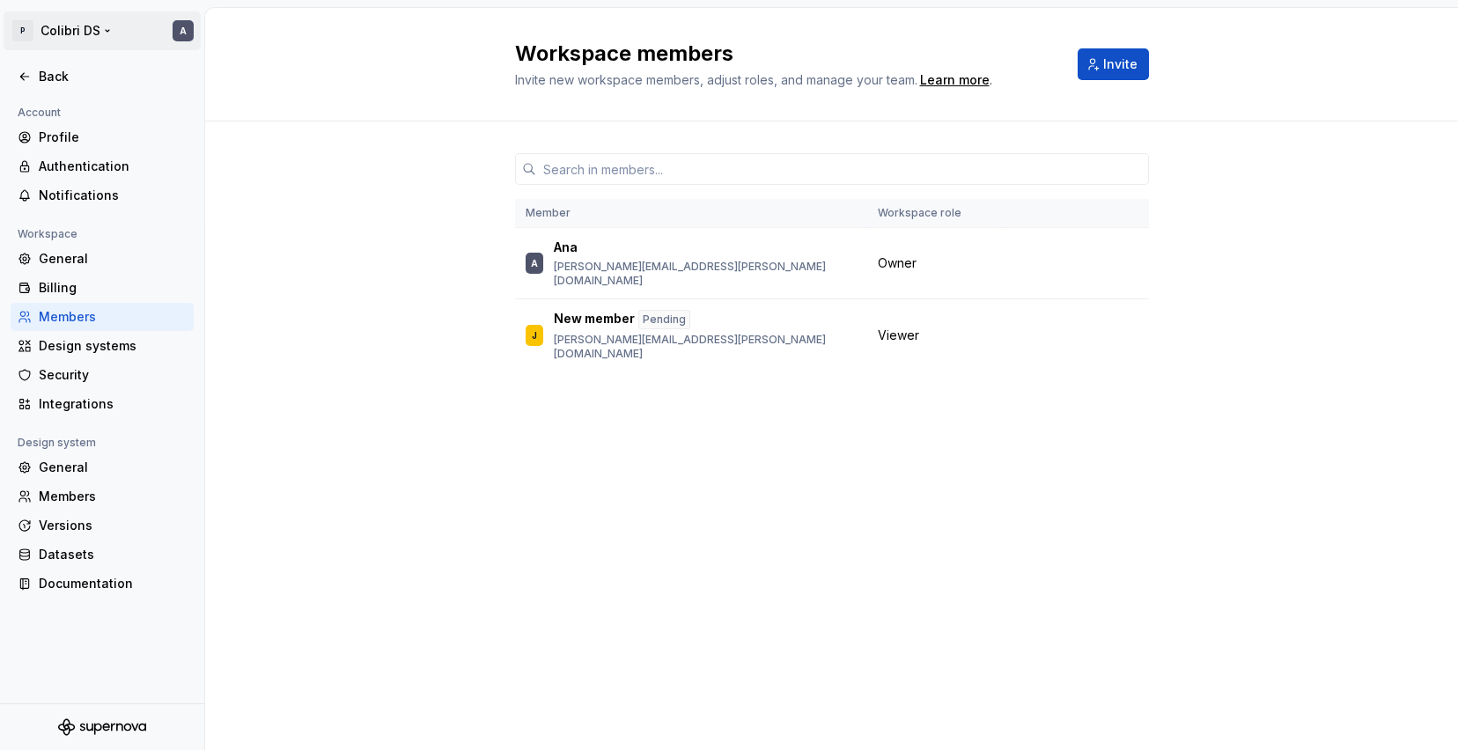
click at [27, 38] on html "P Colibri DS A Back Account Profile Authentication Notifications Workspace Gene…" at bounding box center [729, 375] width 1458 height 750
click at [82, 75] on div "Workspace" at bounding box center [149, 72] width 180 height 11
click at [302, 222] on html "P Colibri DS A Back Account Profile Authentication Notifications Workspace Gene…" at bounding box center [729, 375] width 1458 height 750
click at [71, 133] on div "Profile" at bounding box center [113, 138] width 148 height 18
click at [74, 255] on div "General" at bounding box center [113, 259] width 148 height 18
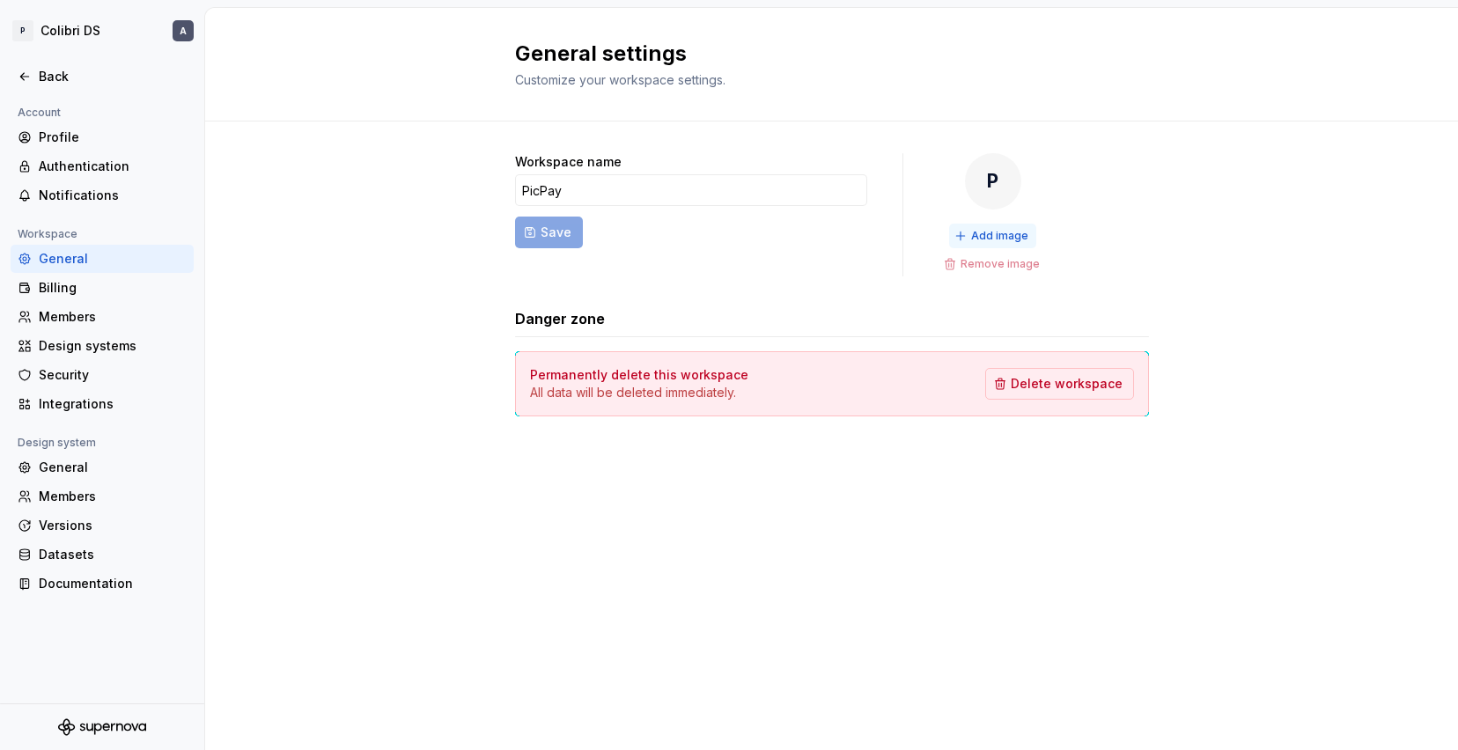
click at [990, 225] on button "Add image" at bounding box center [992, 236] width 87 height 25
click at [88, 288] on div "Billing" at bounding box center [113, 288] width 148 height 18
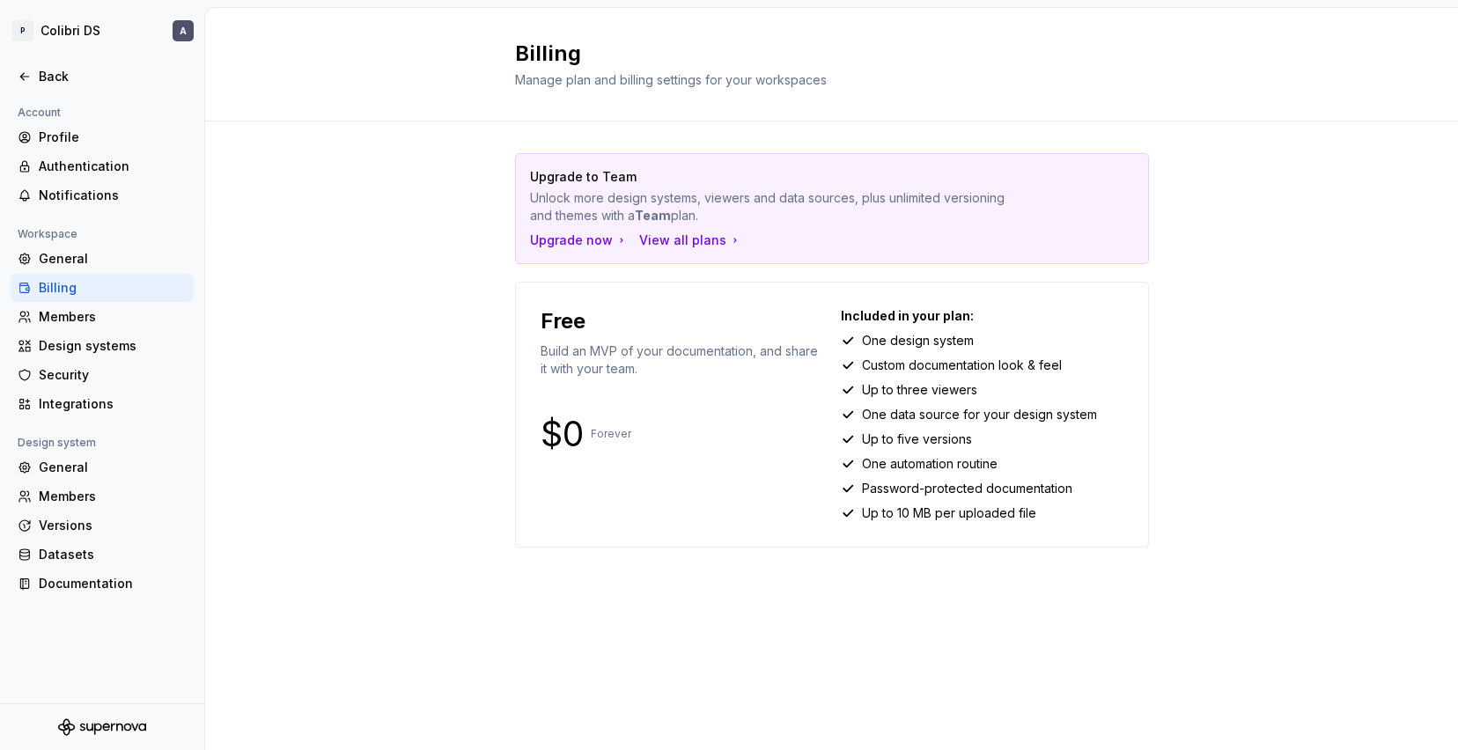
click at [88, 288] on div "Billing" at bounding box center [113, 288] width 148 height 18
click at [89, 311] on div "Members" at bounding box center [113, 317] width 148 height 18
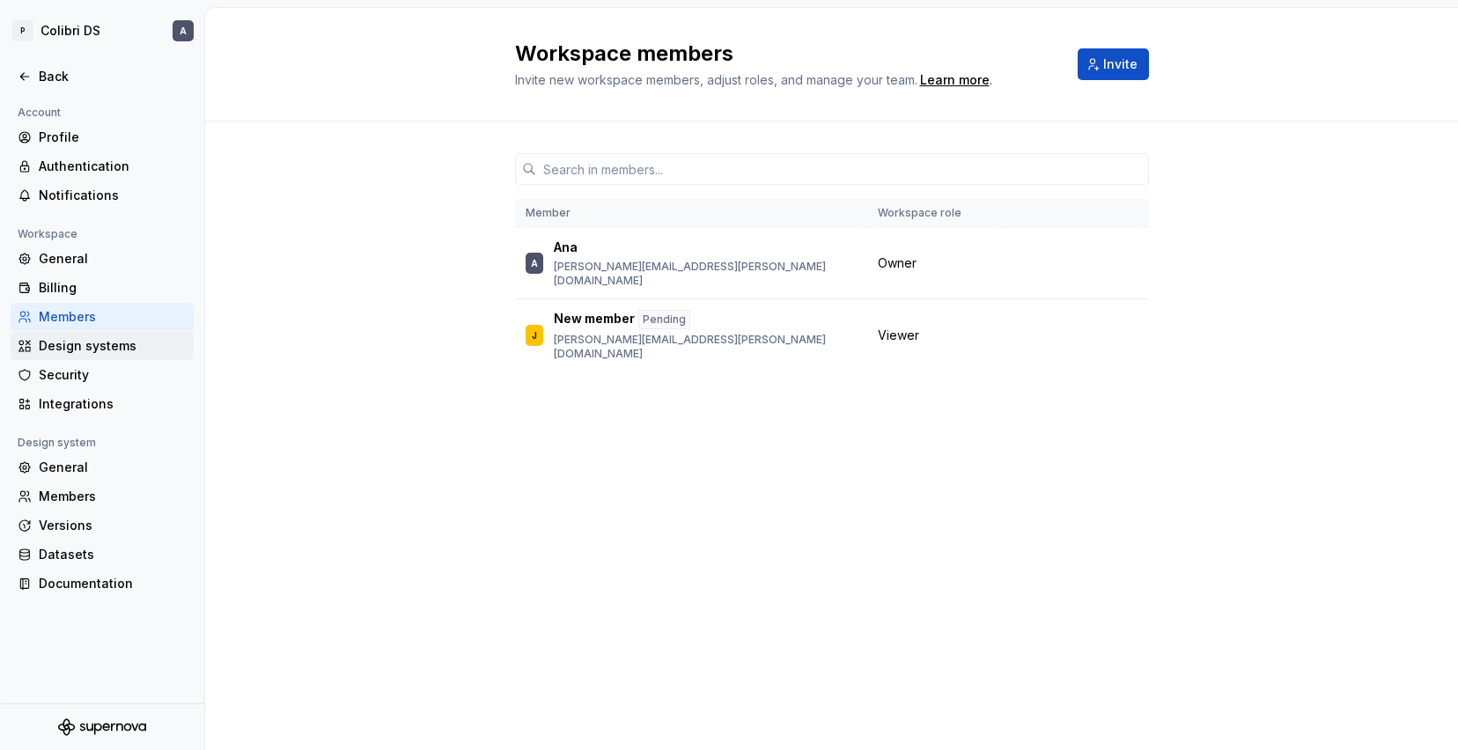
click at [86, 344] on div "Design systems" at bounding box center [113, 346] width 148 height 18
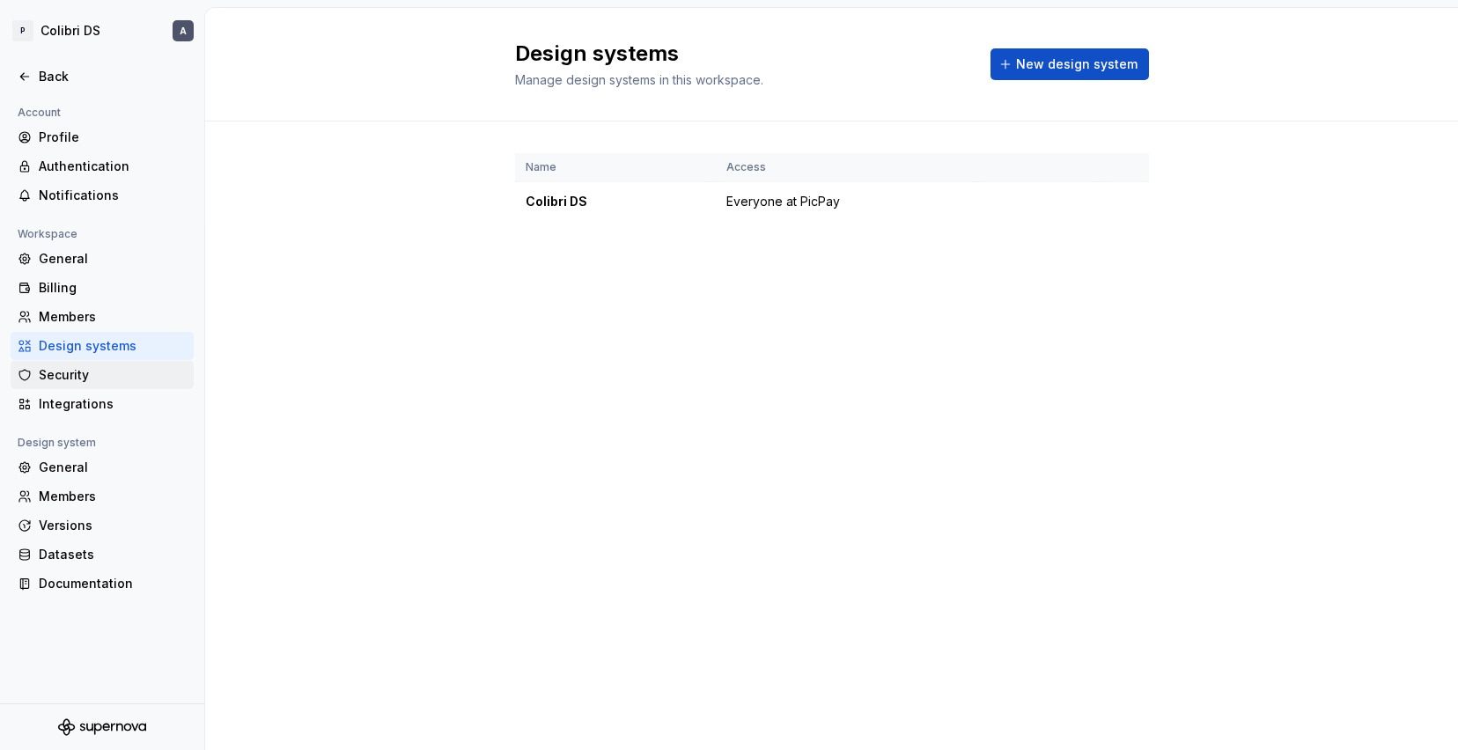
click at [99, 376] on div "Security" at bounding box center [113, 375] width 148 height 18
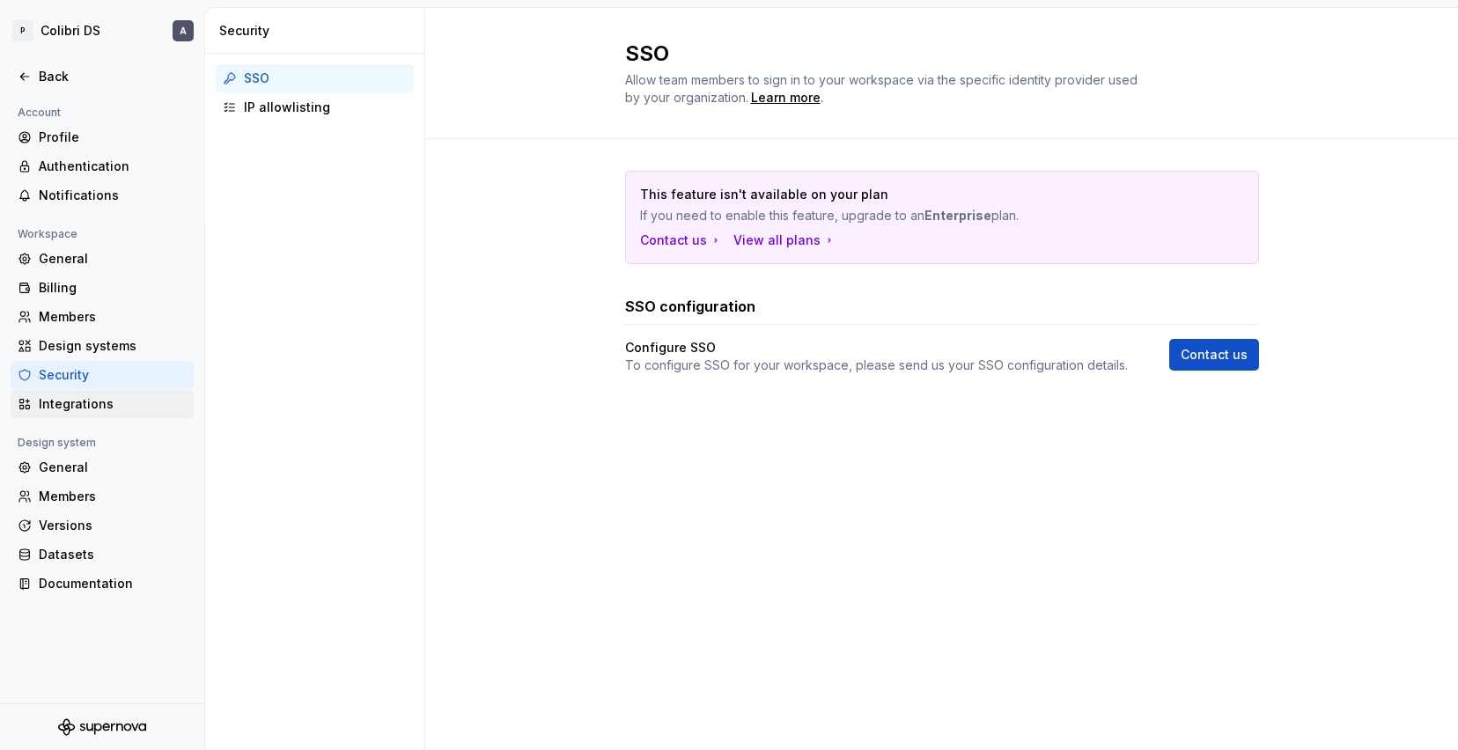
click at [101, 390] on div "Integrations" at bounding box center [102, 404] width 183 height 28
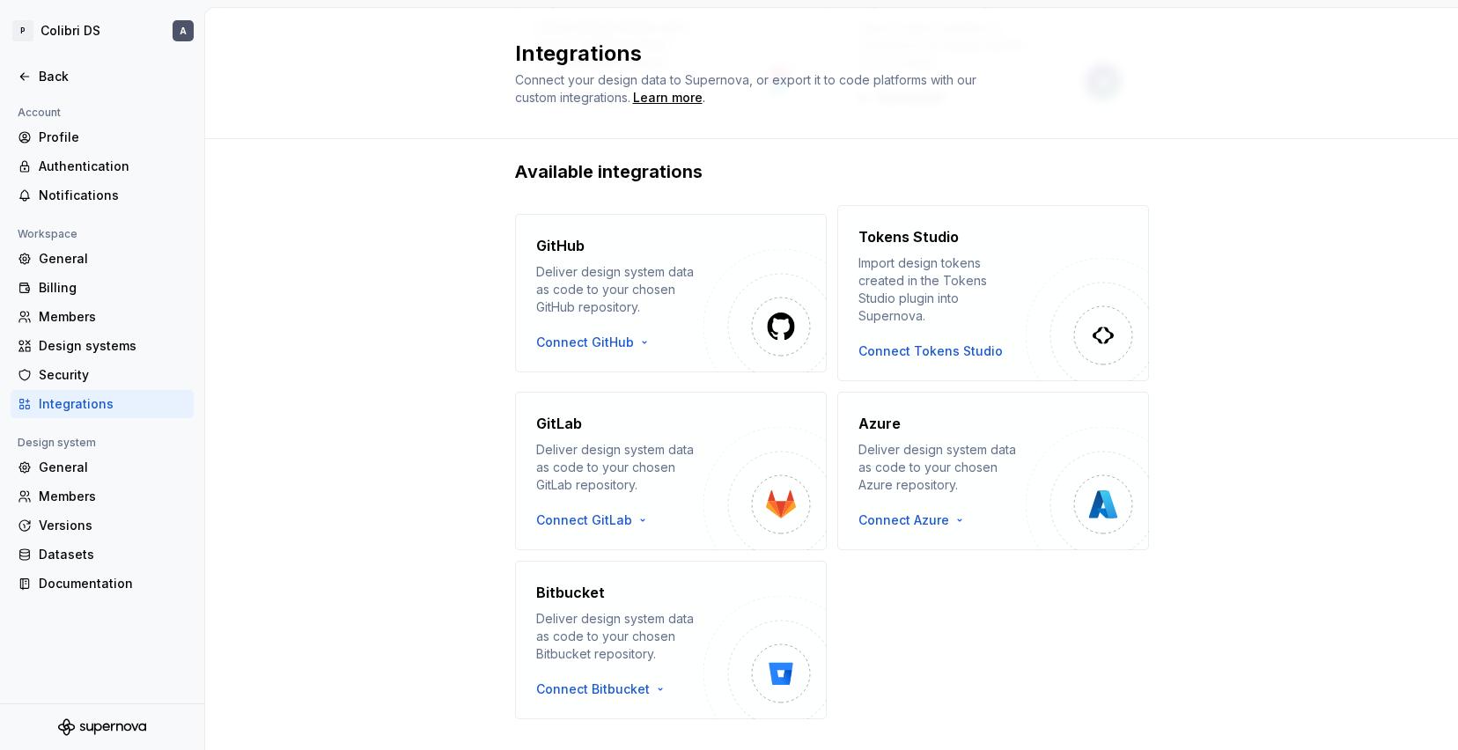
scroll to position [266, 0]
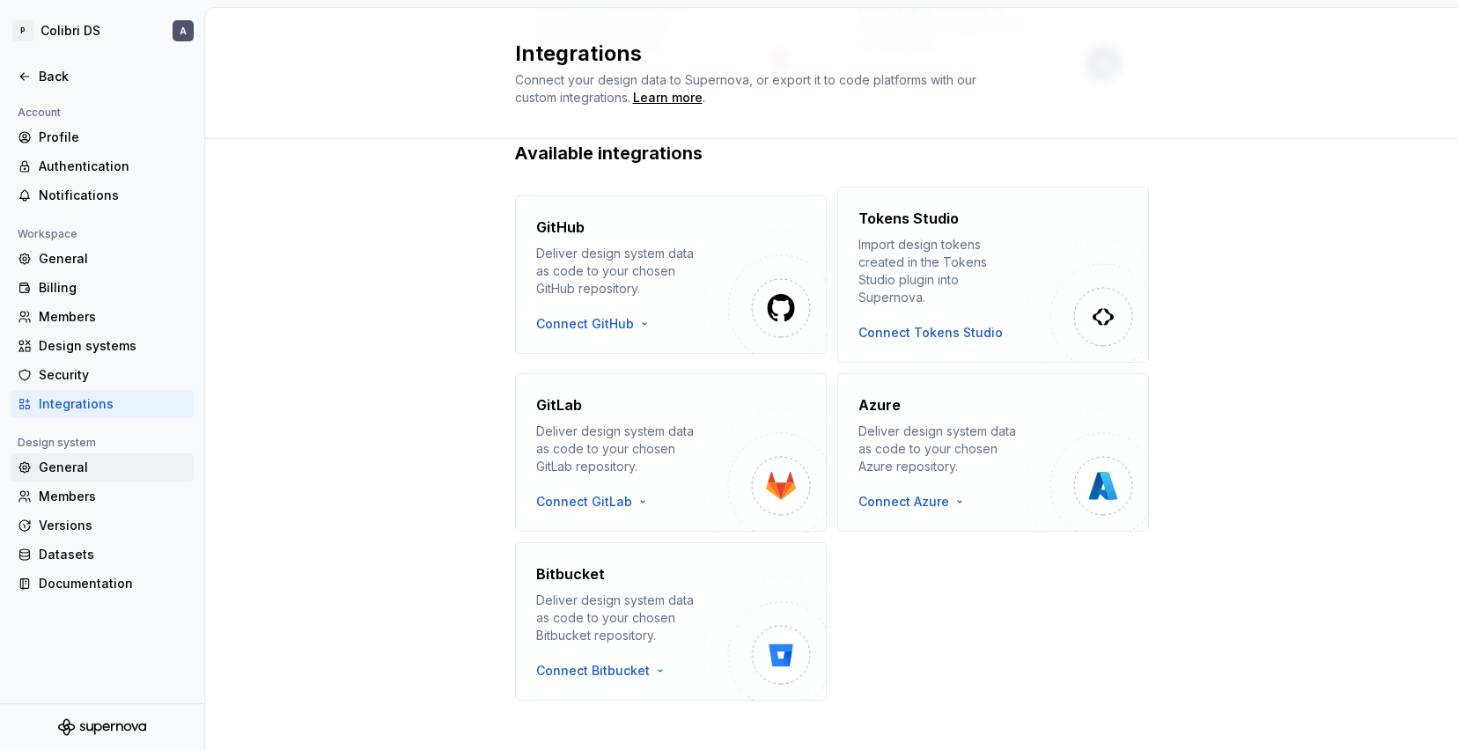
click at [66, 476] on div "General" at bounding box center [102, 468] width 183 height 28
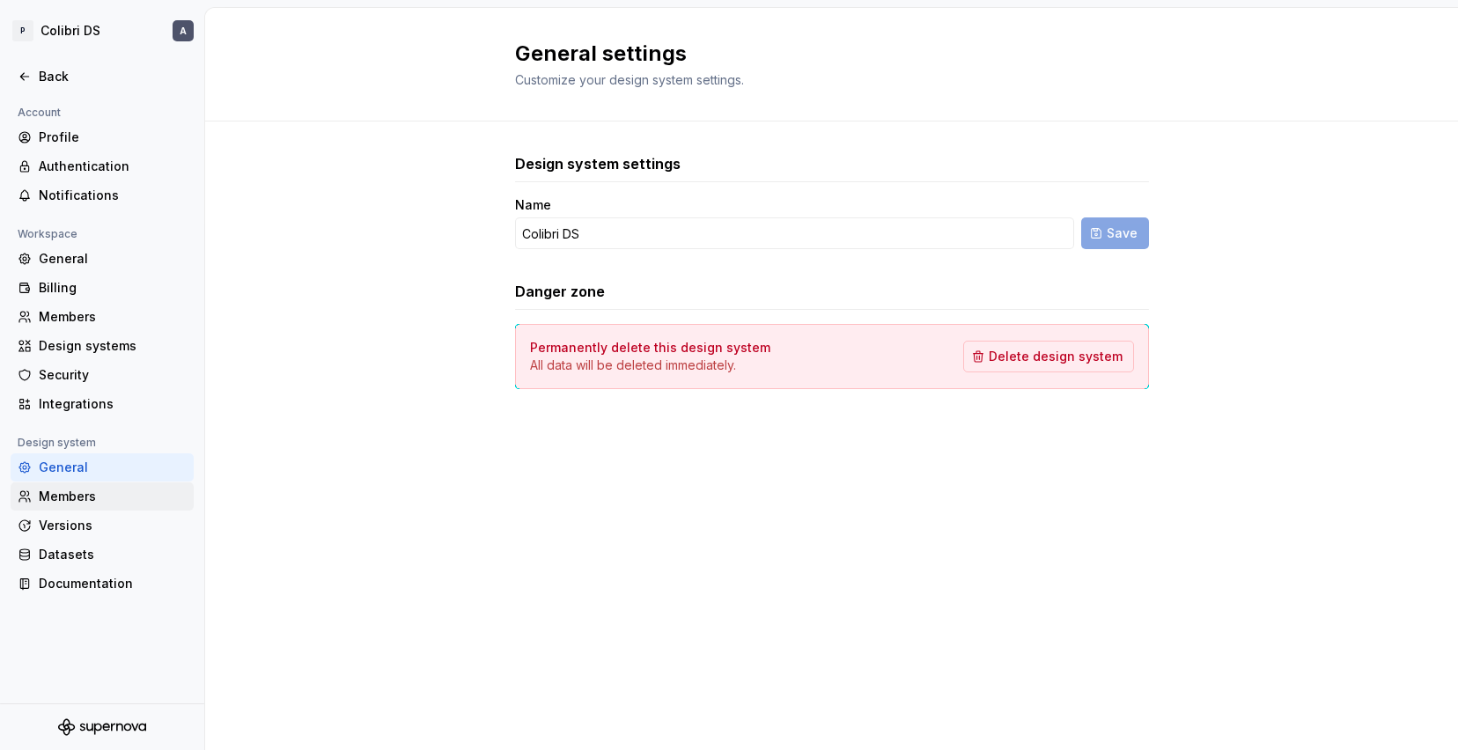
click at [78, 498] on div "Members" at bounding box center [113, 497] width 148 height 18
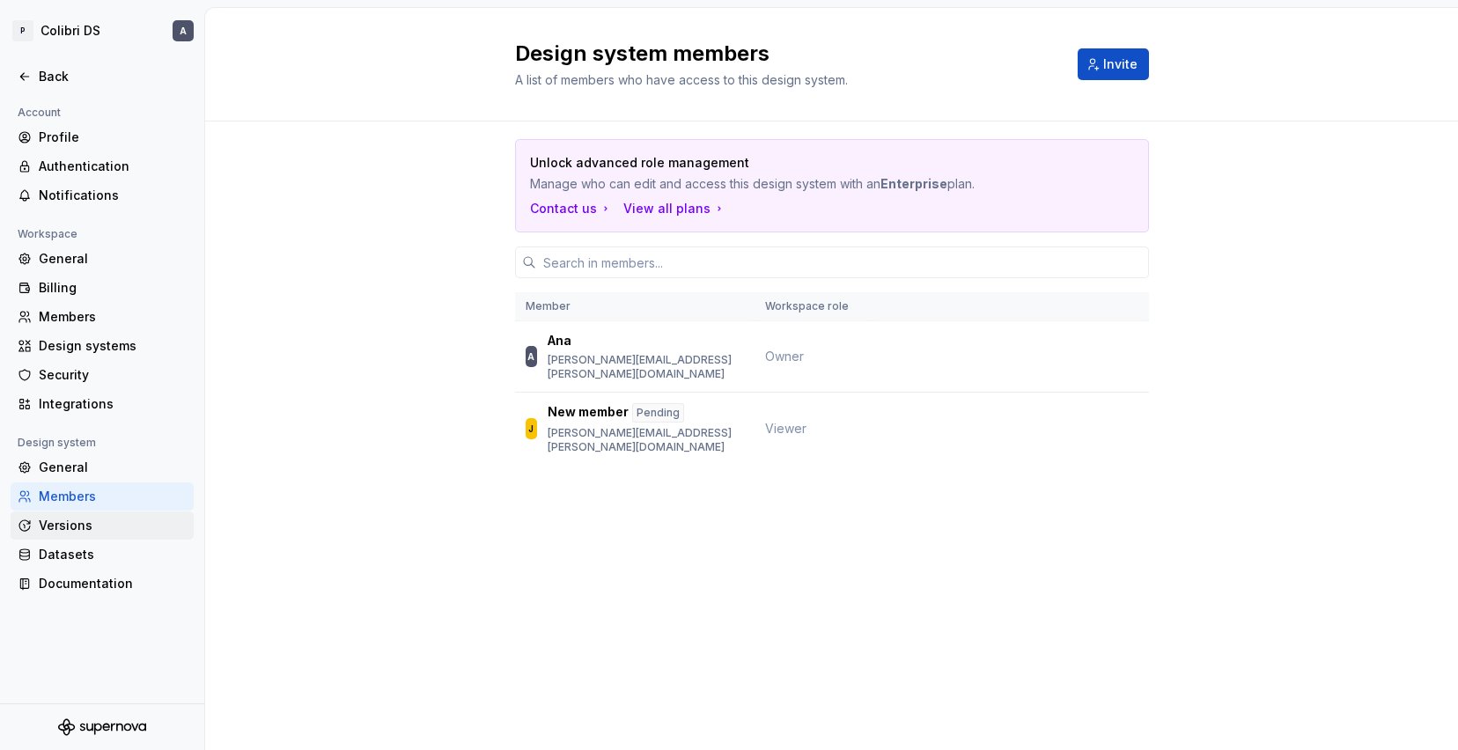
click at [78, 523] on div "Versions" at bounding box center [113, 526] width 148 height 18
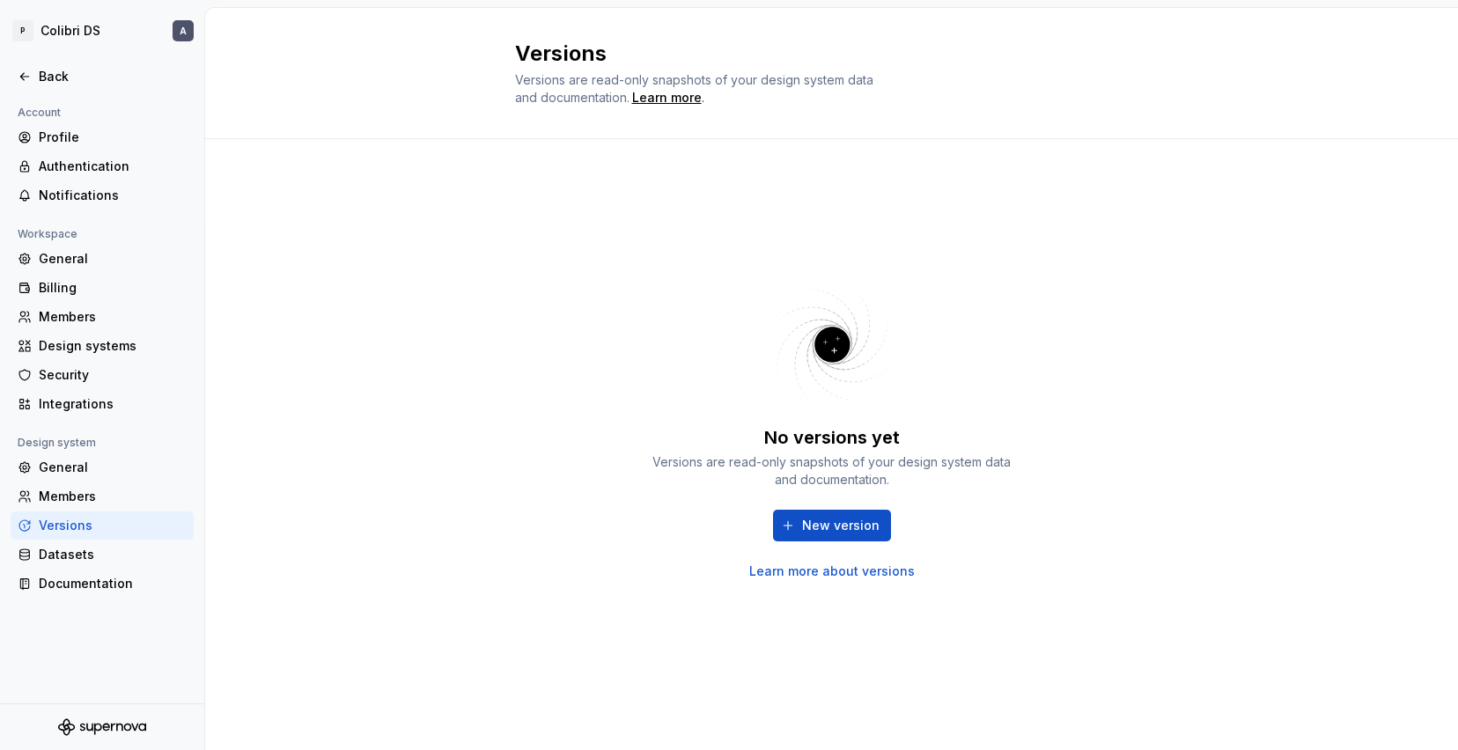
click at [97, 533] on div "Versions" at bounding box center [113, 526] width 148 height 18
click at [96, 542] on div "Datasets" at bounding box center [102, 555] width 183 height 28
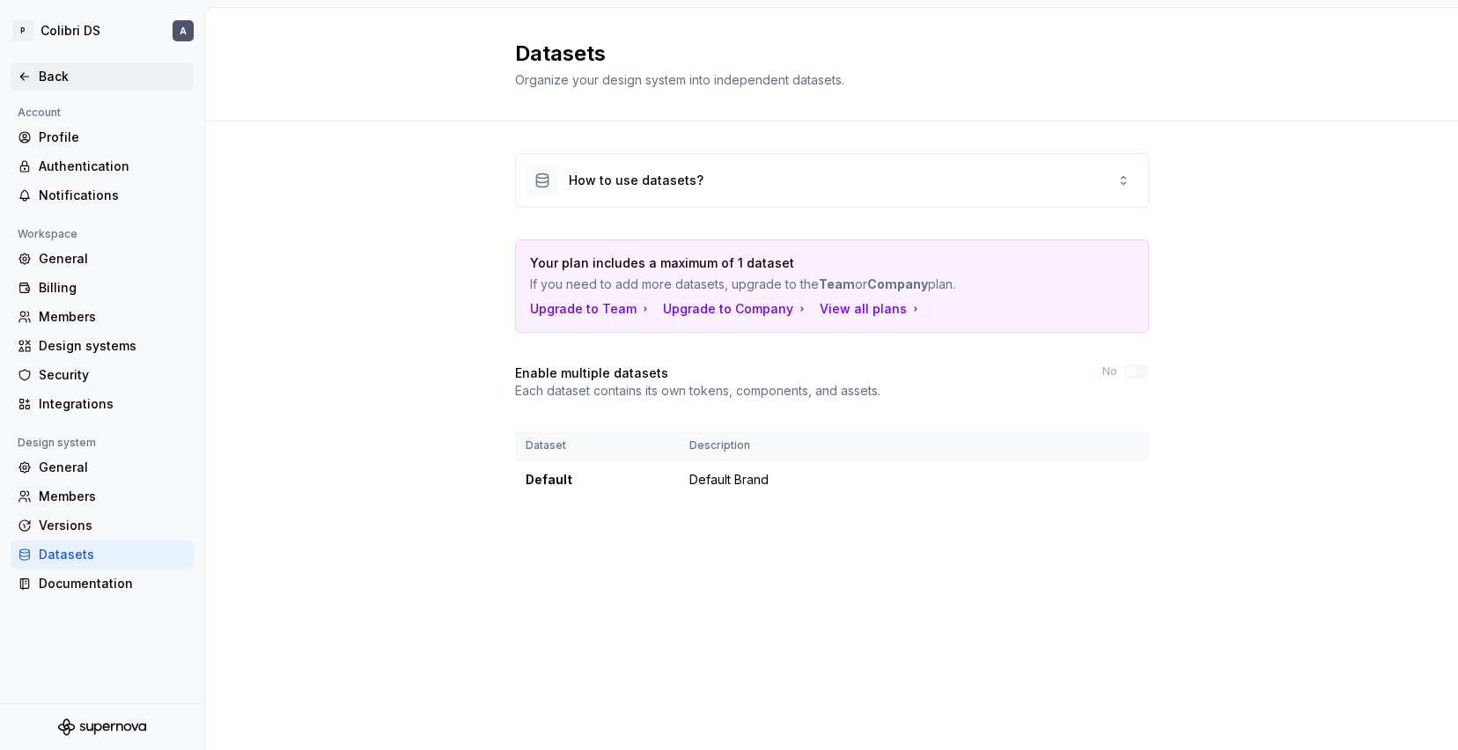
click at [30, 71] on icon at bounding box center [25, 77] width 14 height 14
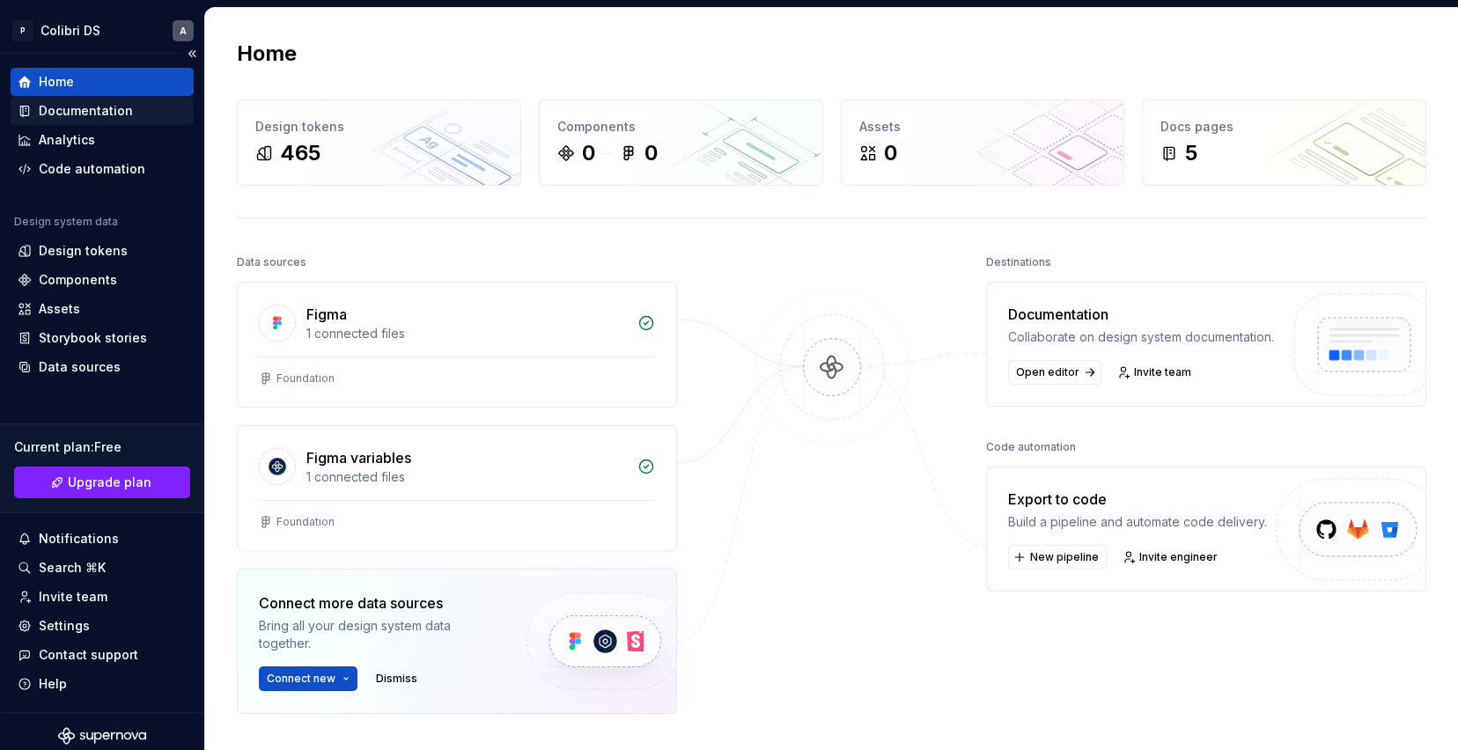
click at [90, 109] on div "Documentation" at bounding box center [86, 111] width 94 height 18
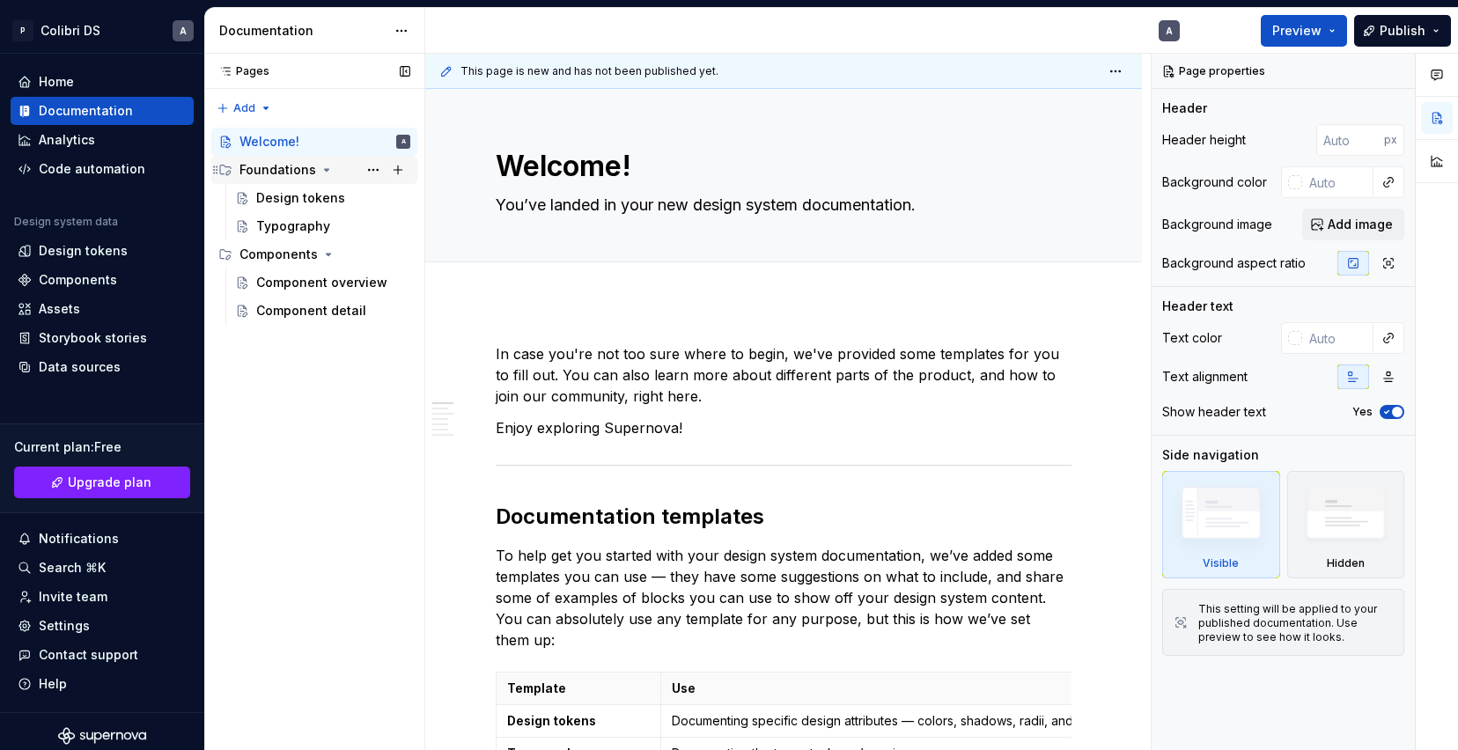
click at [307, 172] on div "Foundations" at bounding box center [278, 170] width 77 height 18
click at [306, 199] on div "Design tokens" at bounding box center [300, 198] width 89 height 18
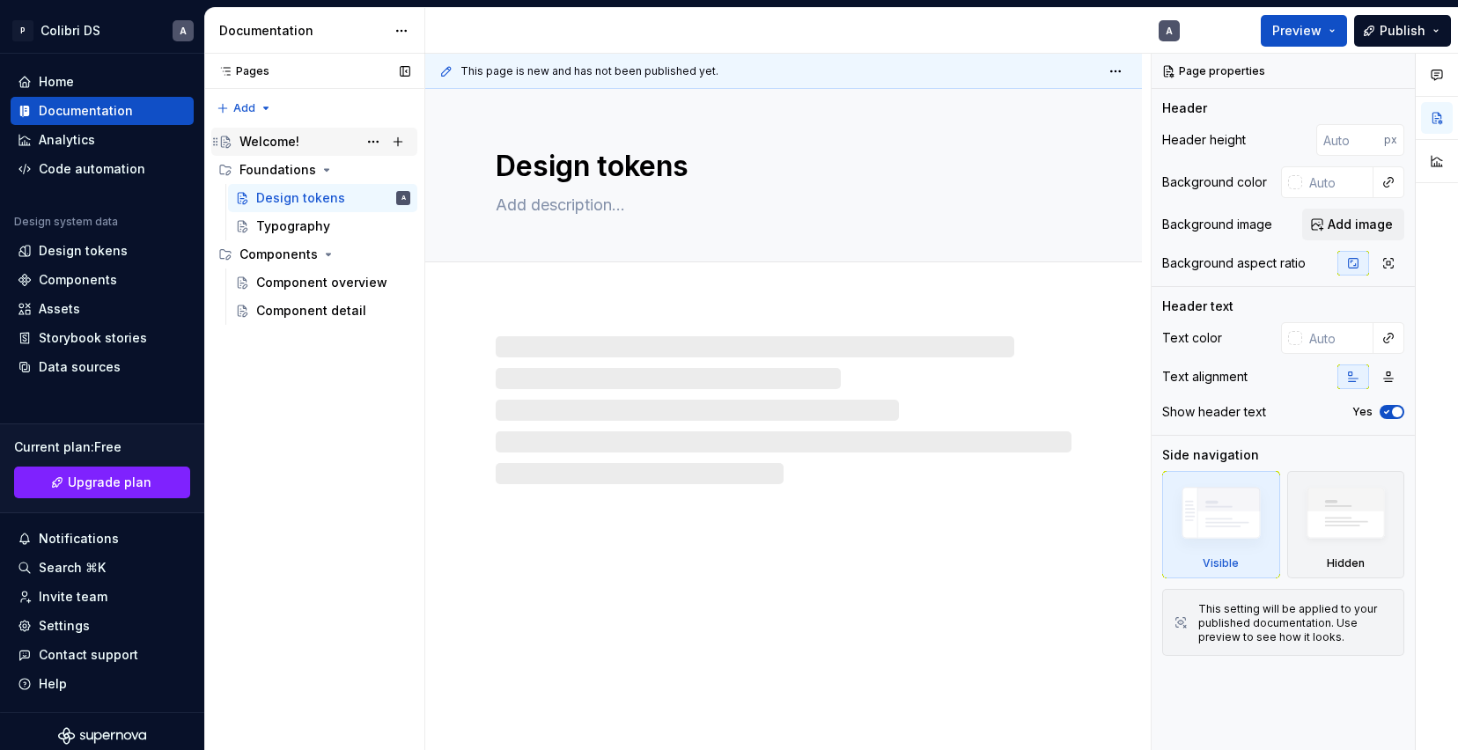
click at [314, 150] on div "Welcome!" at bounding box center [325, 141] width 171 height 25
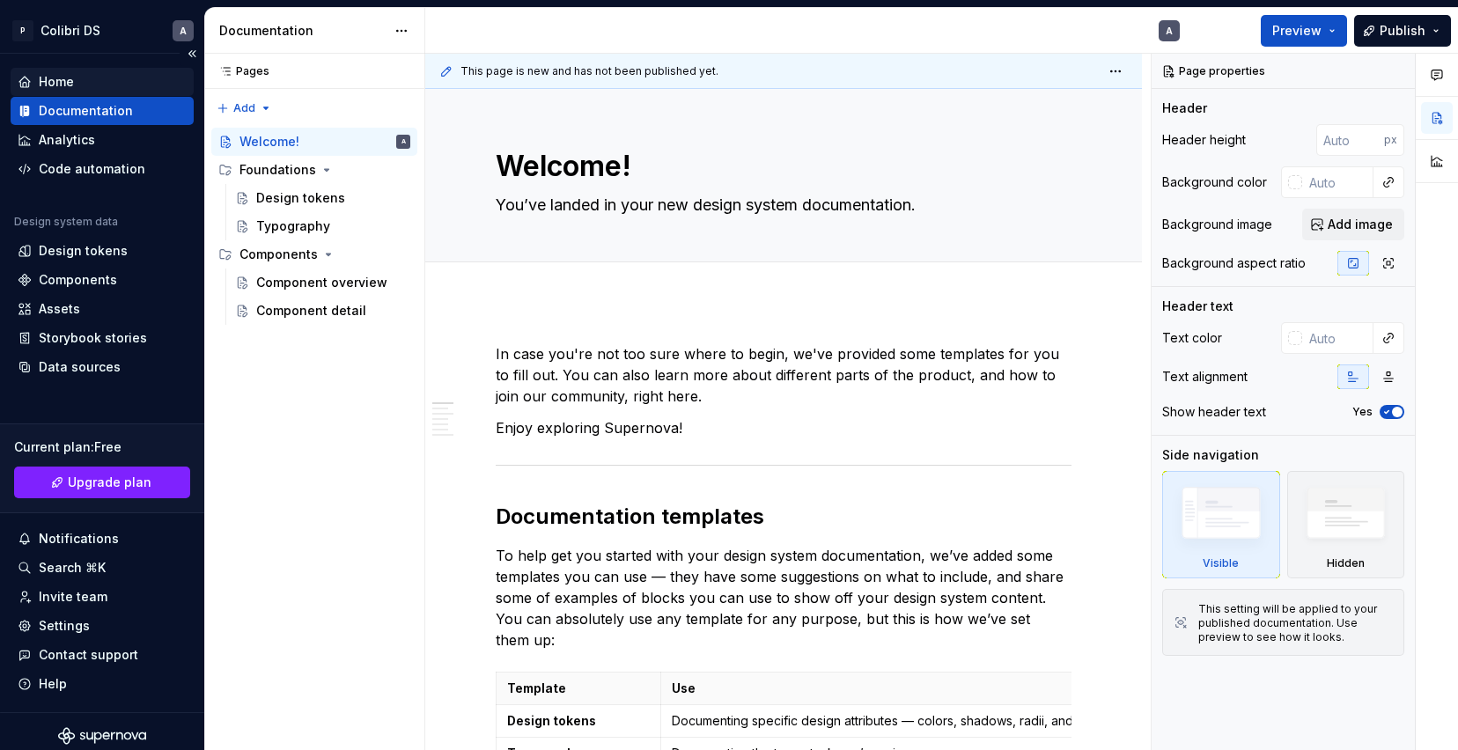
click at [47, 87] on div "Home" at bounding box center [56, 82] width 35 height 18
type textarea "*"
click at [47, 87] on div "Home" at bounding box center [56, 82] width 35 height 18
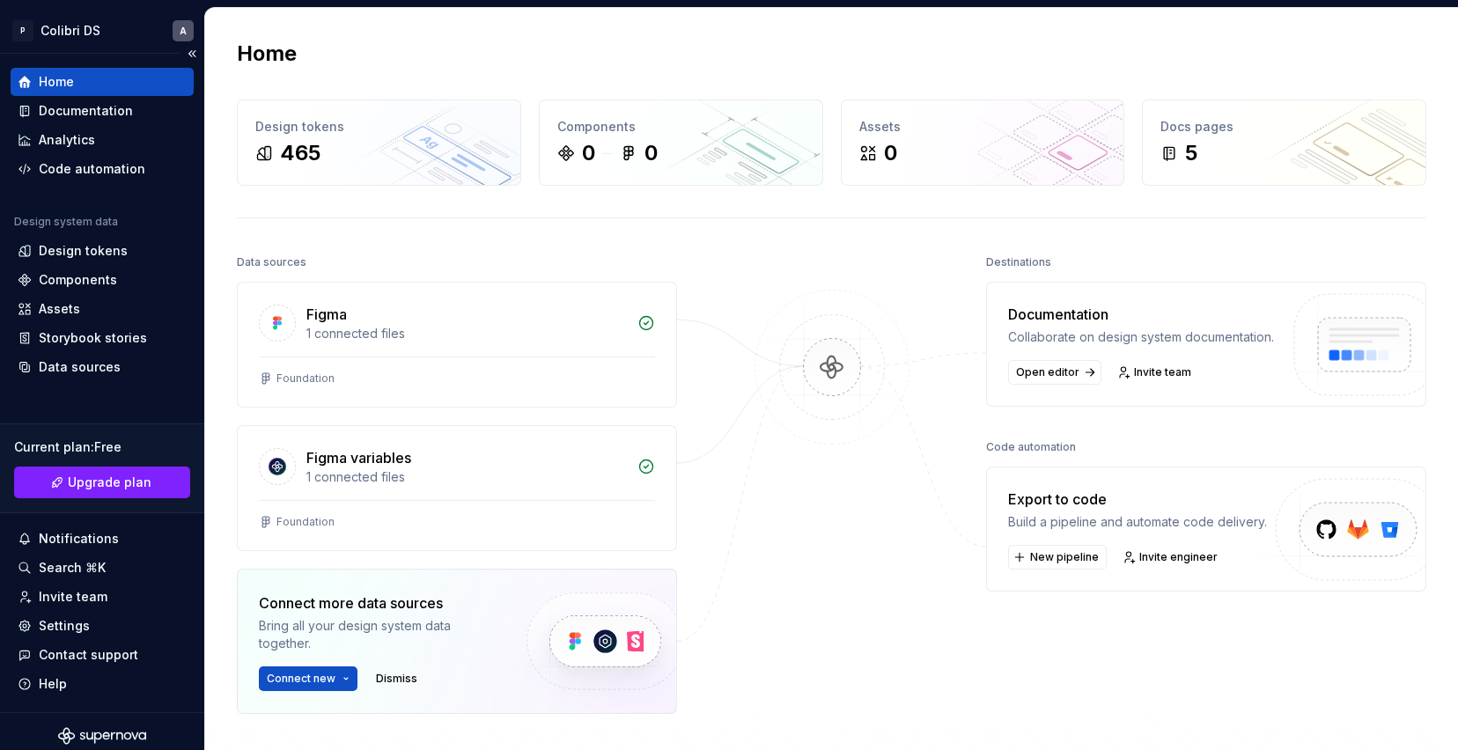
click at [47, 87] on div "Home" at bounding box center [56, 82] width 35 height 18
click at [85, 253] on div "Design tokens" at bounding box center [83, 251] width 89 height 18
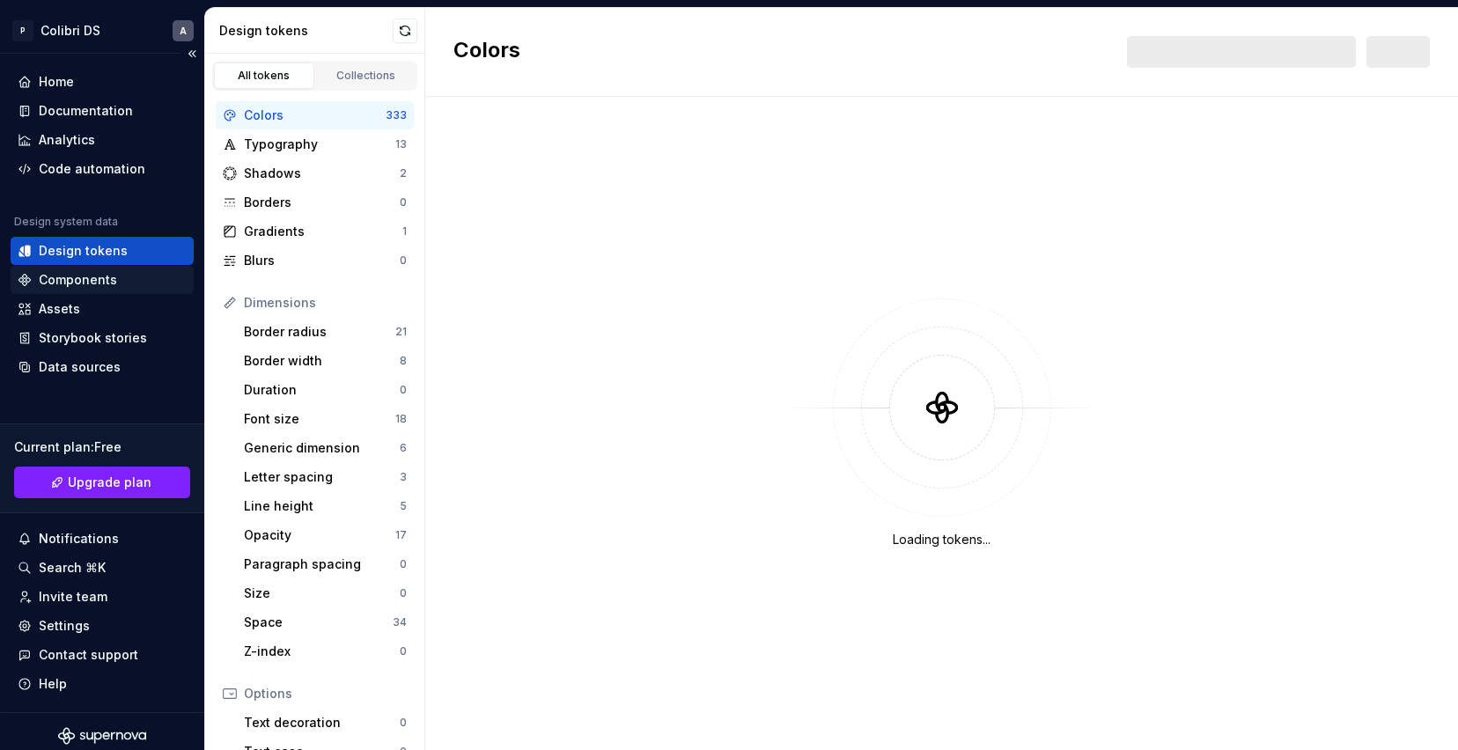
click at [81, 268] on div "Components" at bounding box center [102, 280] width 183 height 28
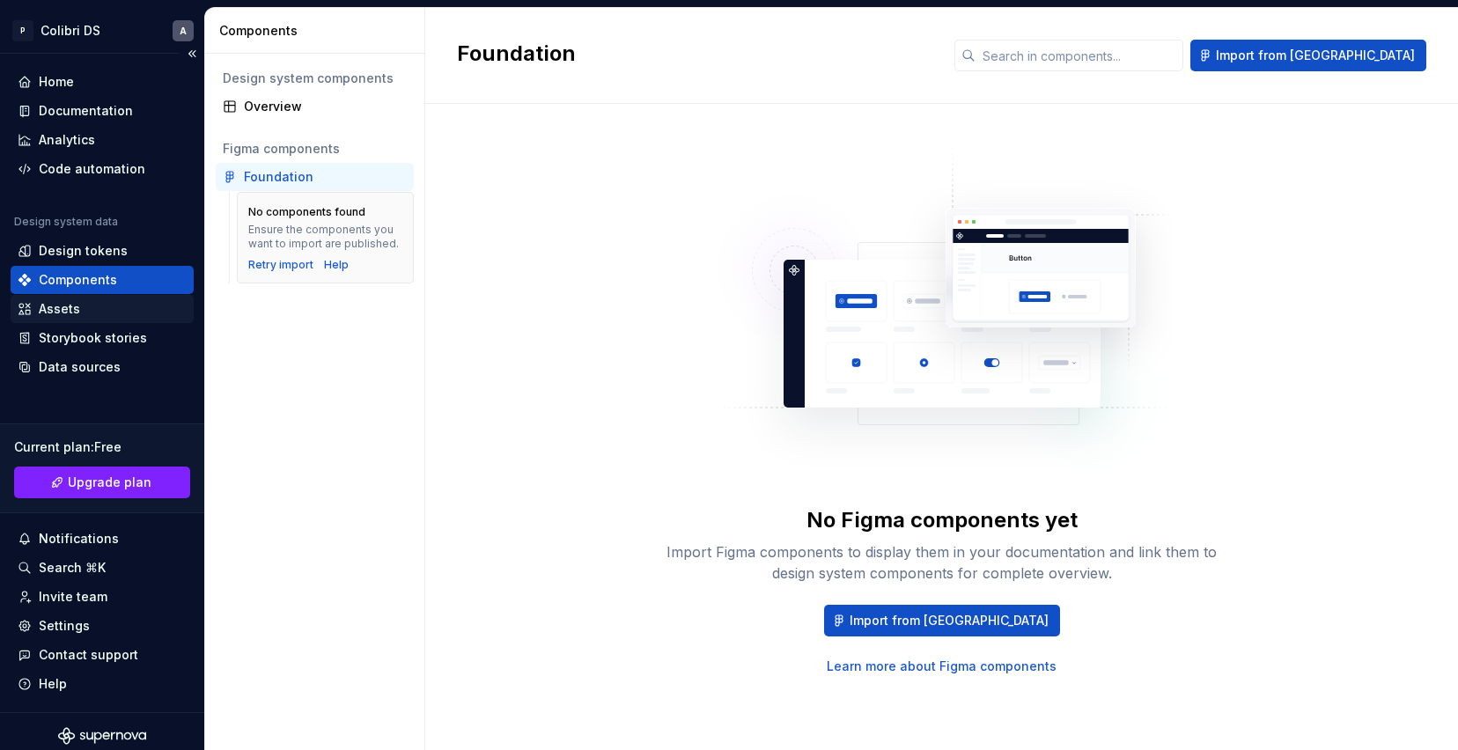
click at [70, 311] on div "Assets" at bounding box center [59, 309] width 41 height 18
